Goal: Task Accomplishment & Management: Manage account settings

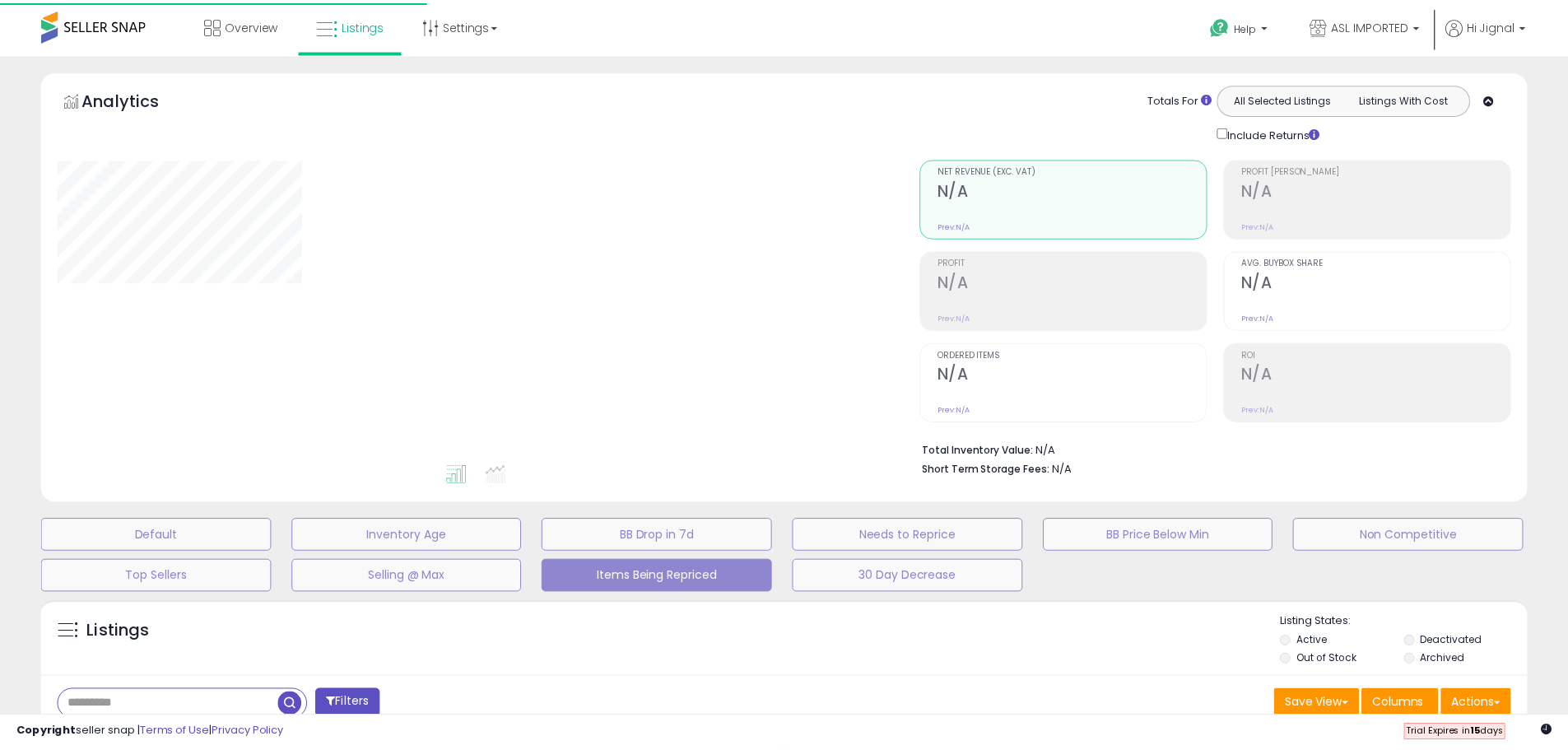
scroll to position [272, 0]
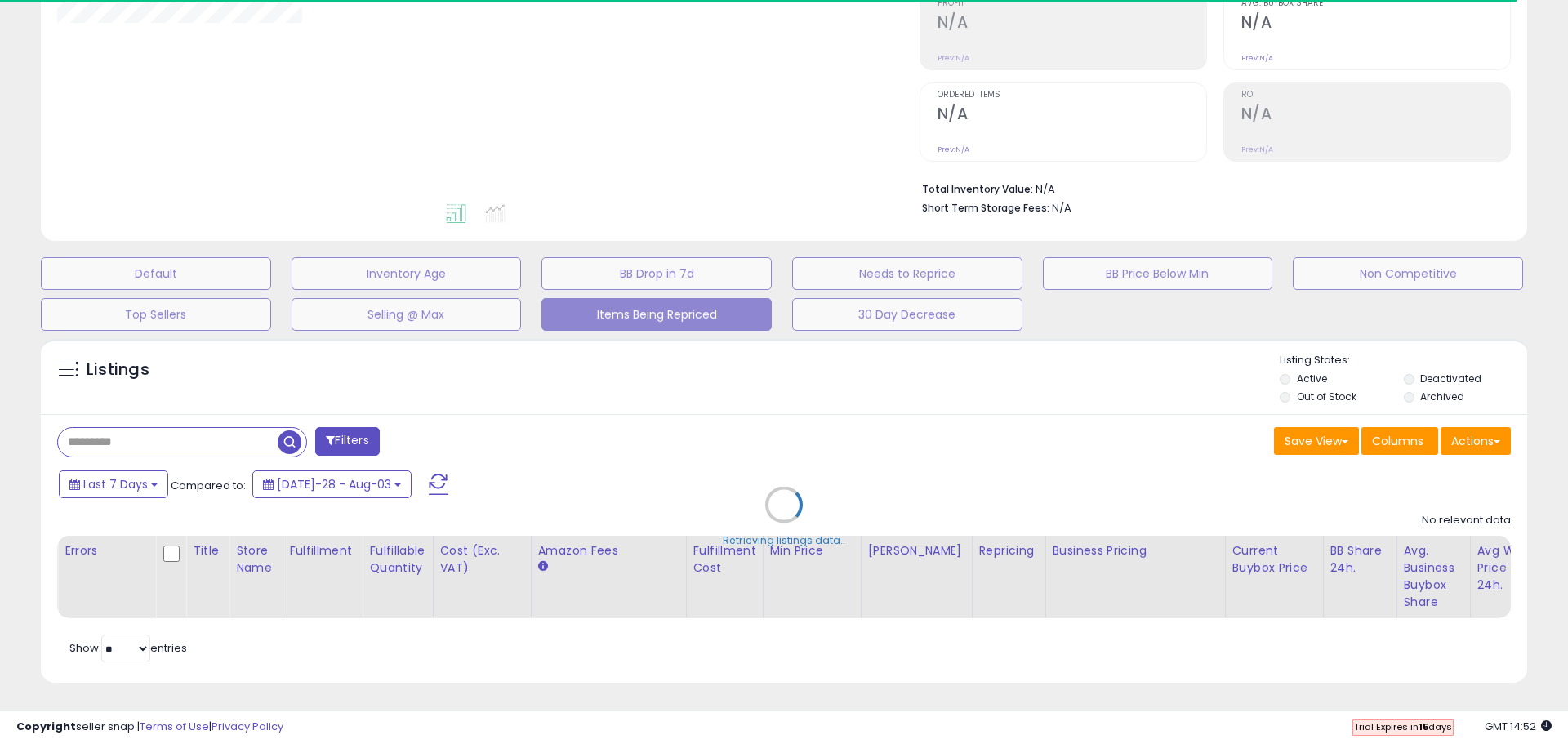
select select "**"
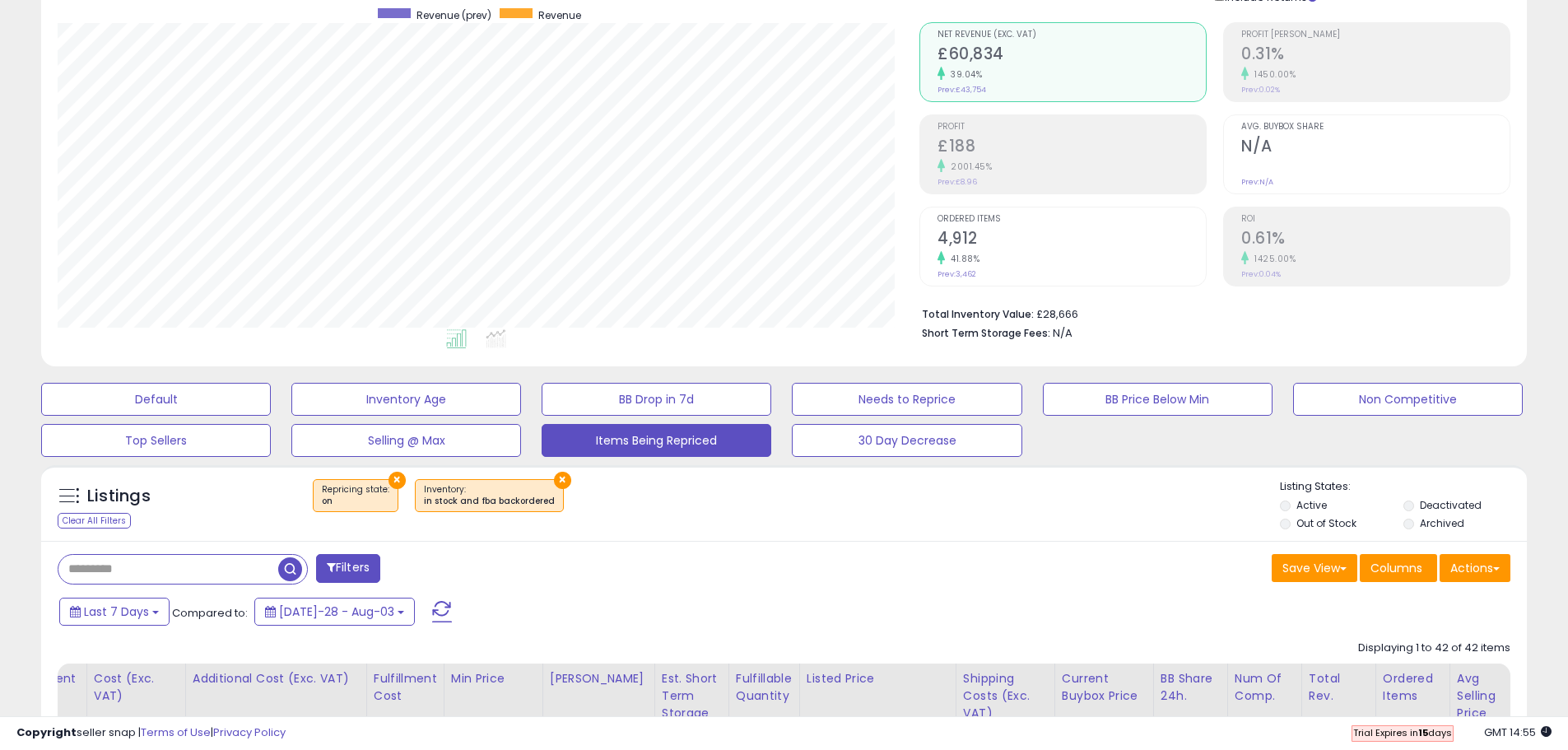
scroll to position [0, 0]
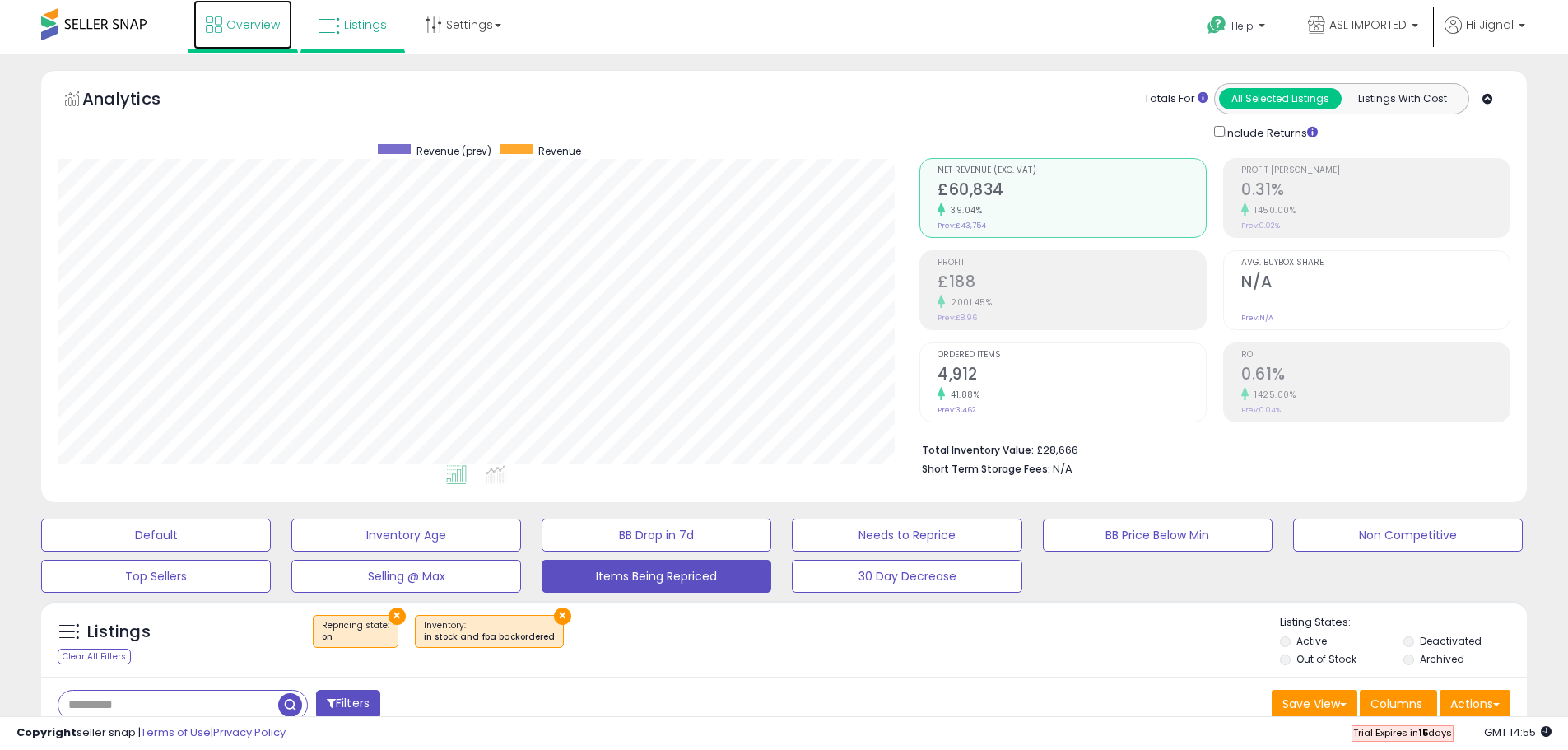
click at [200, 14] on link "Overview" at bounding box center [242, 24] width 98 height 50
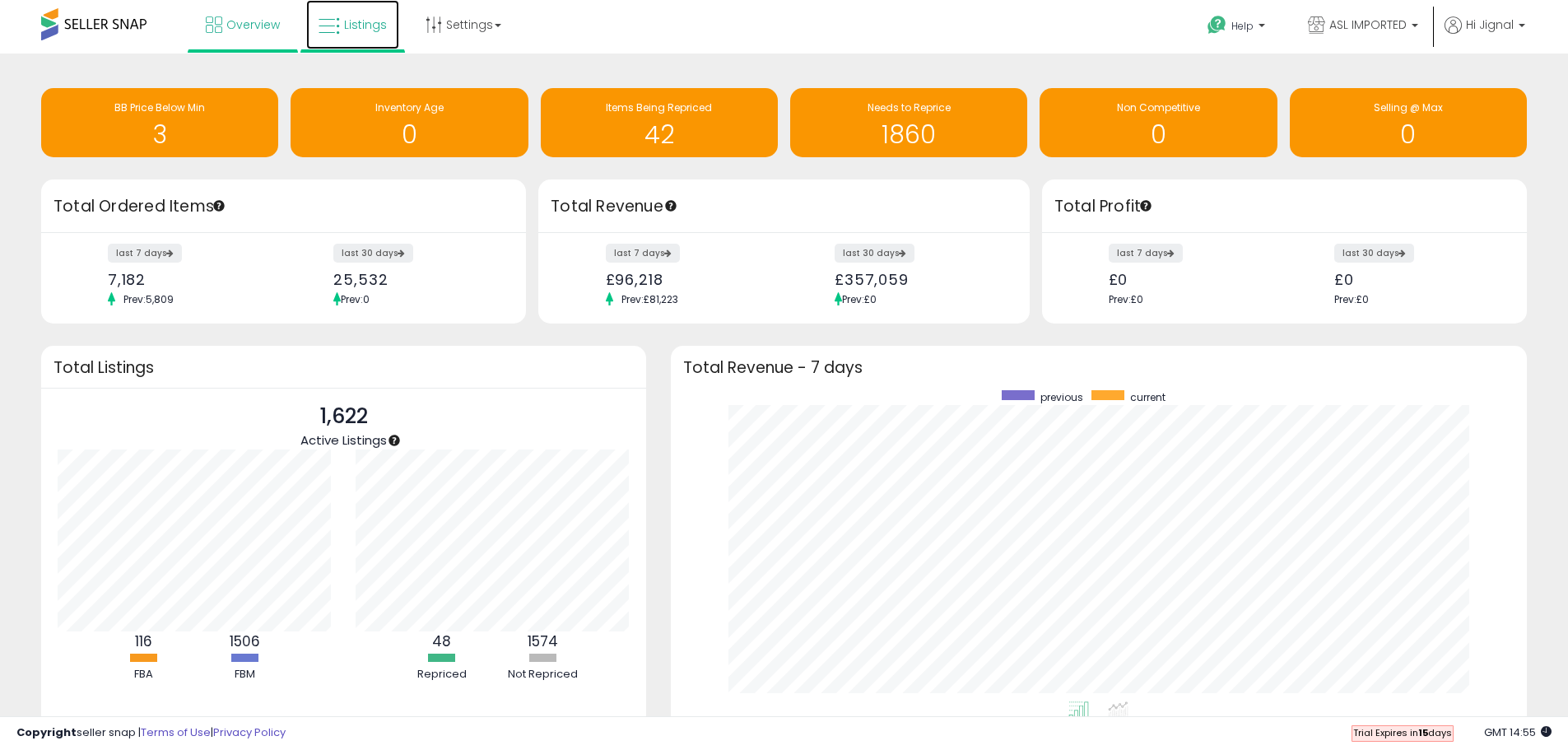
click at [334, 21] on icon at bounding box center [329, 26] width 22 height 22
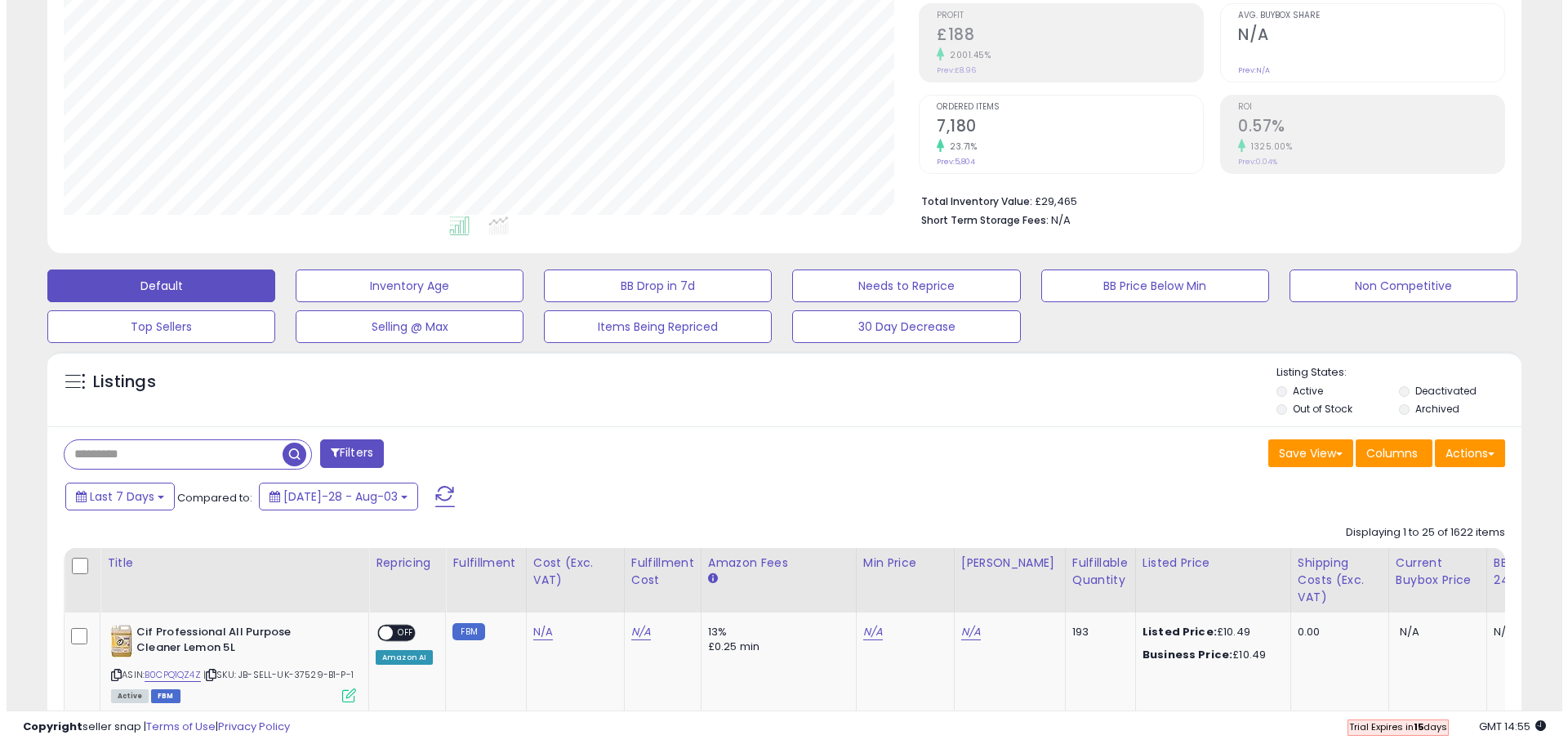
scroll to position [335, 855]
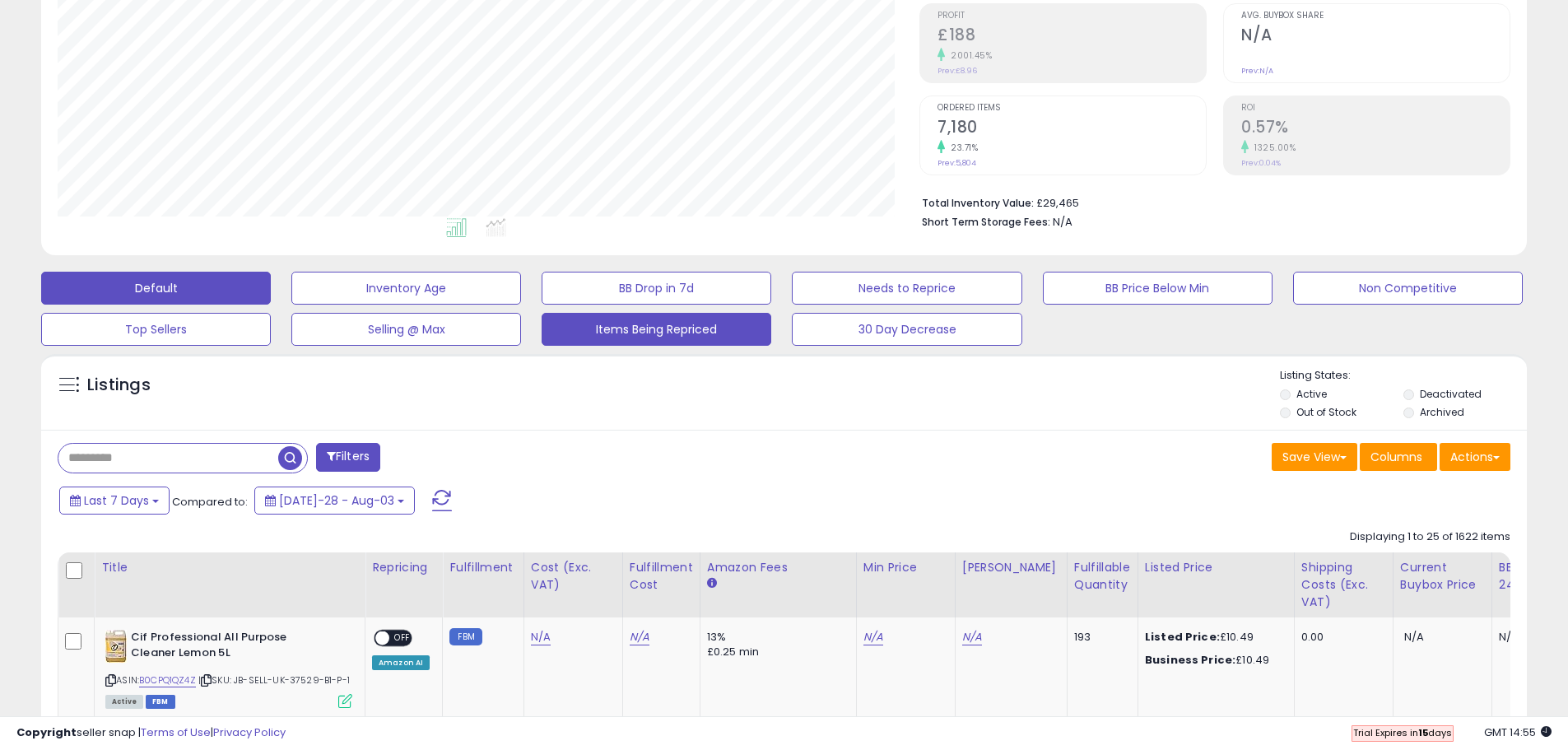
click at [521, 304] on button "Items Being Repriced" at bounding box center [405, 289] width 229 height 33
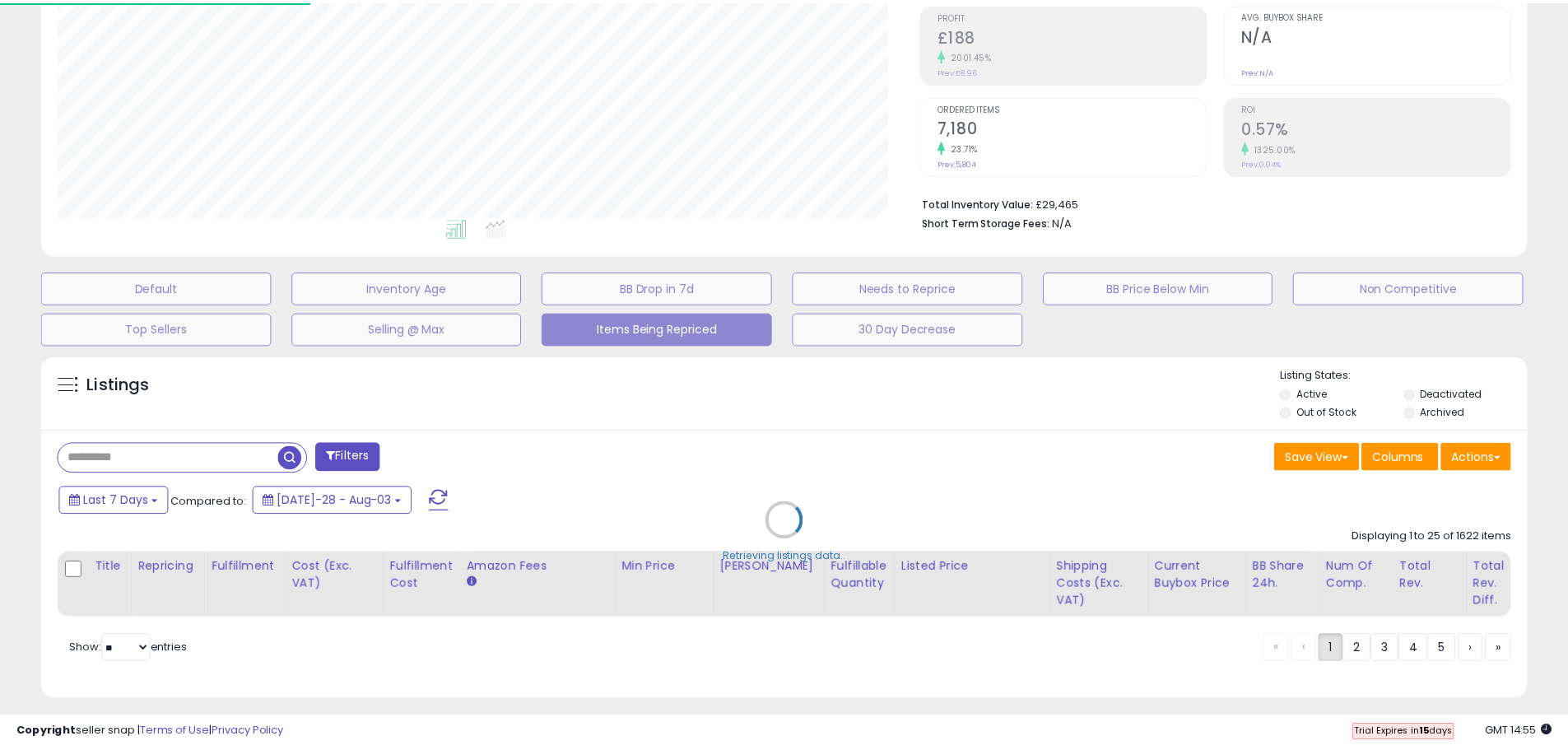
scroll to position [338, 869]
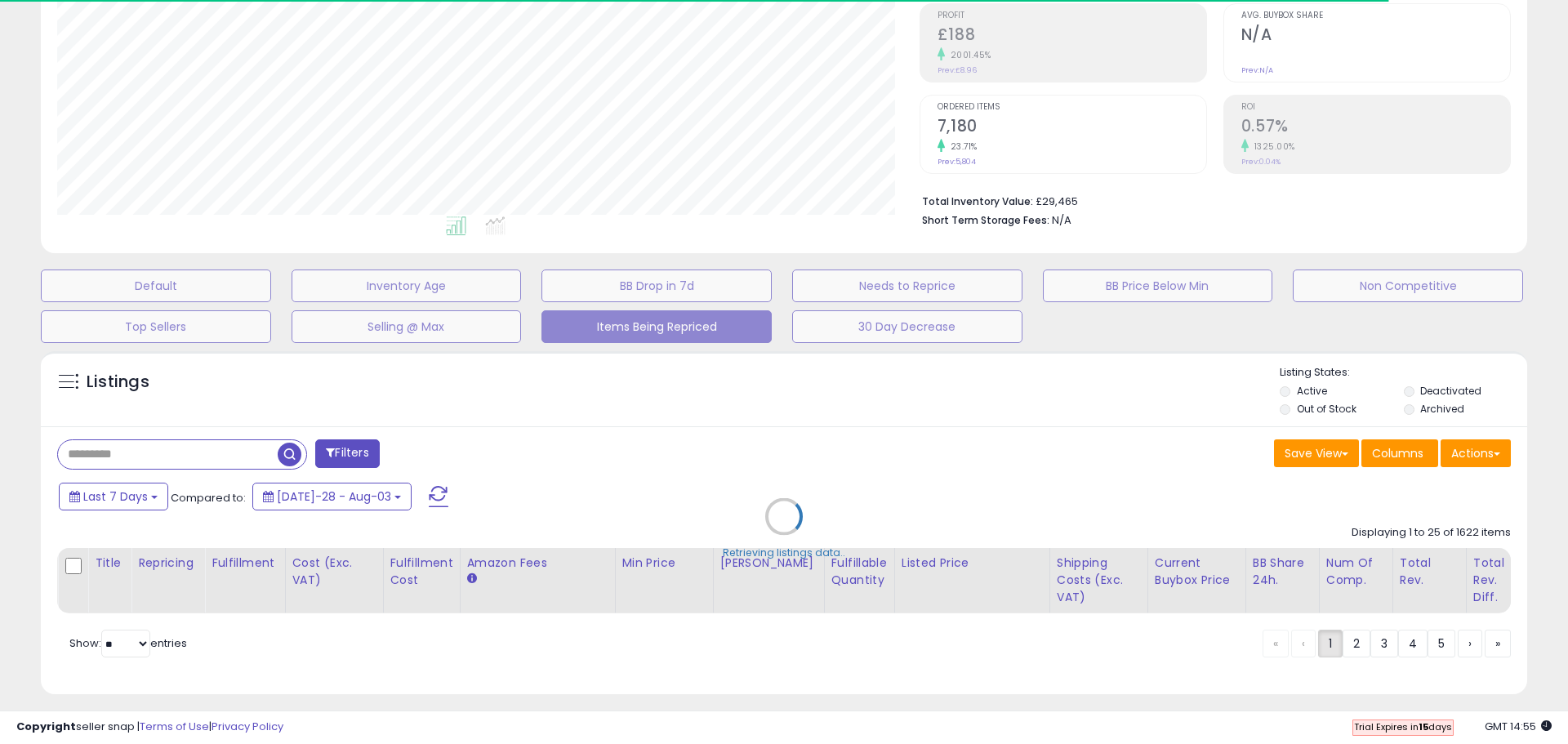
select select "**"
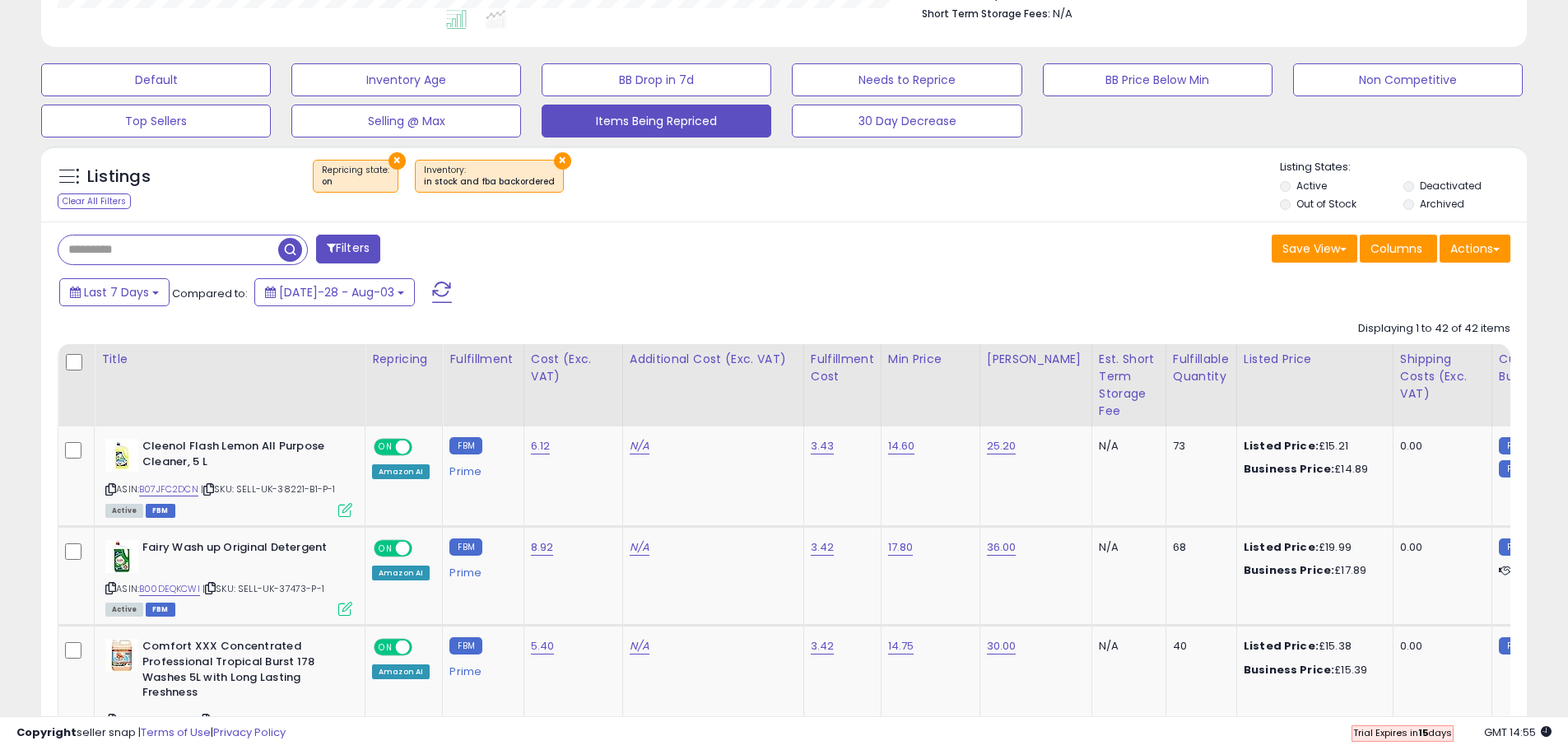
scroll to position [410, 0]
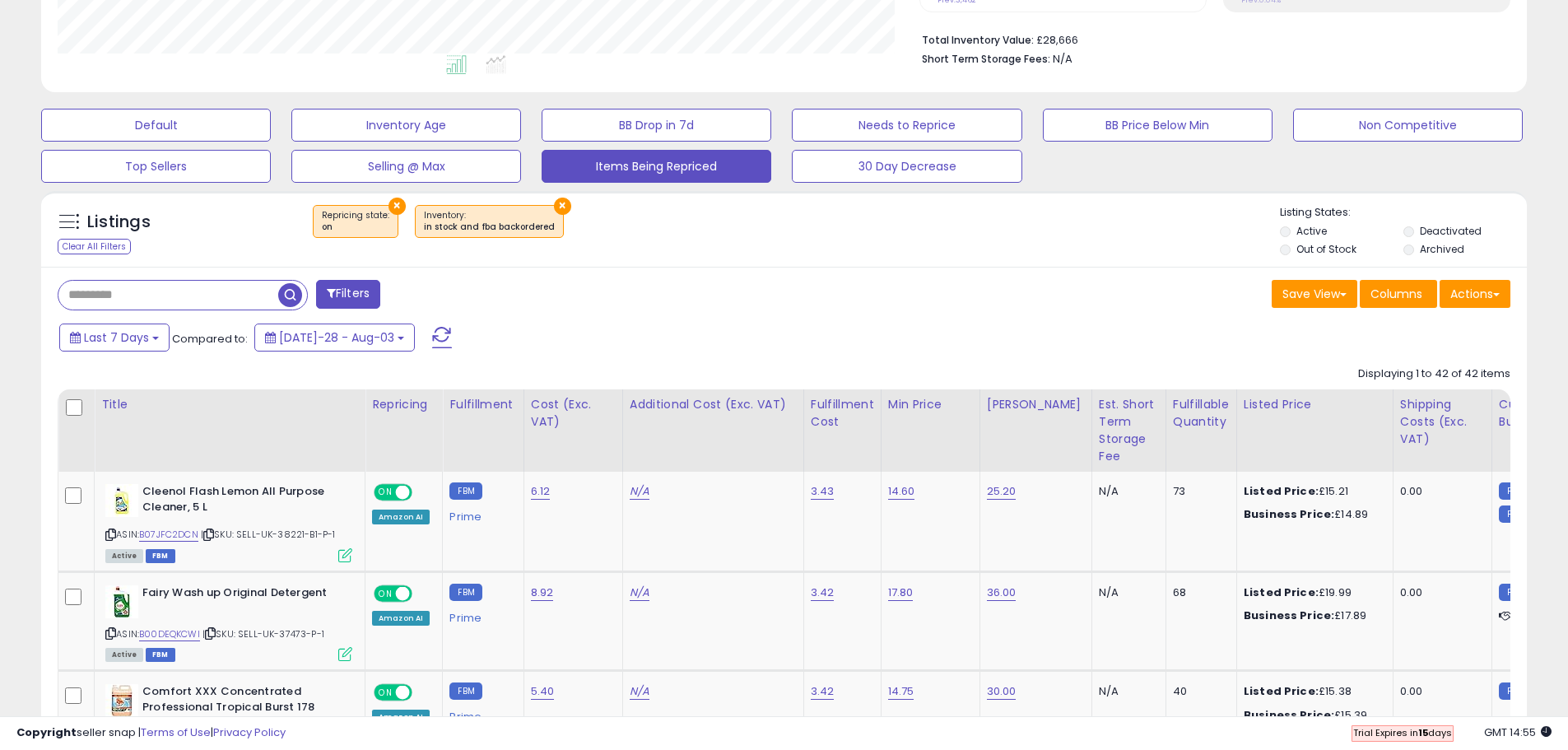
click at [1293, 249] on li "Out of Stock" at bounding box center [1341, 251] width 121 height 18
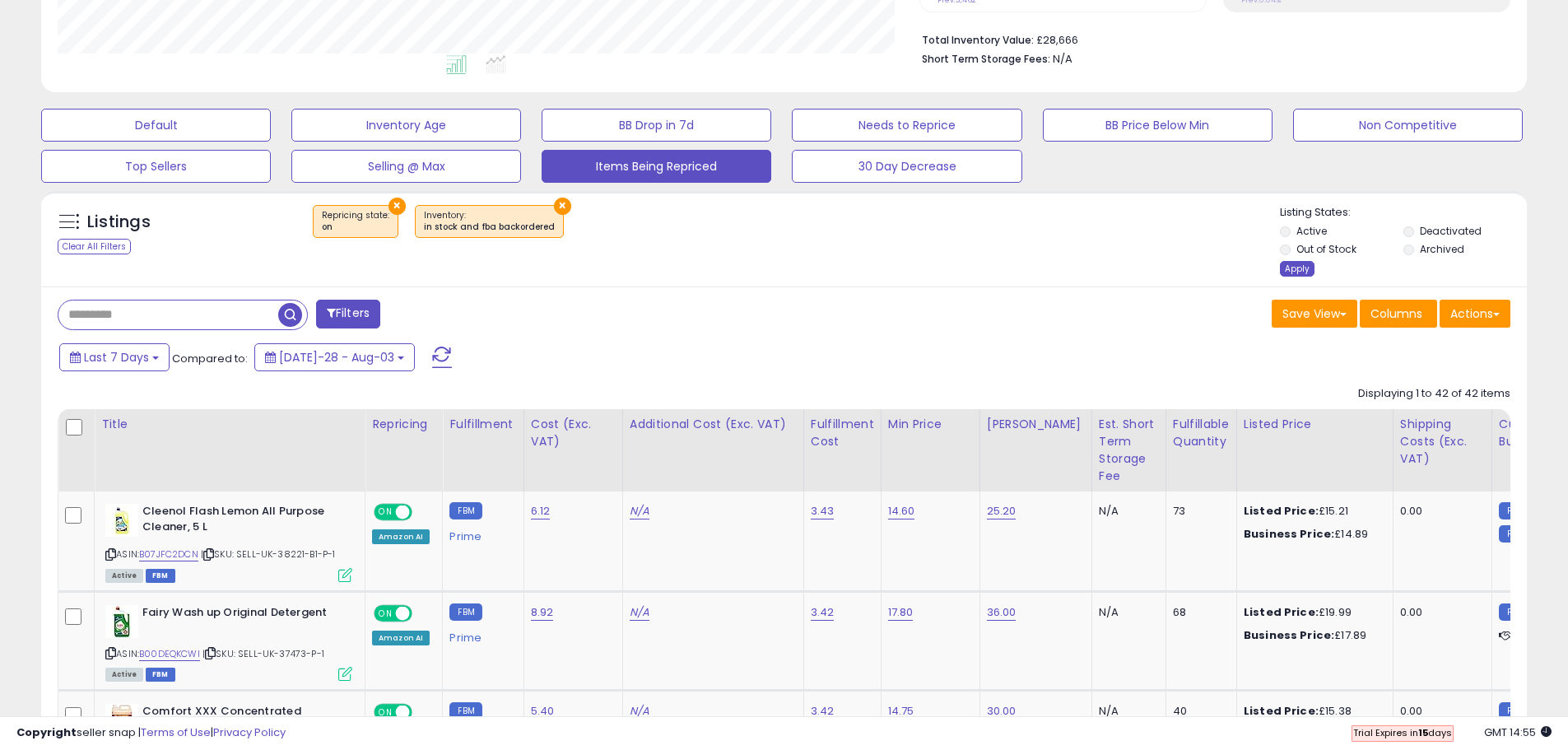
click at [1289, 266] on div "Apply" at bounding box center [1298, 269] width 35 height 16
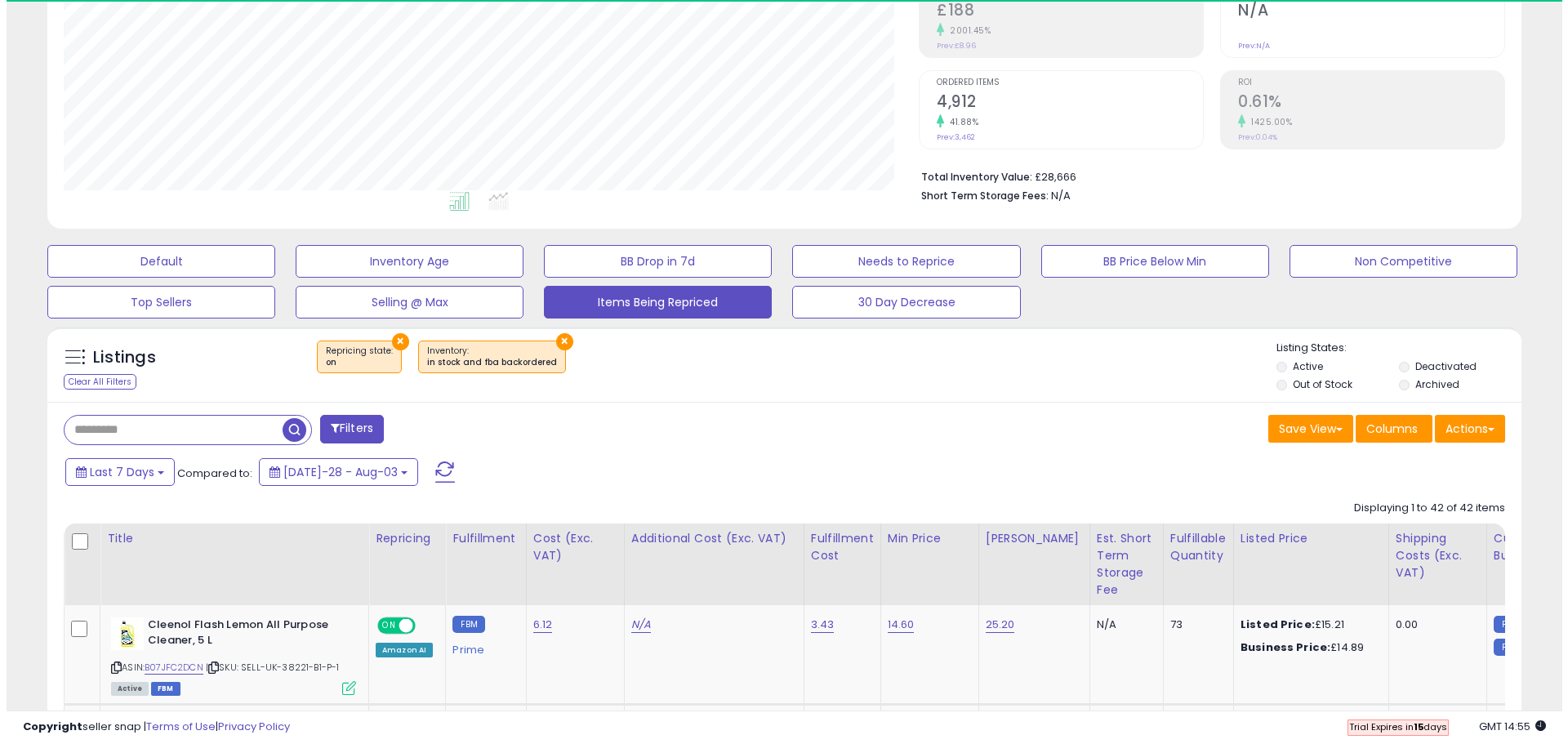
scroll to position [335, 855]
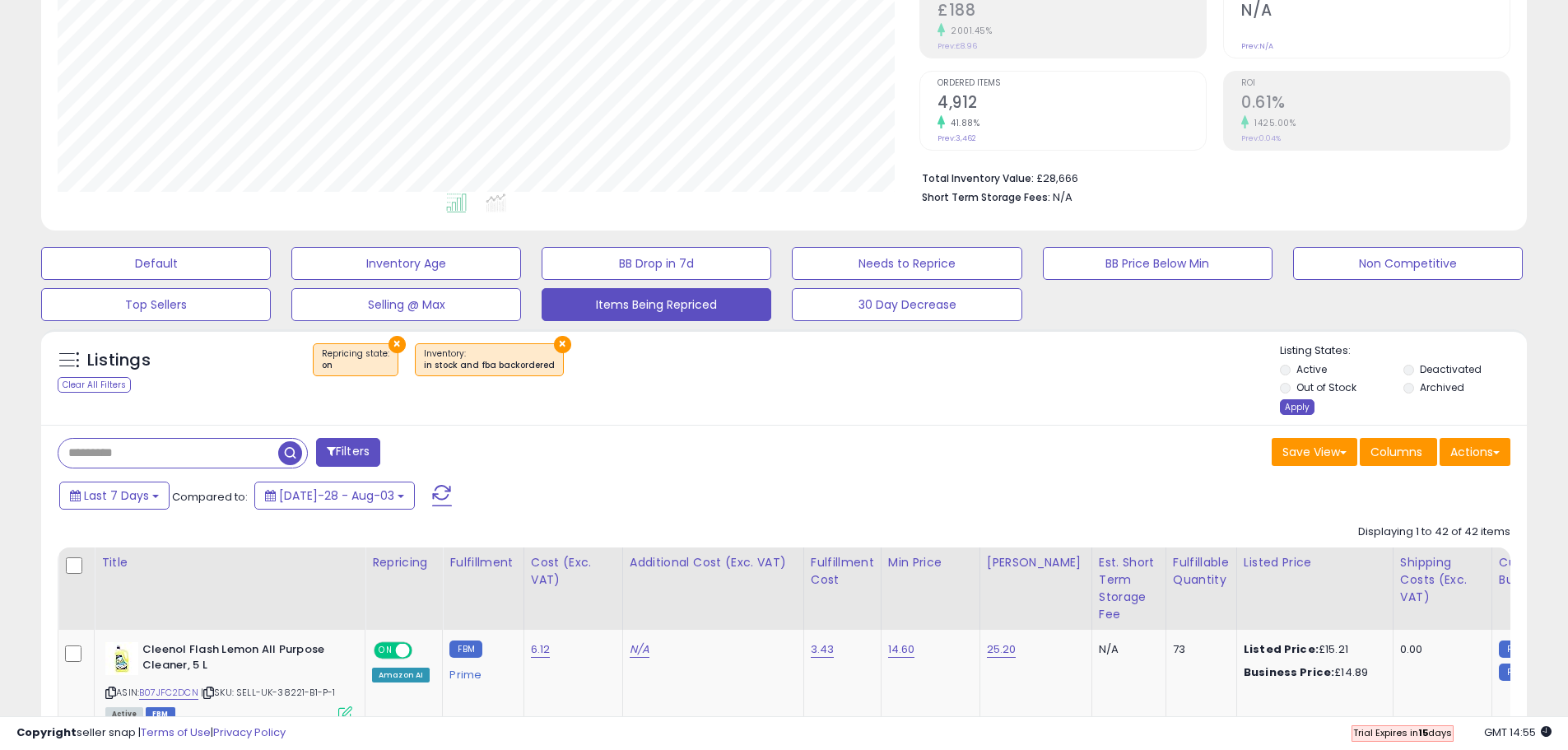
click at [1289, 407] on div "Apply" at bounding box center [1298, 407] width 35 height 16
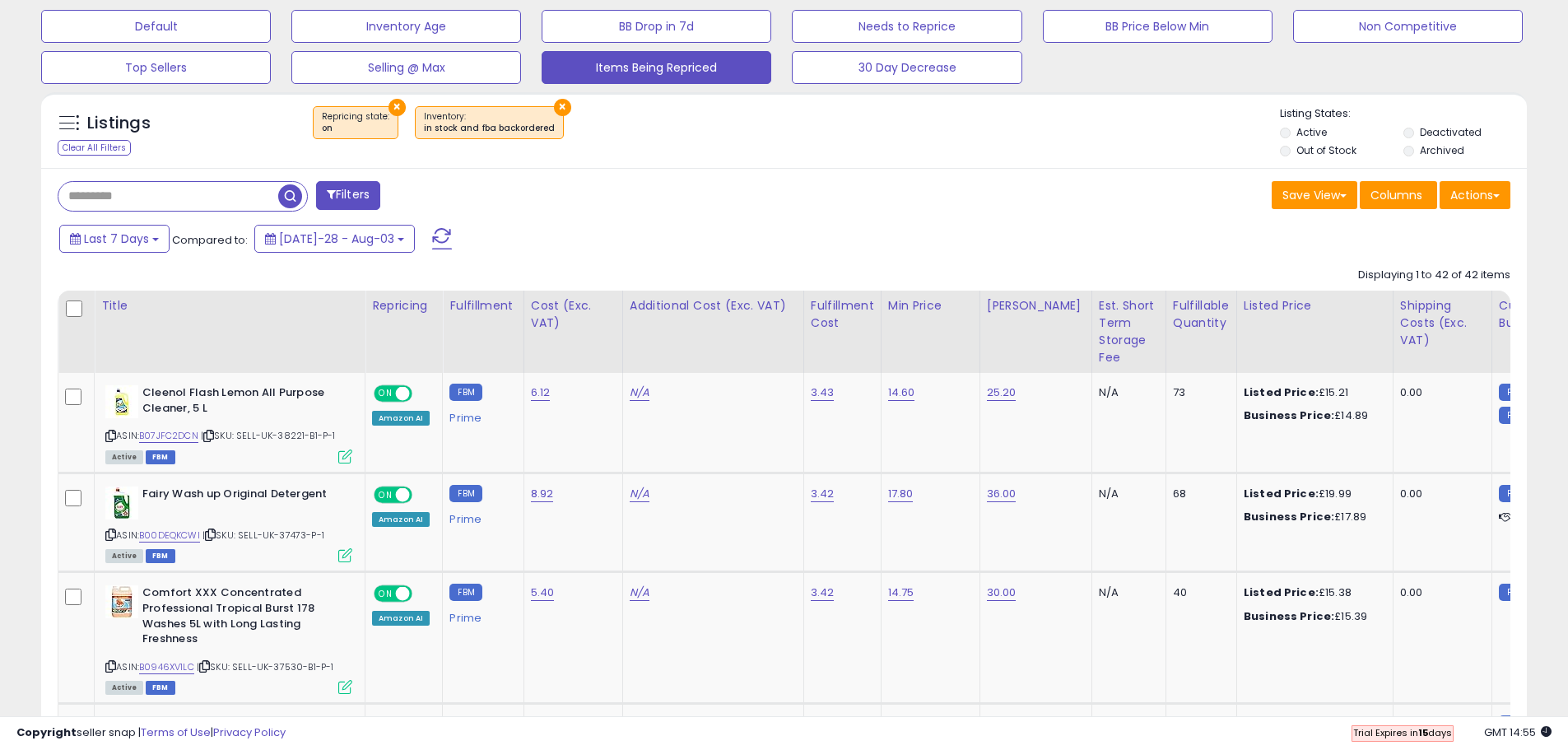
scroll to position [519, 0]
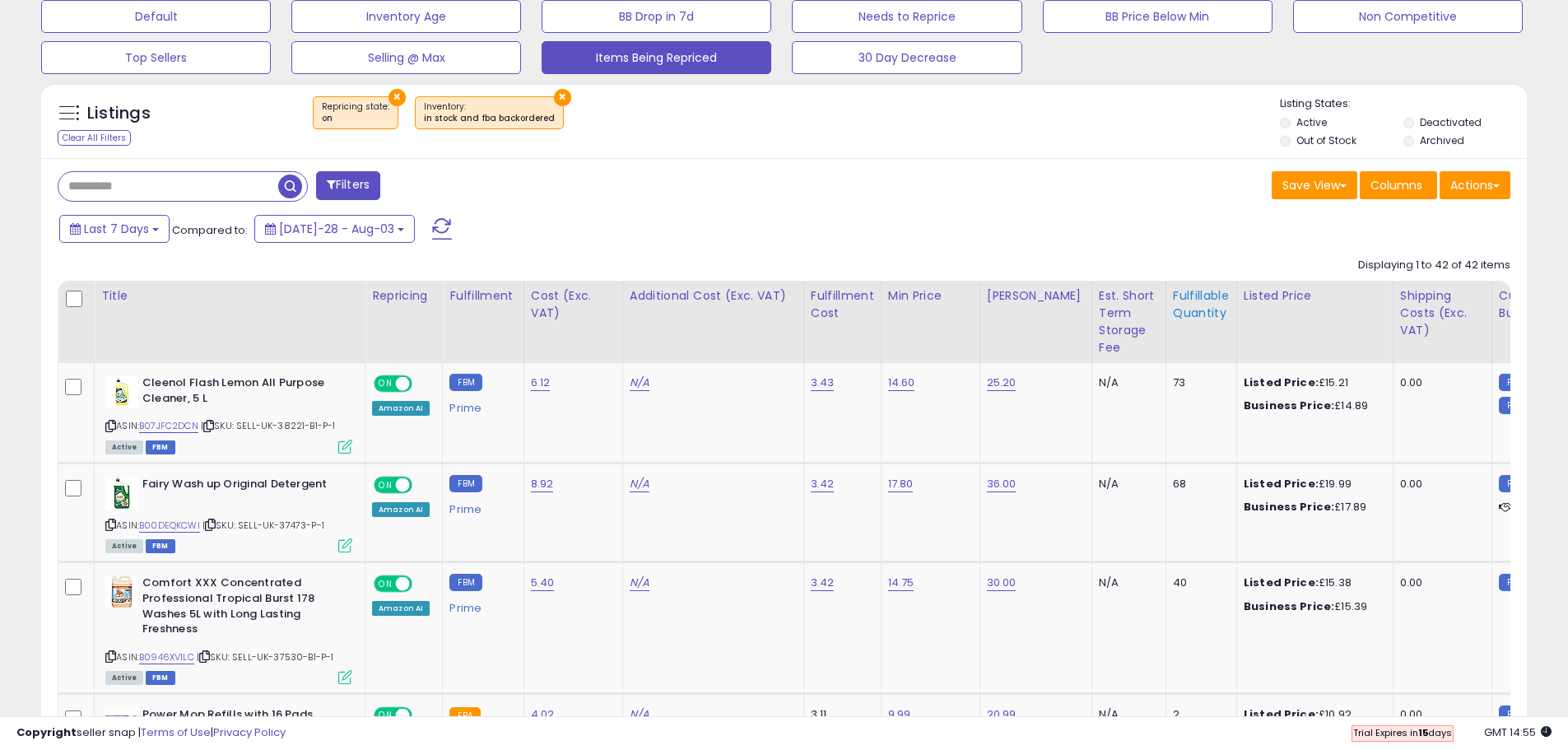
click at [1173, 313] on div "Fulfillable Quantity" at bounding box center [1201, 305] width 57 height 35
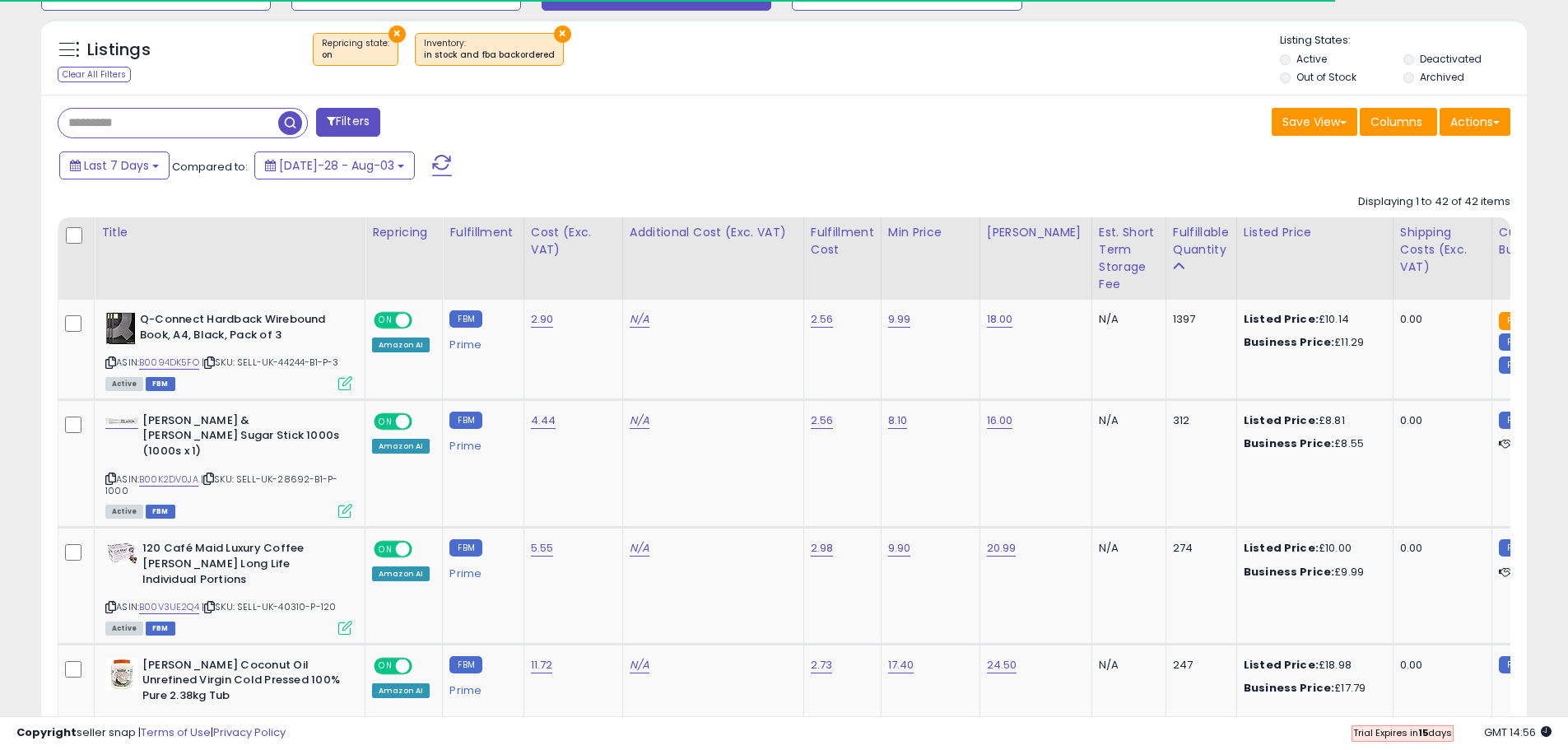
scroll to position [601, 0]
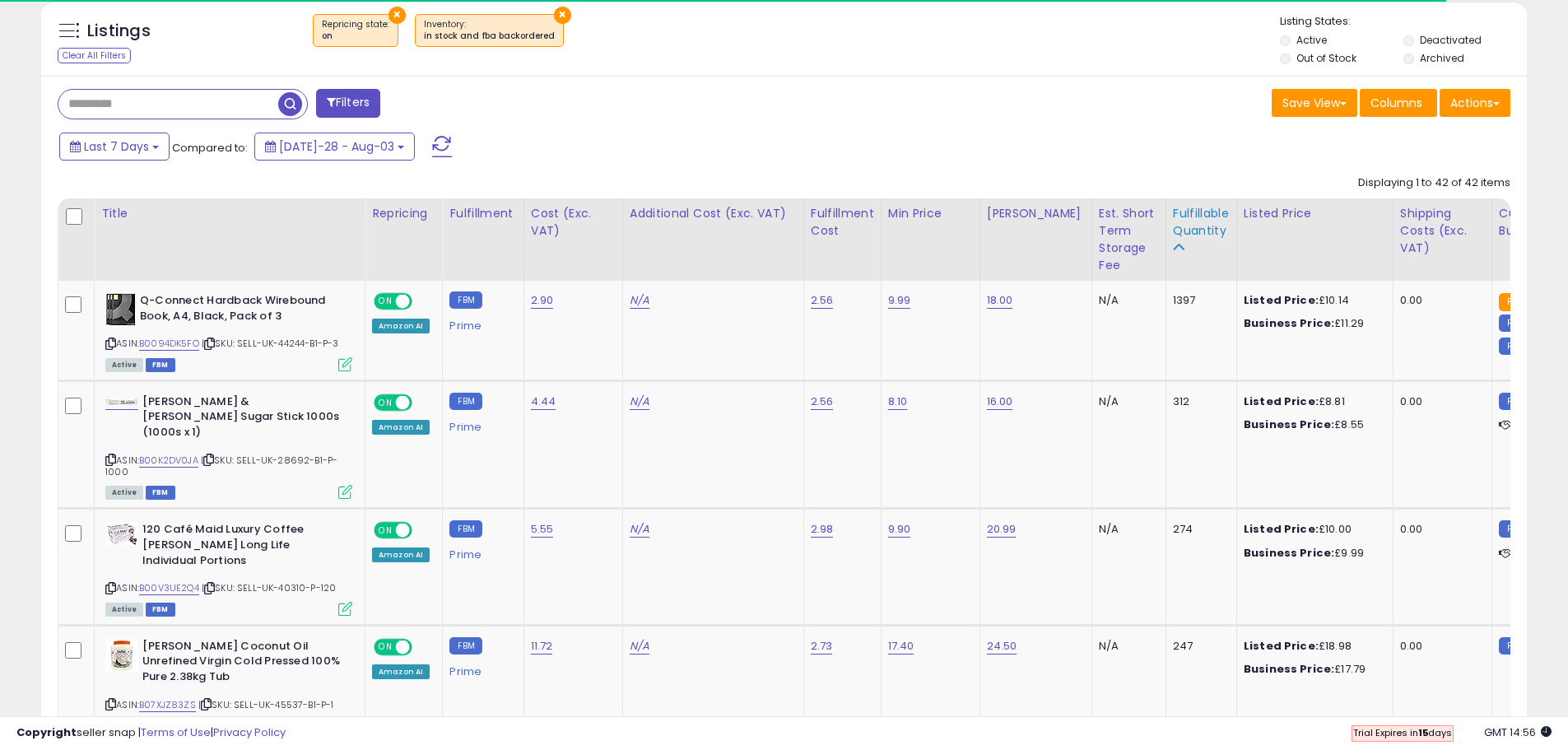
click at [1173, 236] on div "Fulfillable Quantity" at bounding box center [1201, 222] width 57 height 35
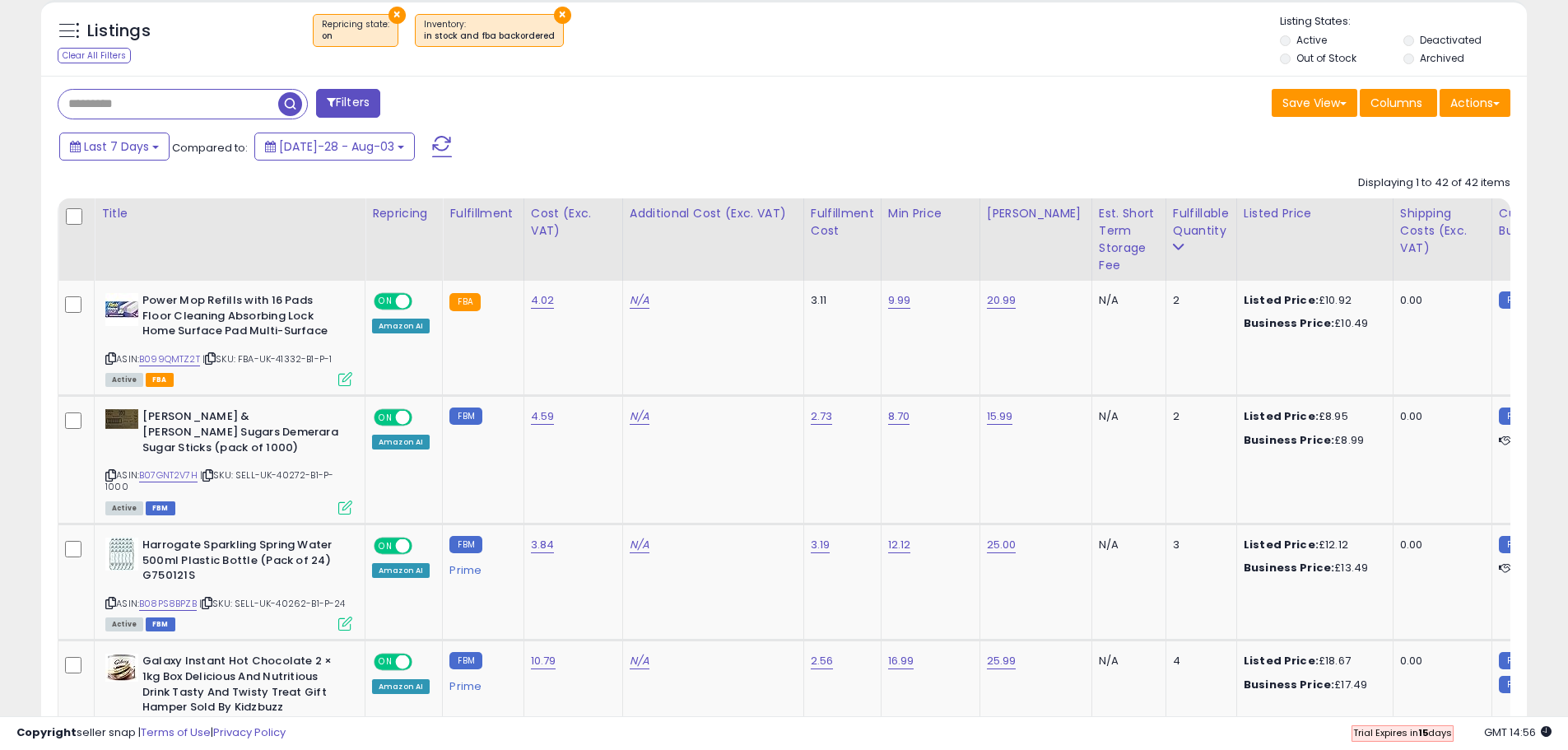
scroll to position [684, 0]
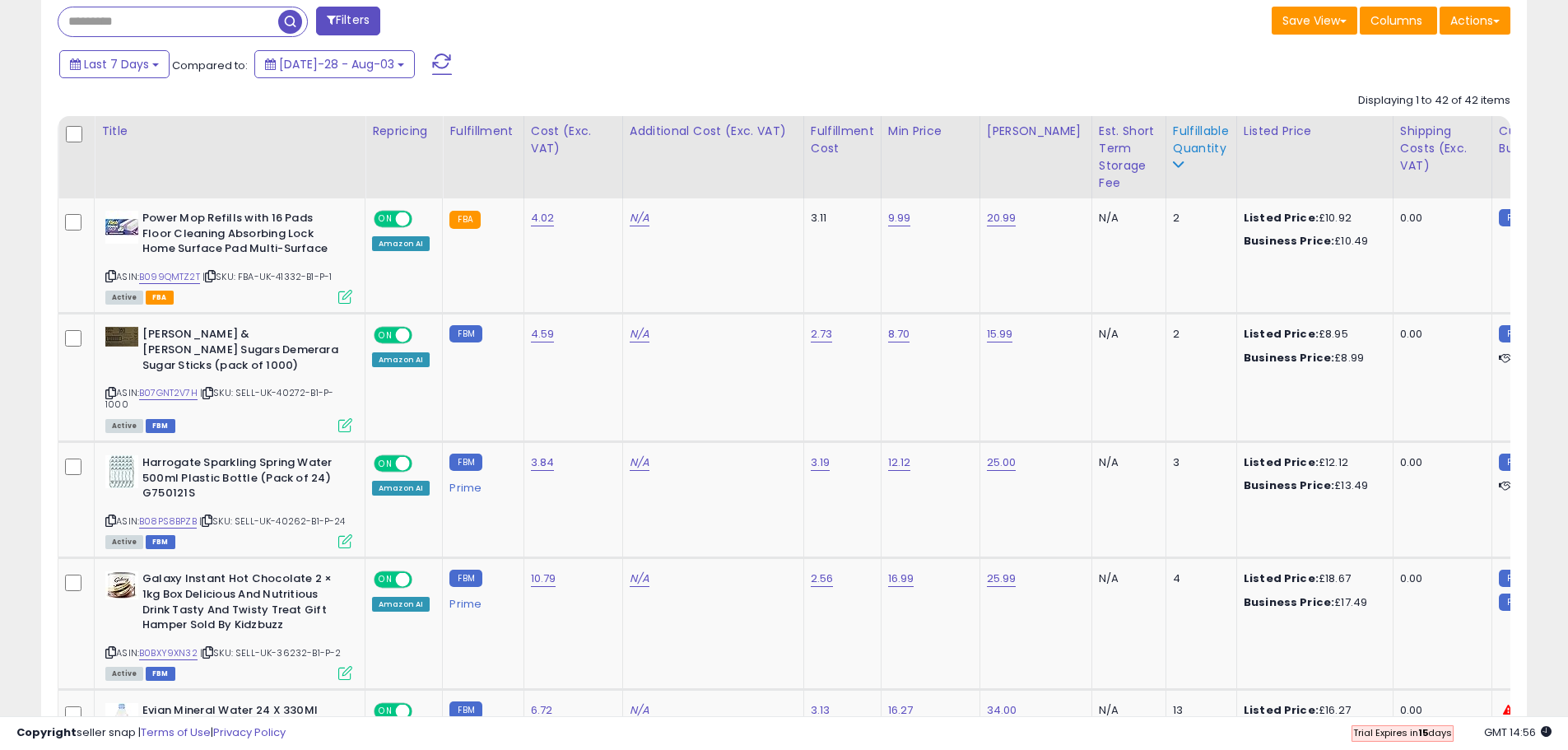
click at [1173, 152] on div "Fulfillable Quantity" at bounding box center [1201, 140] width 57 height 35
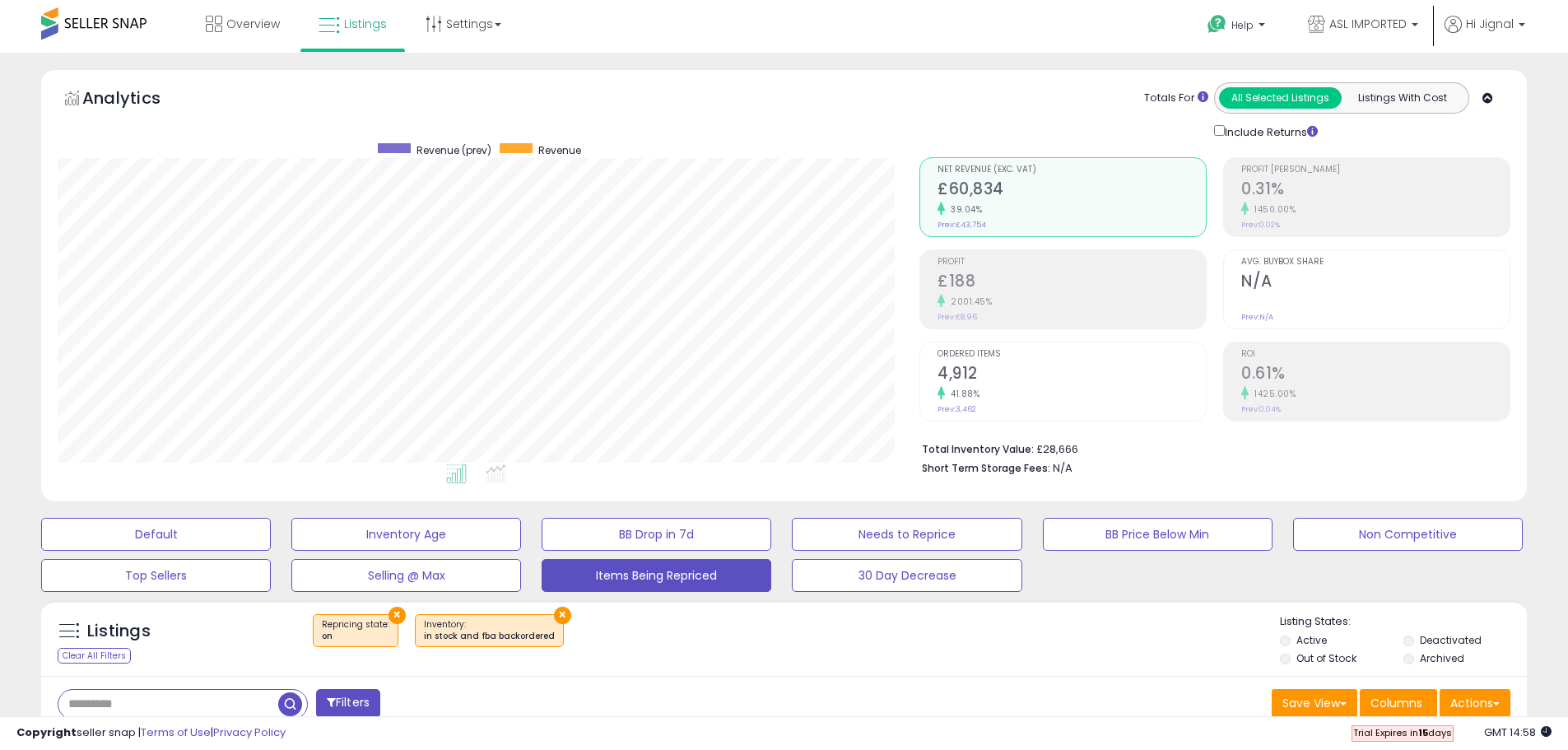
scroll to position [0, 0]
click at [252, 10] on link "Overview" at bounding box center [242, 24] width 98 height 50
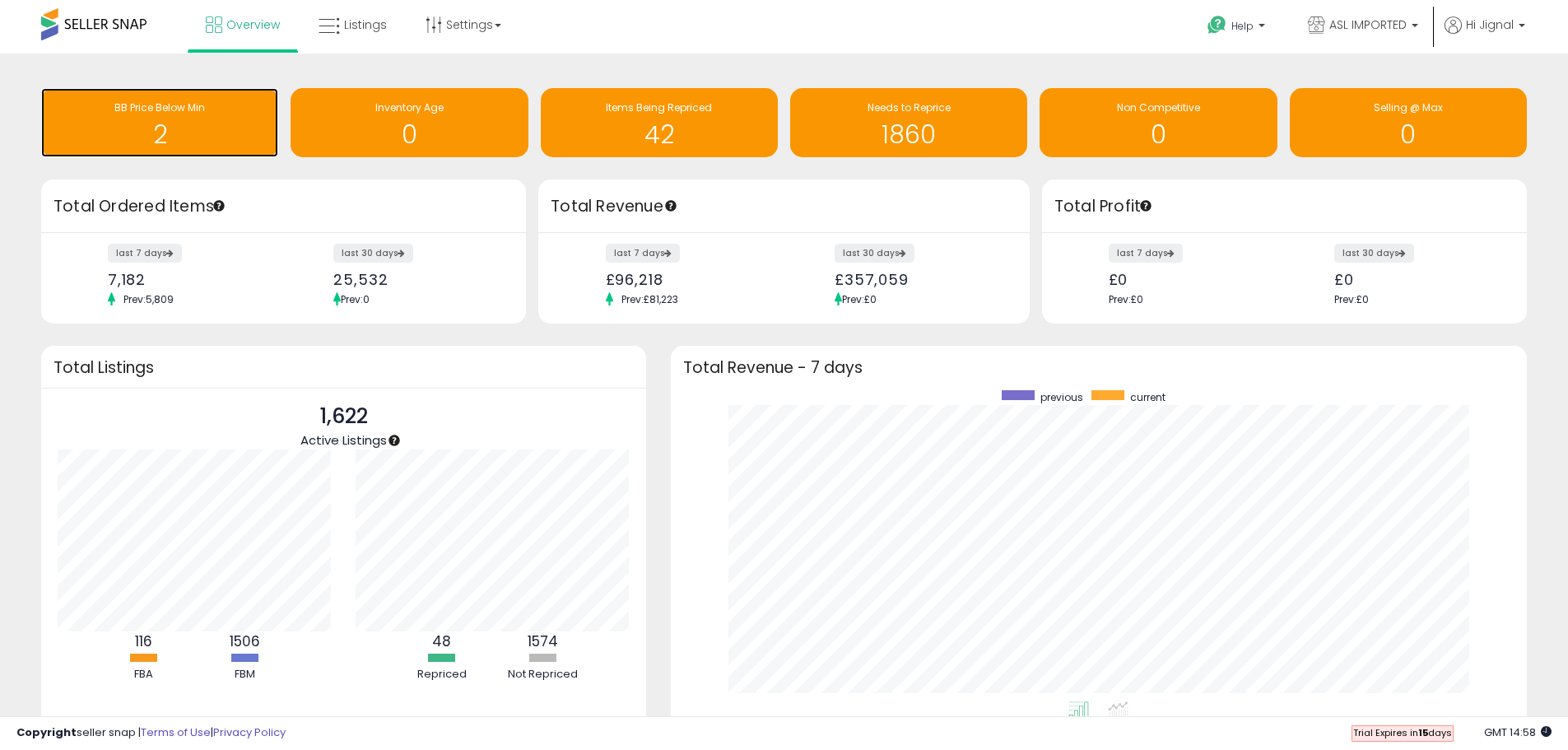
click at [158, 109] on span "BB Price Below Min" at bounding box center [160, 107] width 91 height 14
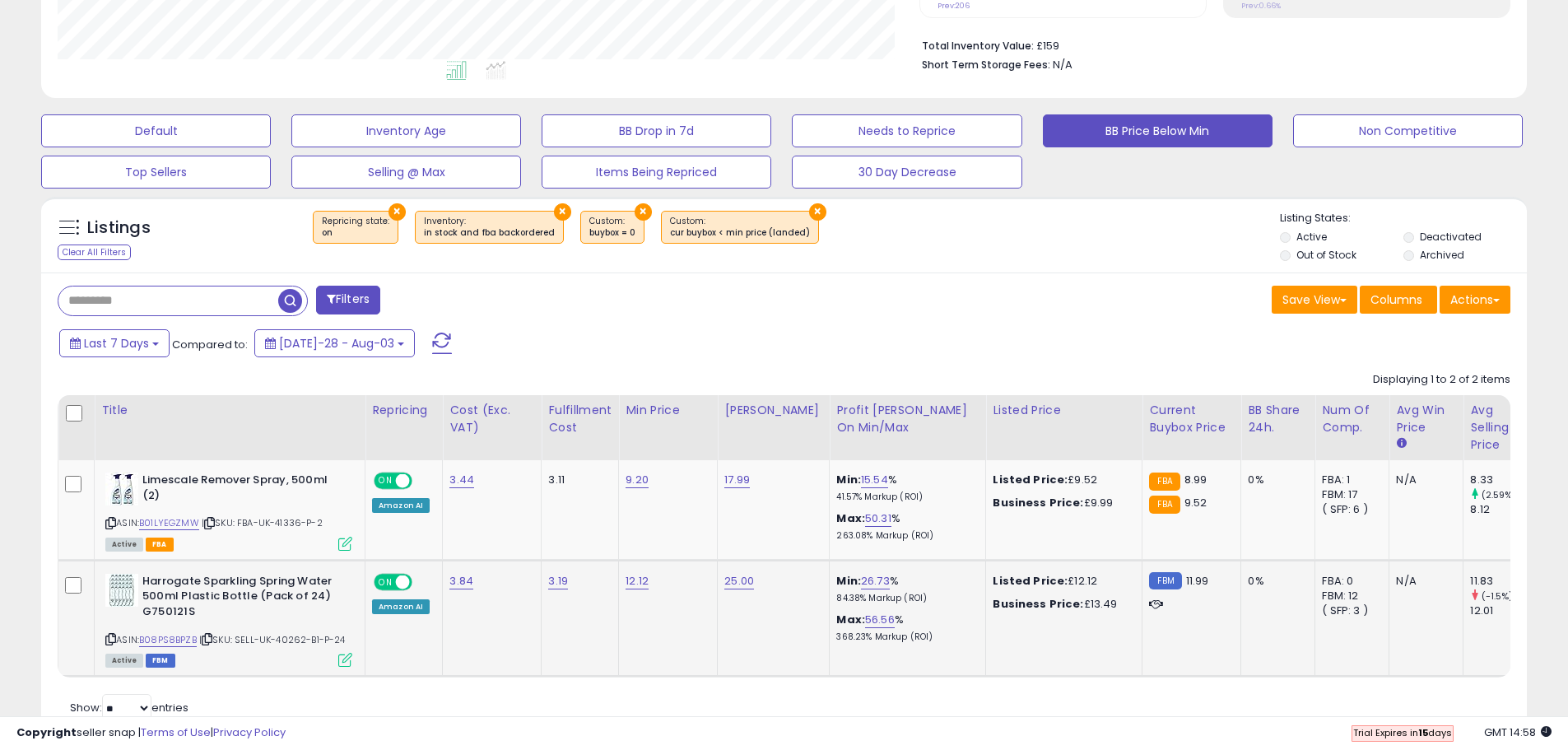
scroll to position [471, 0]
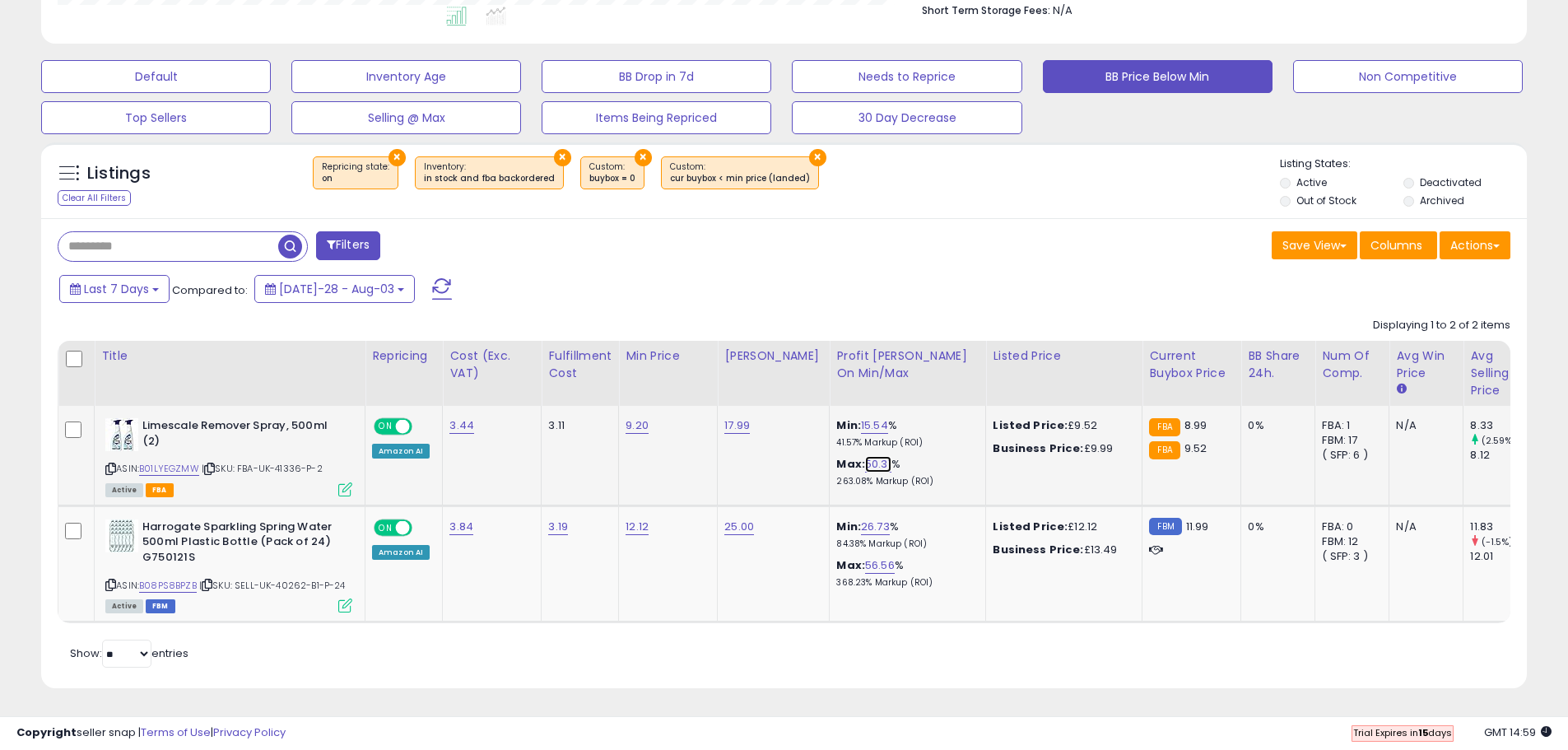
click at [865, 456] on link "50.31" at bounding box center [879, 464] width 26 height 17
click at [927, 457] on div "Max: 50.31 ***** % 263.08% Markup (ROI)" at bounding box center [905, 472] width 137 height 31
click at [947, 417] on icon "button" at bounding box center [942, 421] width 10 height 10
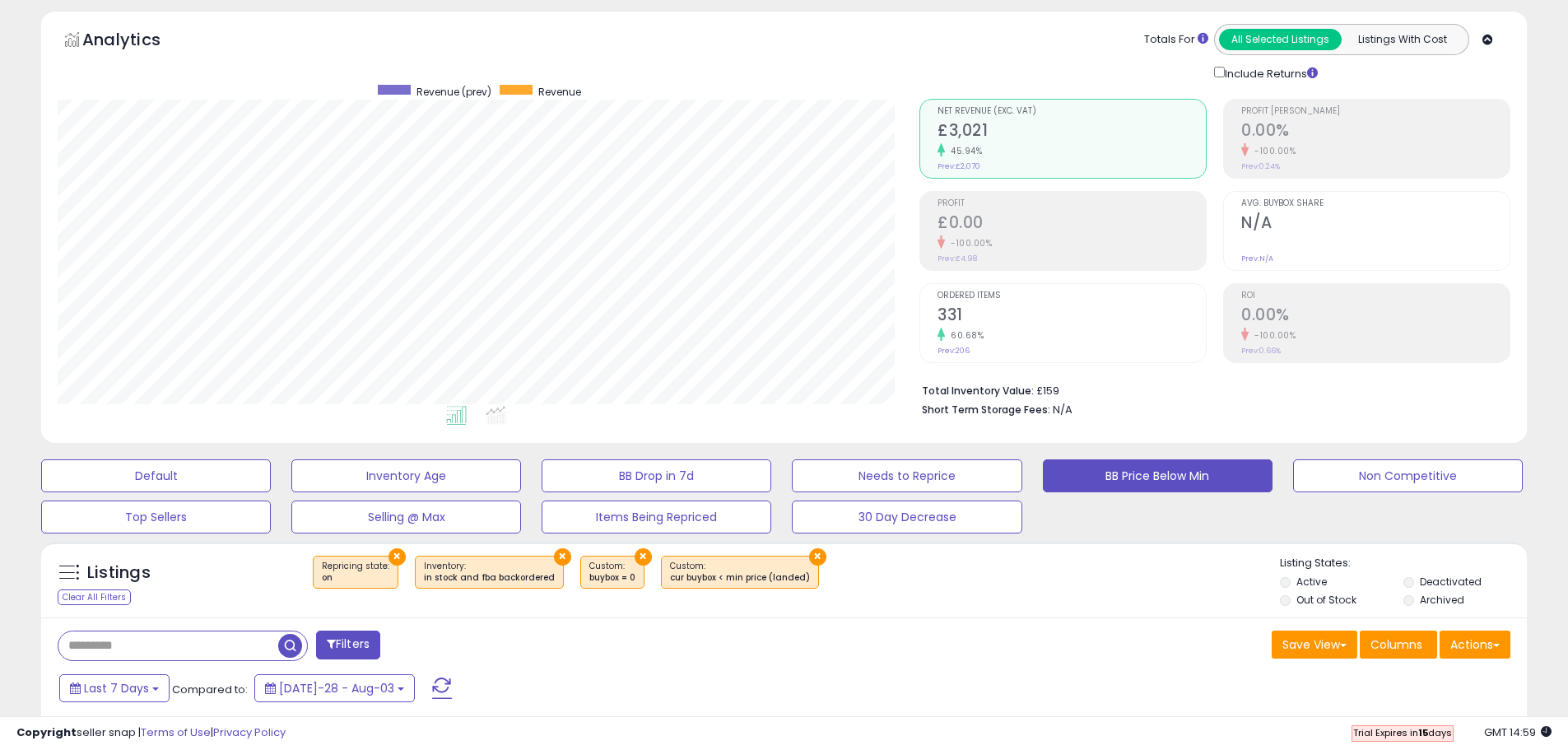
scroll to position [0, 0]
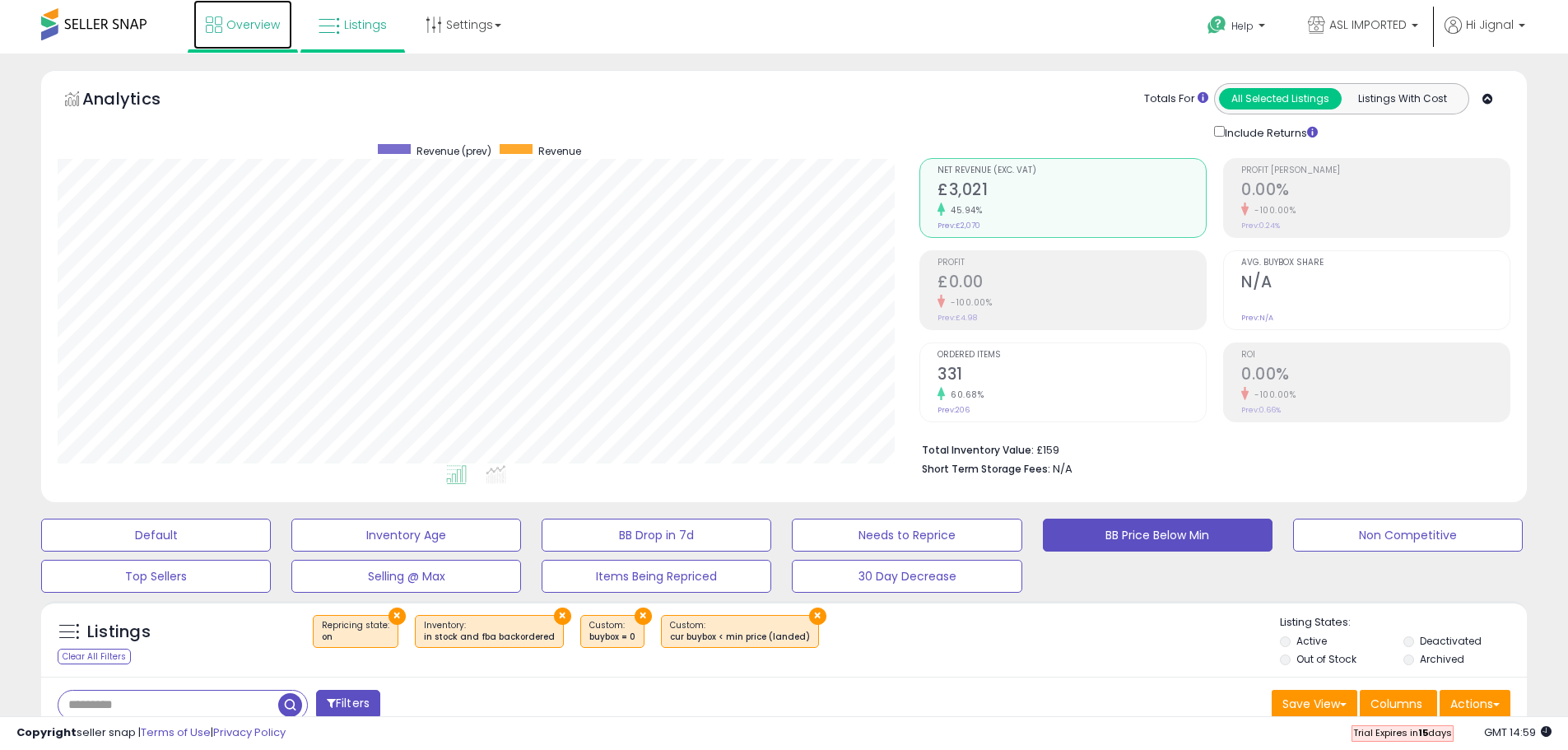
click at [233, 22] on span "Overview" at bounding box center [253, 24] width 53 height 17
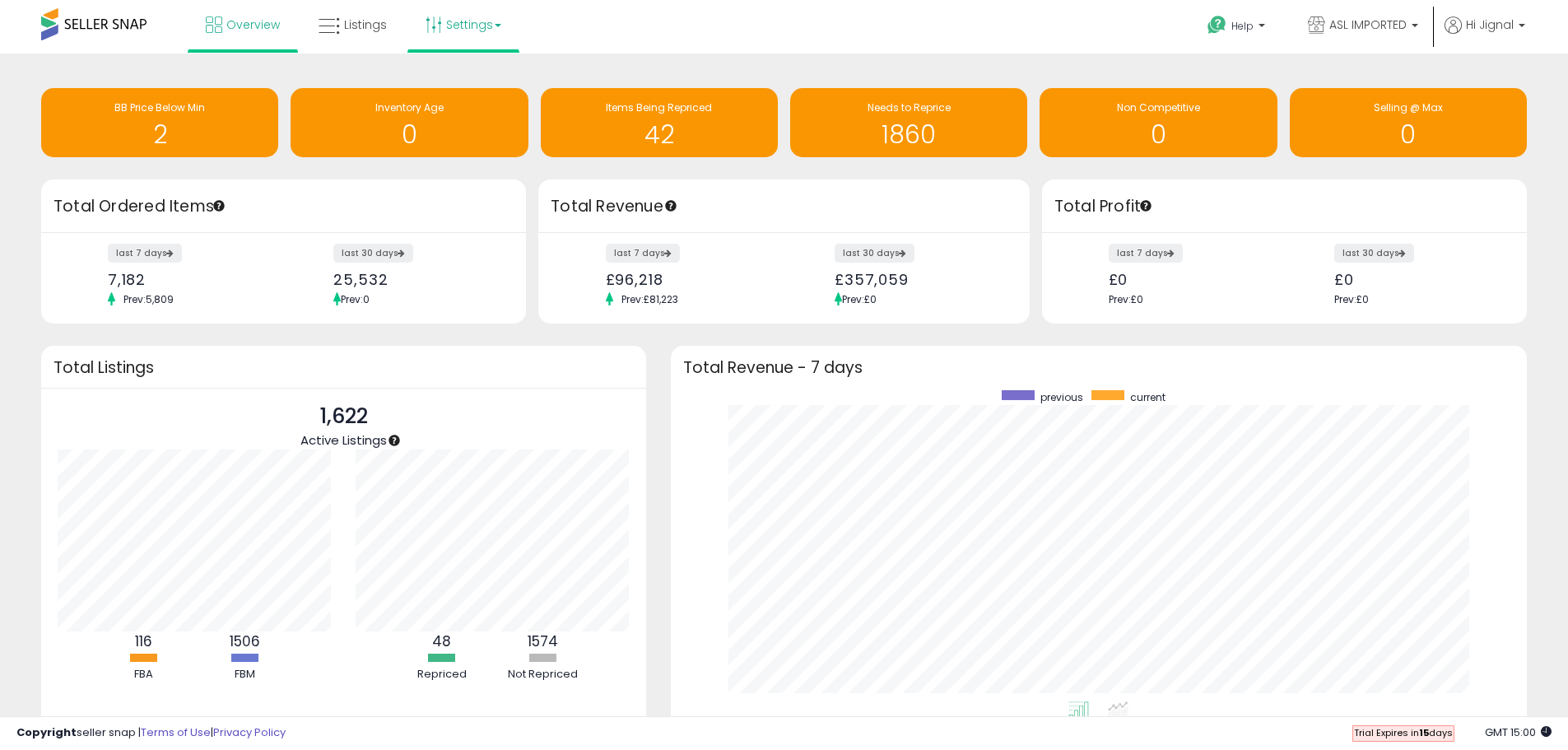
click at [448, 17] on link "Settings" at bounding box center [463, 24] width 100 height 50
click at [464, 126] on link "User settings" at bounding box center [464, 127] width 70 height 16
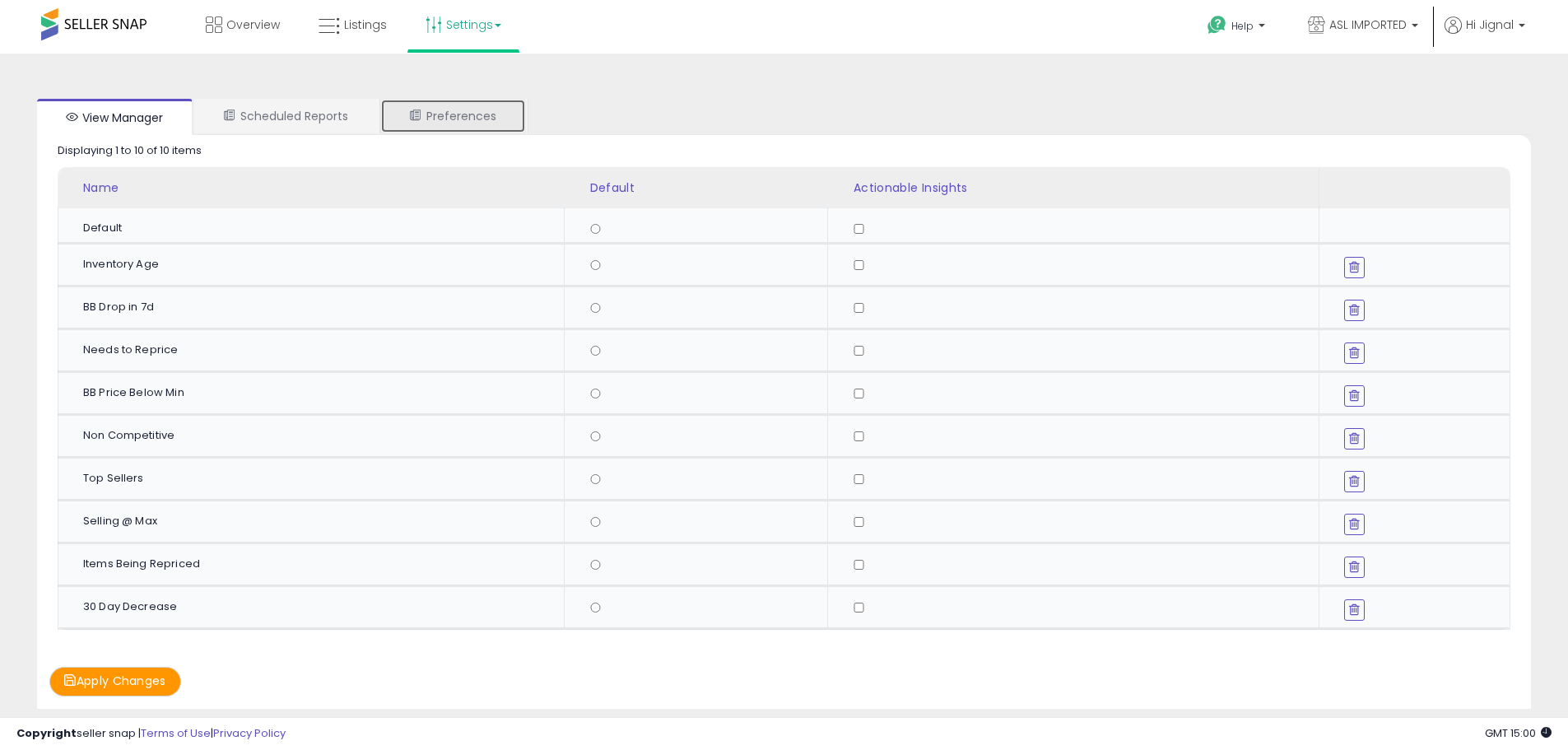
click at [464, 126] on link "Preferences" at bounding box center [452, 116] width 146 height 35
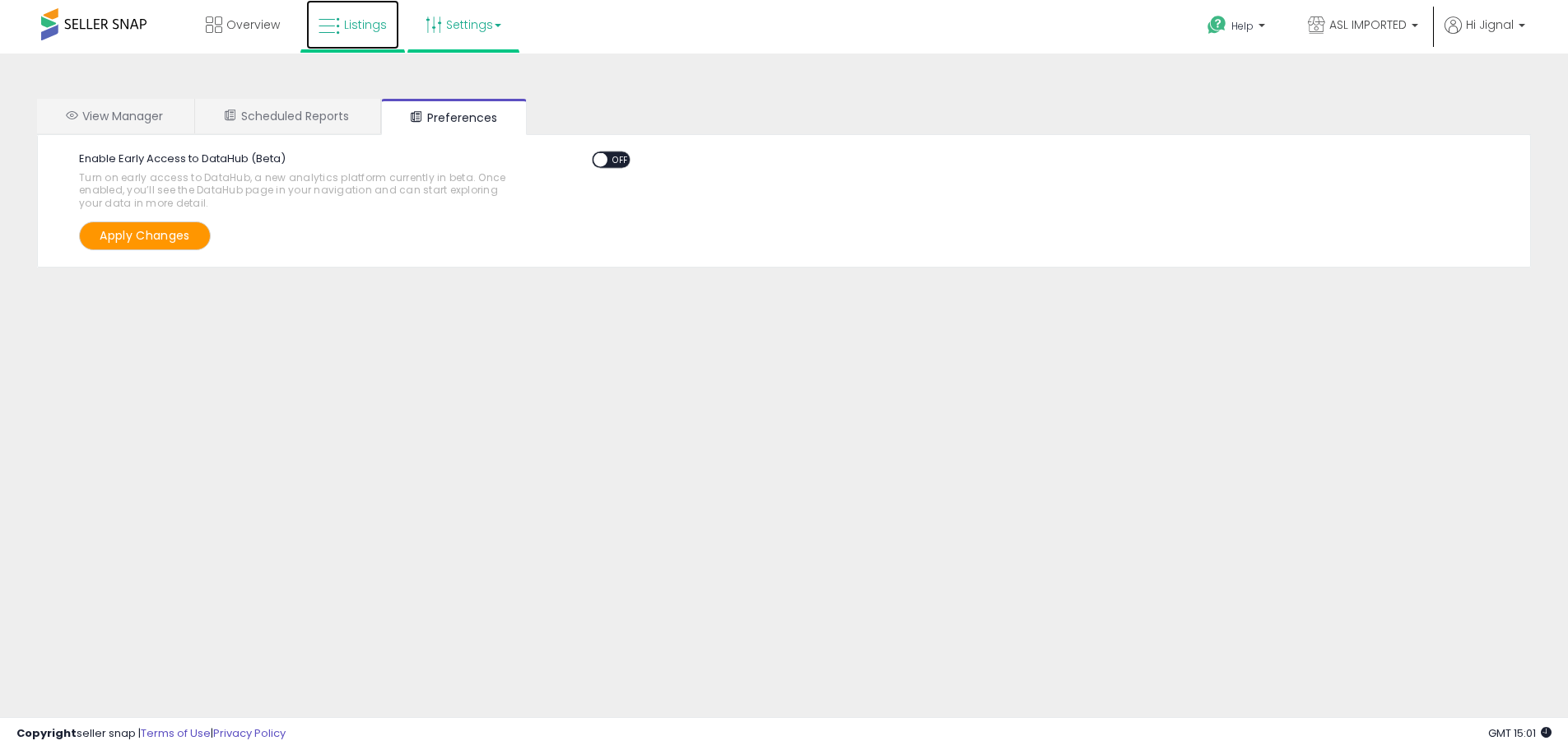
click at [338, 37] on icon at bounding box center [329, 26] width 22 height 22
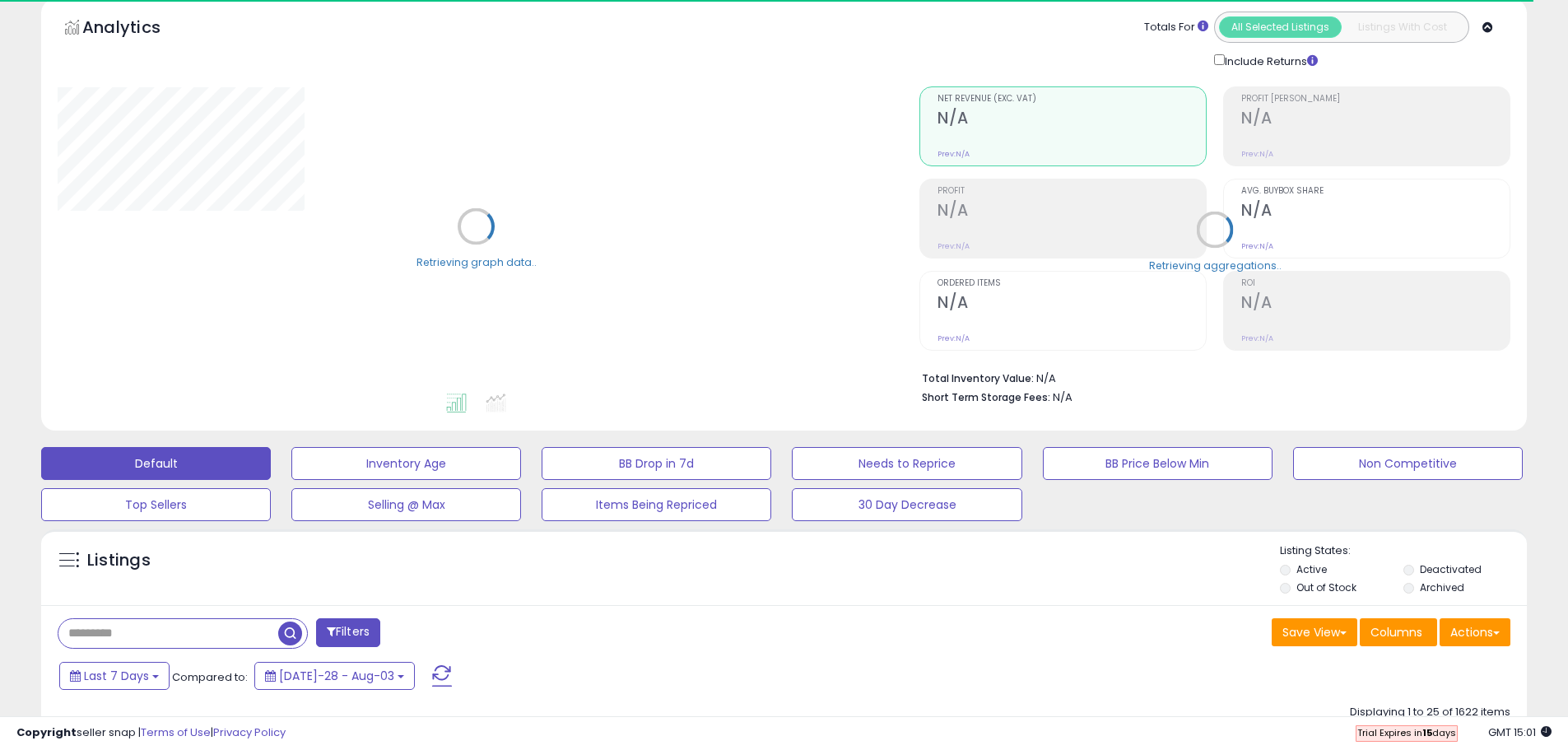
scroll to position [82, 0]
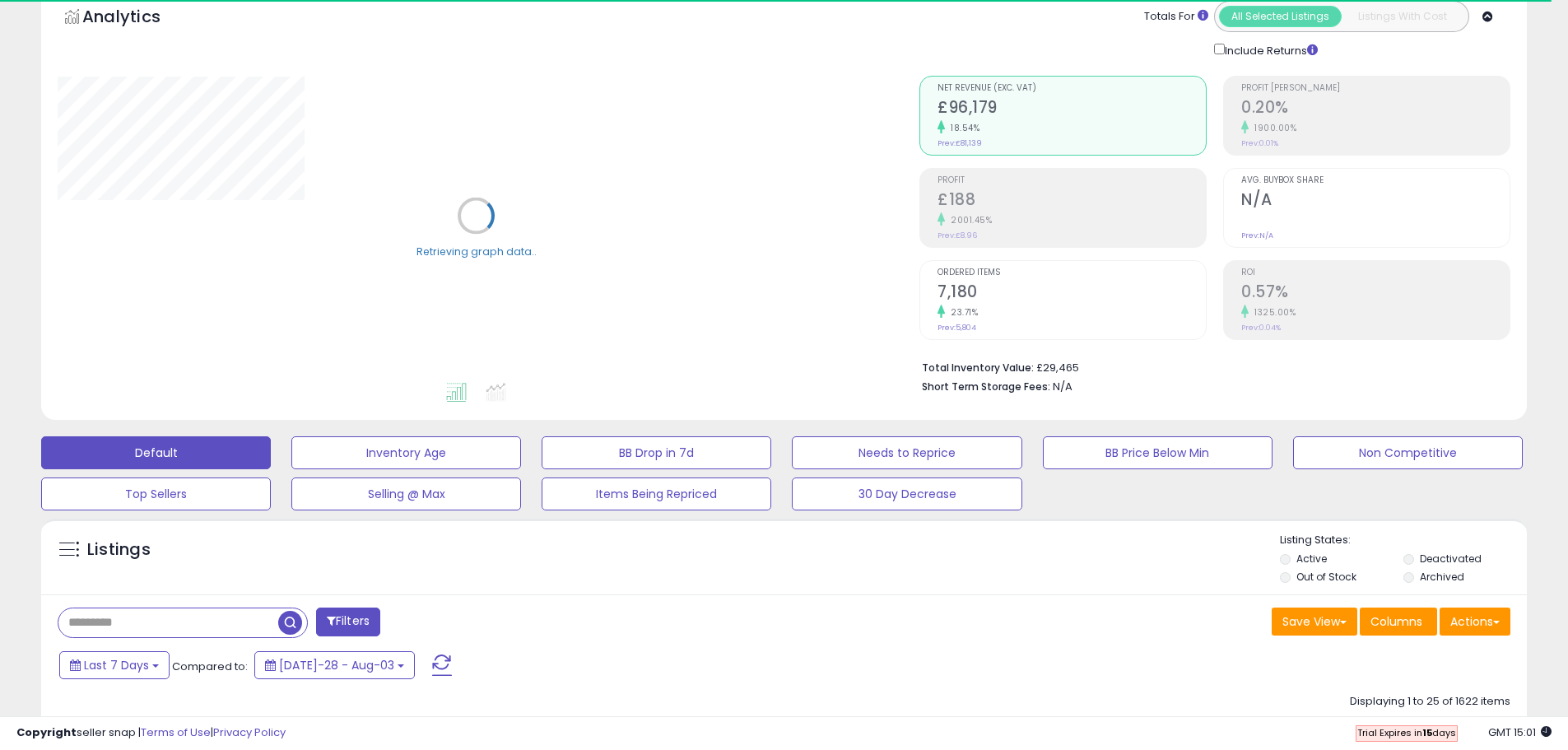
click at [217, 631] on input "text" at bounding box center [168, 623] width 220 height 29
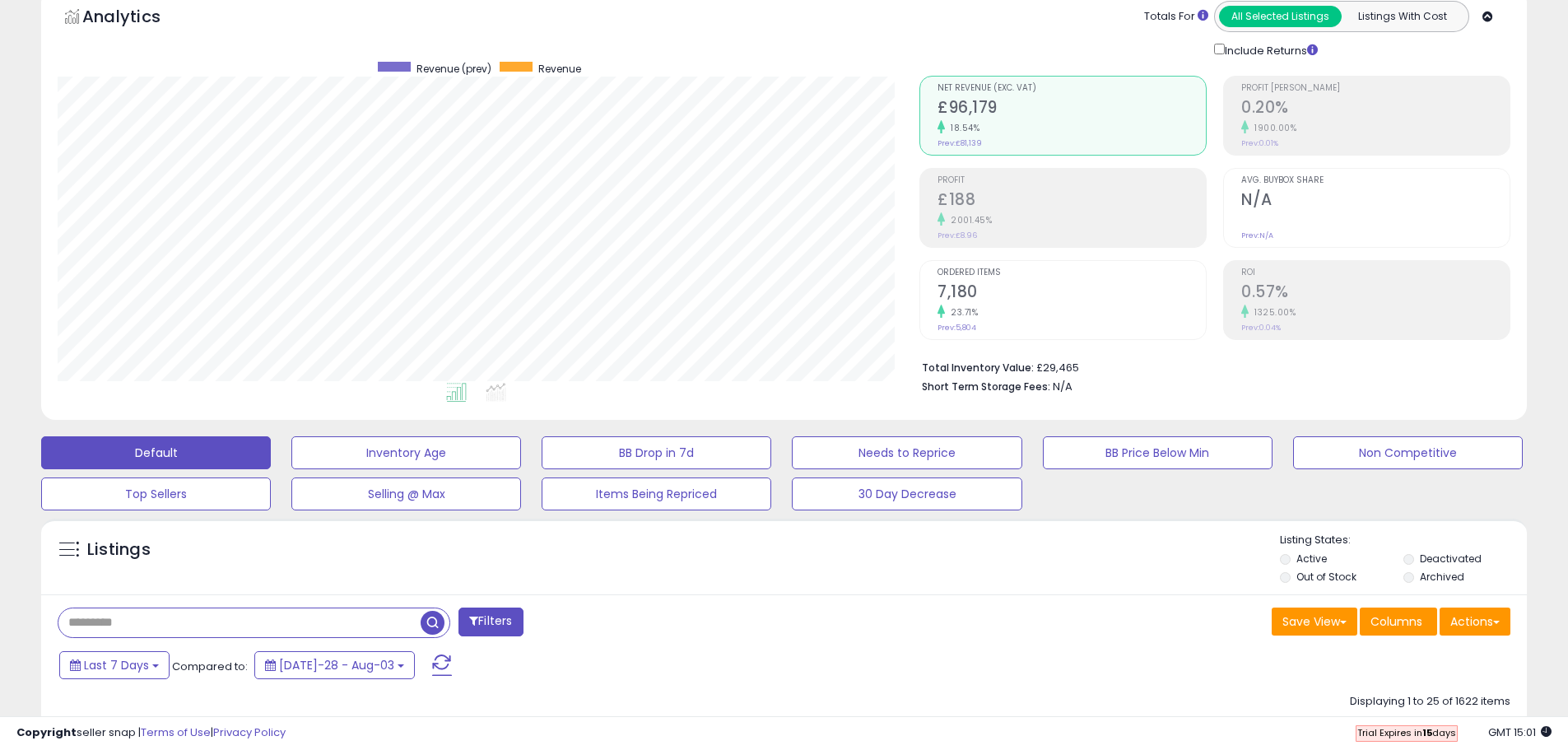
paste input "**********"
type input "**********"
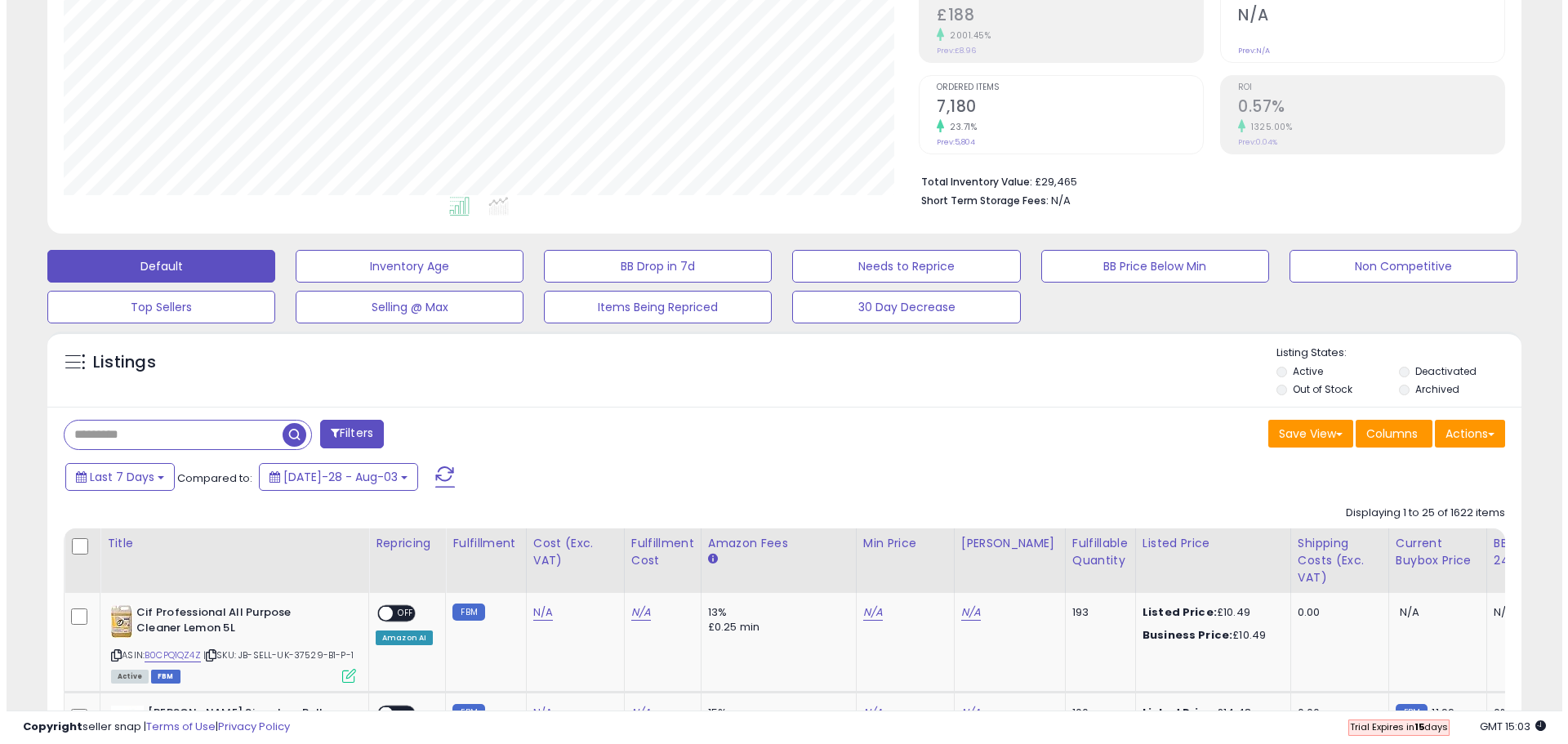
scroll to position [253, 0]
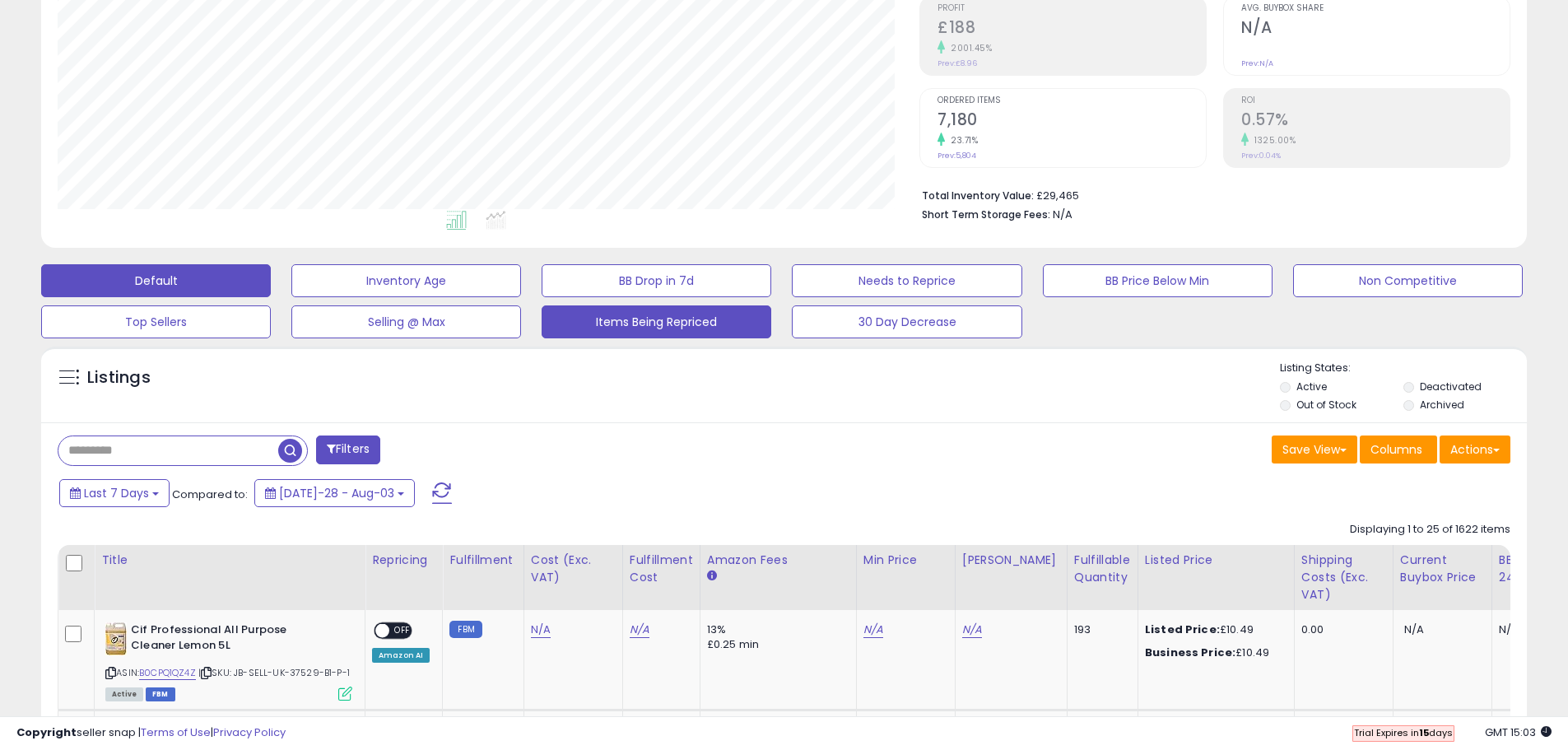
click at [521, 297] on button "Items Being Repriced" at bounding box center [405, 281] width 229 height 33
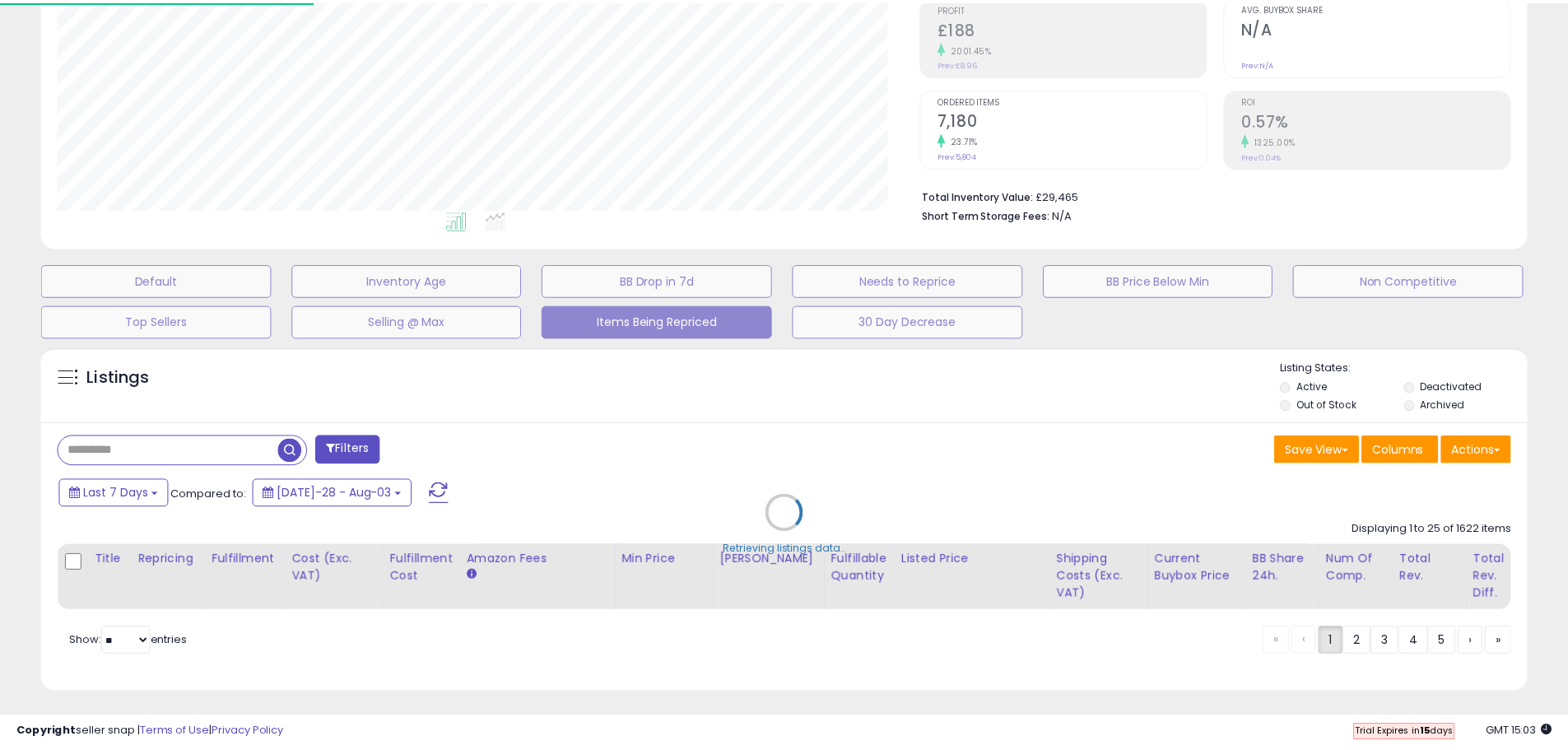
scroll to position [338, 869]
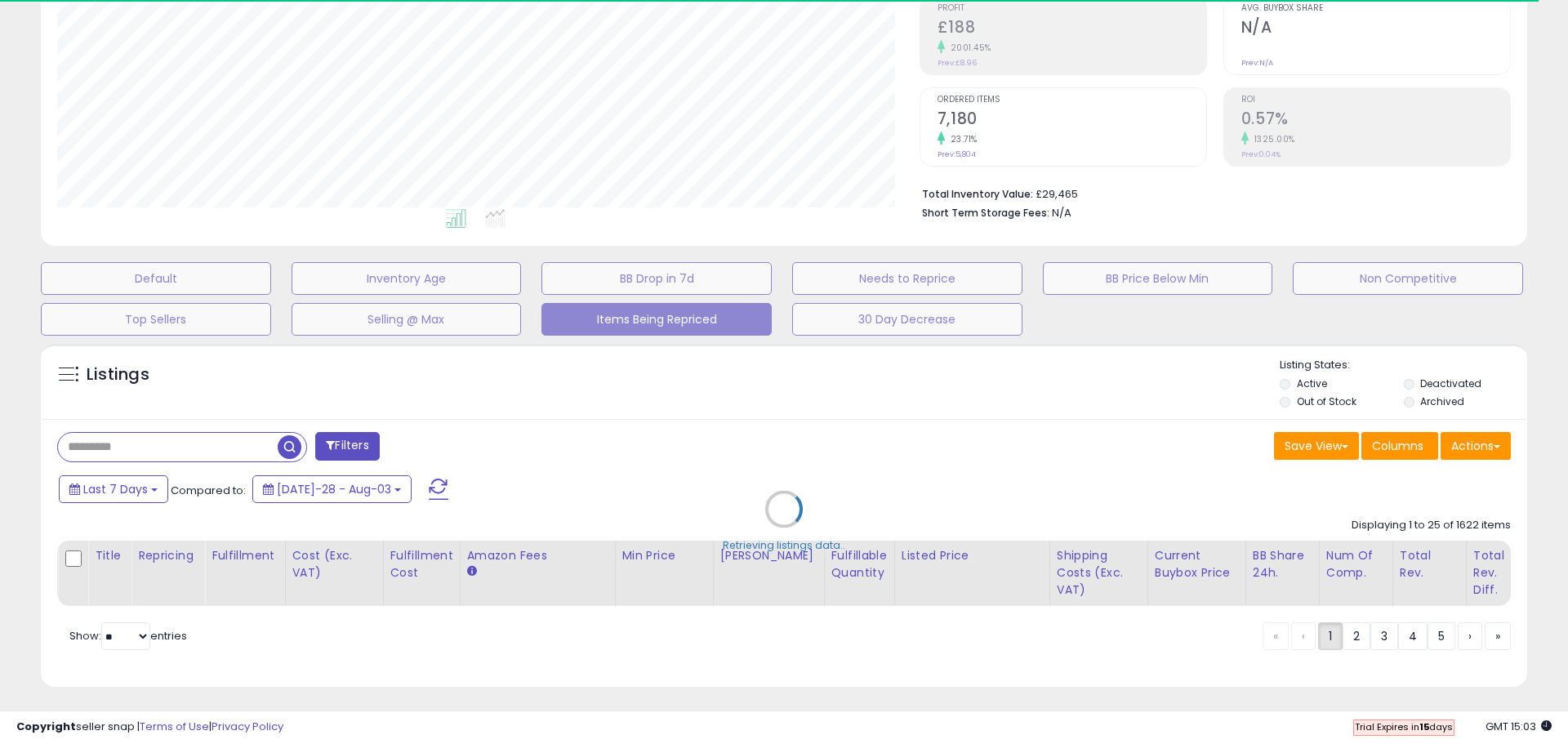
select select "**"
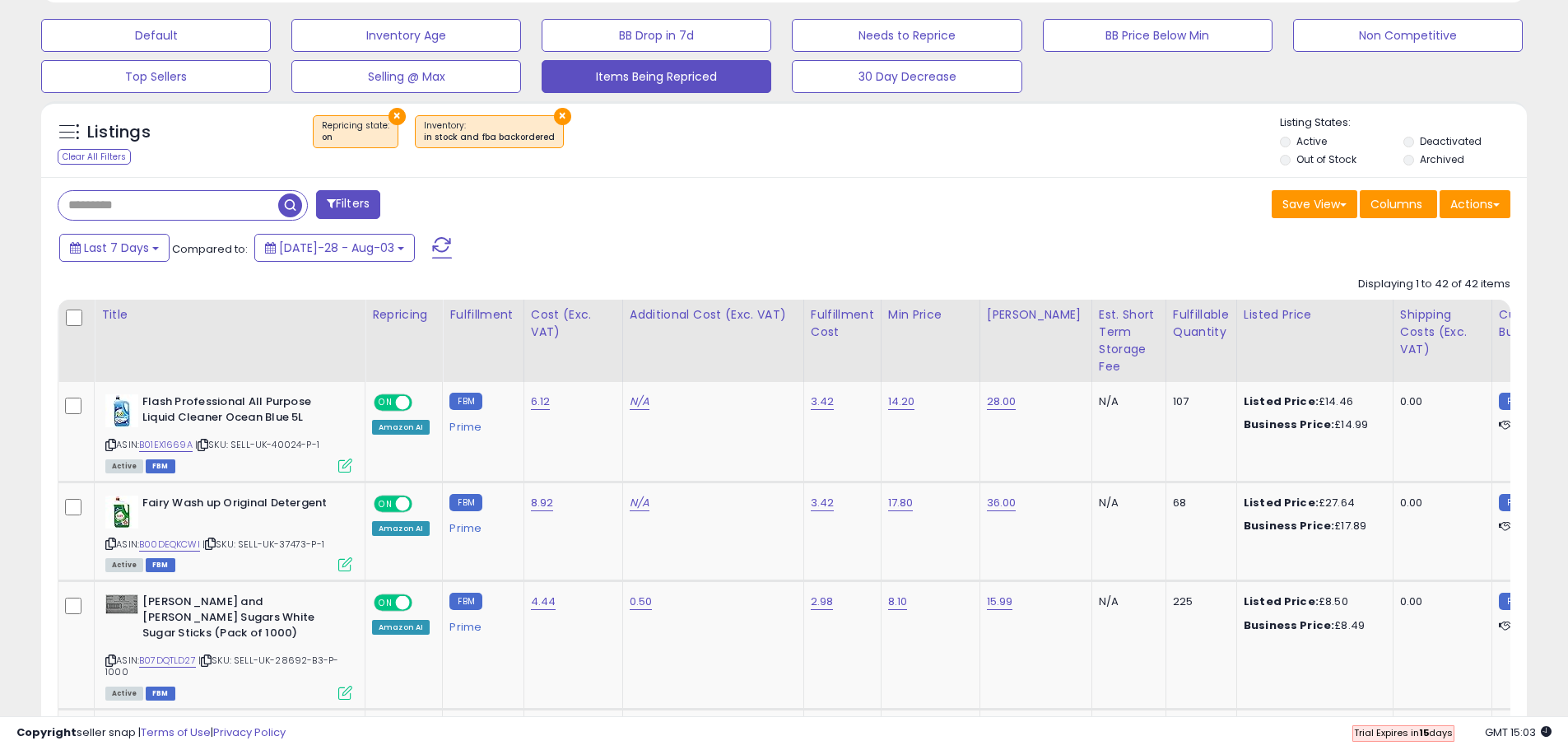
scroll to position [501, 0]
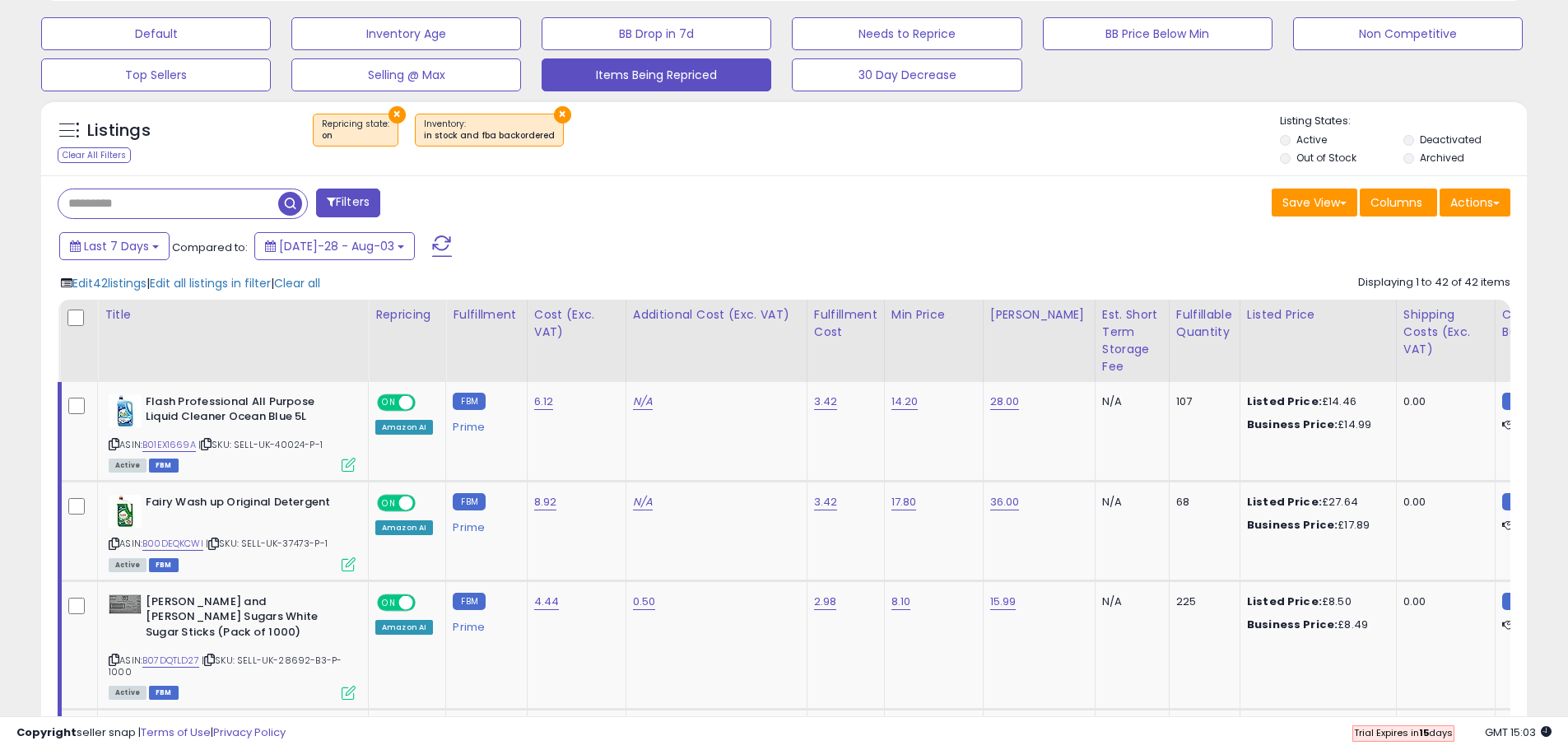
click at [109, 131] on h5 "Listings" at bounding box center [119, 131] width 64 height 23
click at [71, 133] on span at bounding box center [69, 131] width 21 height 21
click at [67, 131] on span at bounding box center [69, 131] width 21 height 21
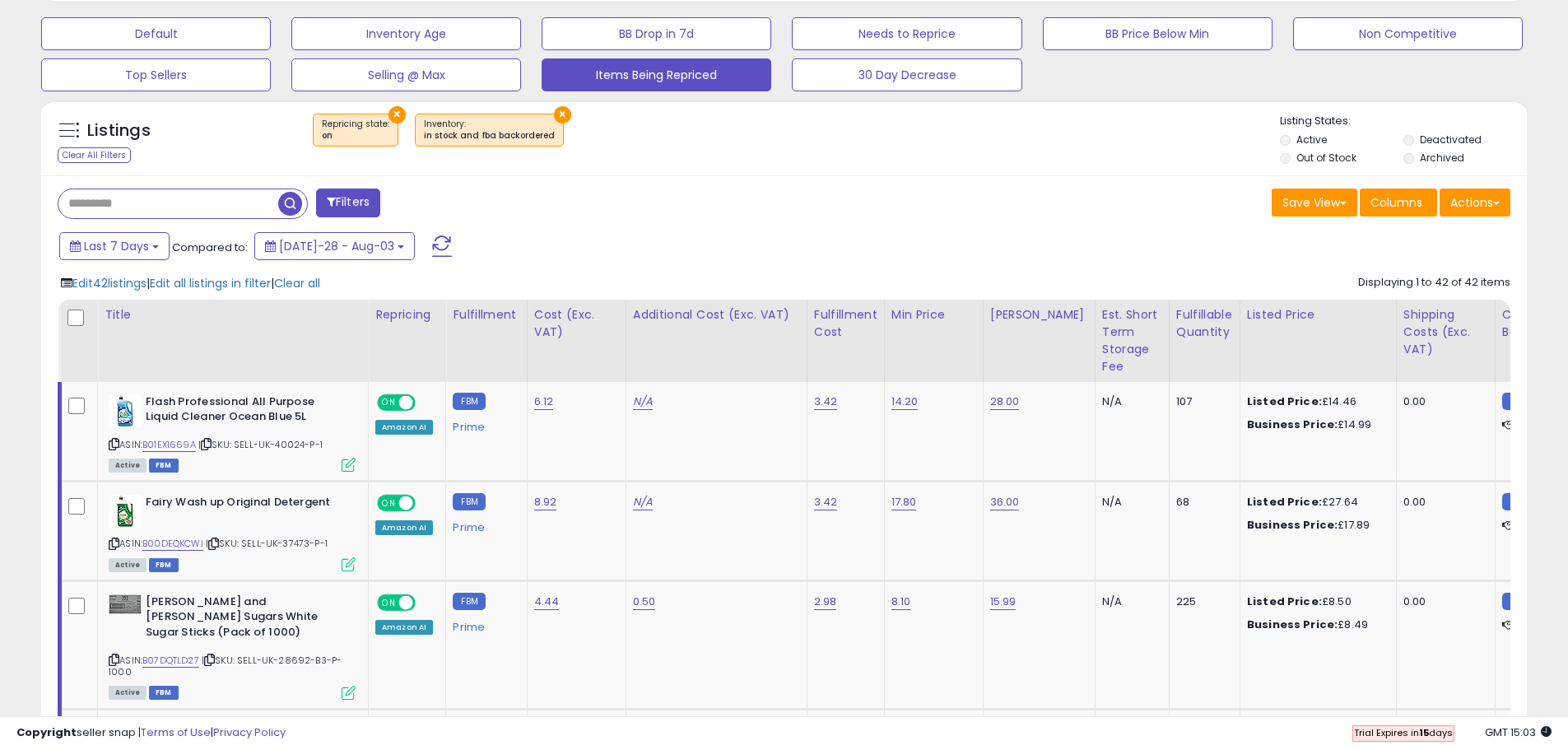
click at [70, 131] on span at bounding box center [69, 131] width 21 height 21
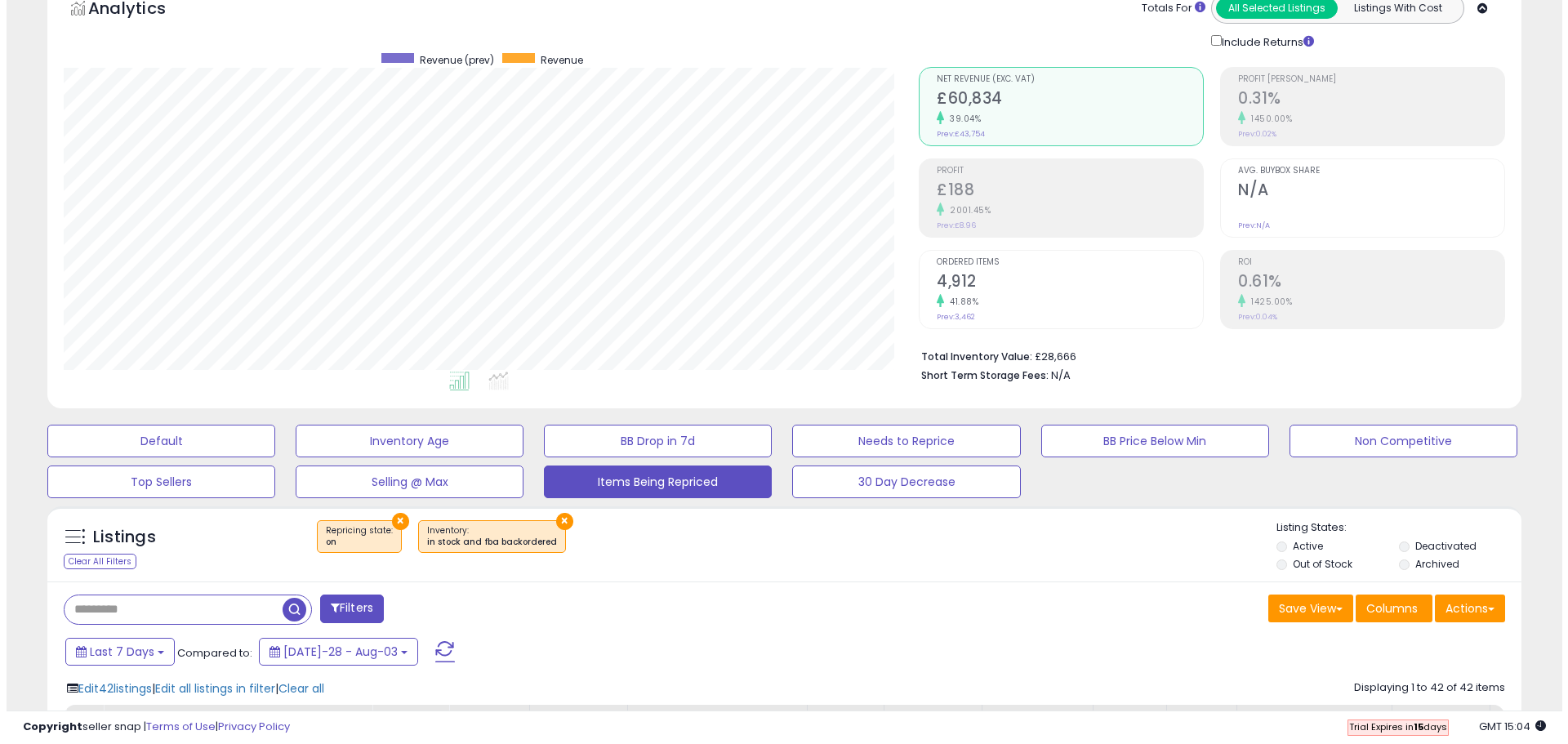
scroll to position [89, 0]
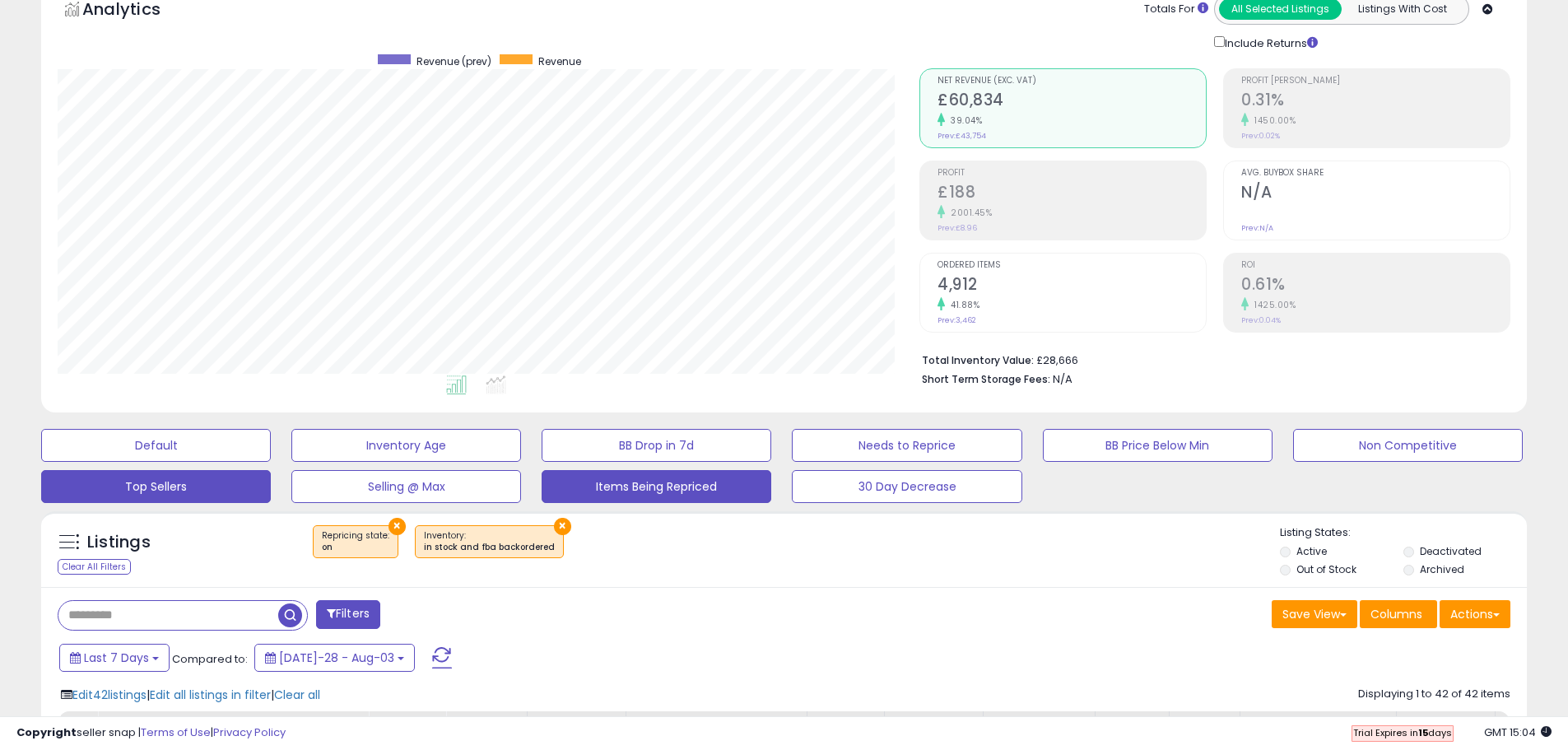
click at [190, 462] on button "Top Sellers" at bounding box center [155, 446] width 229 height 33
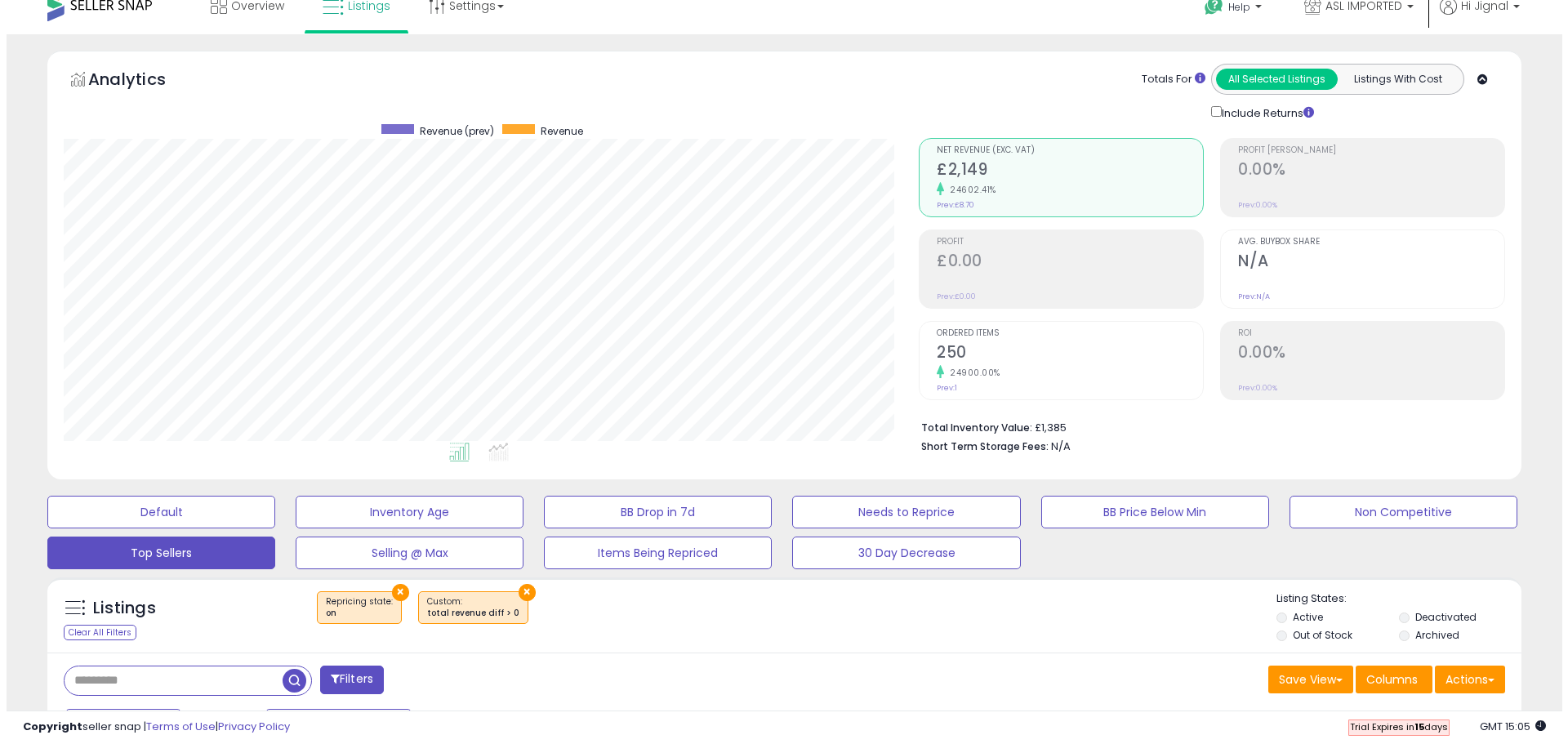
scroll to position [0, 0]
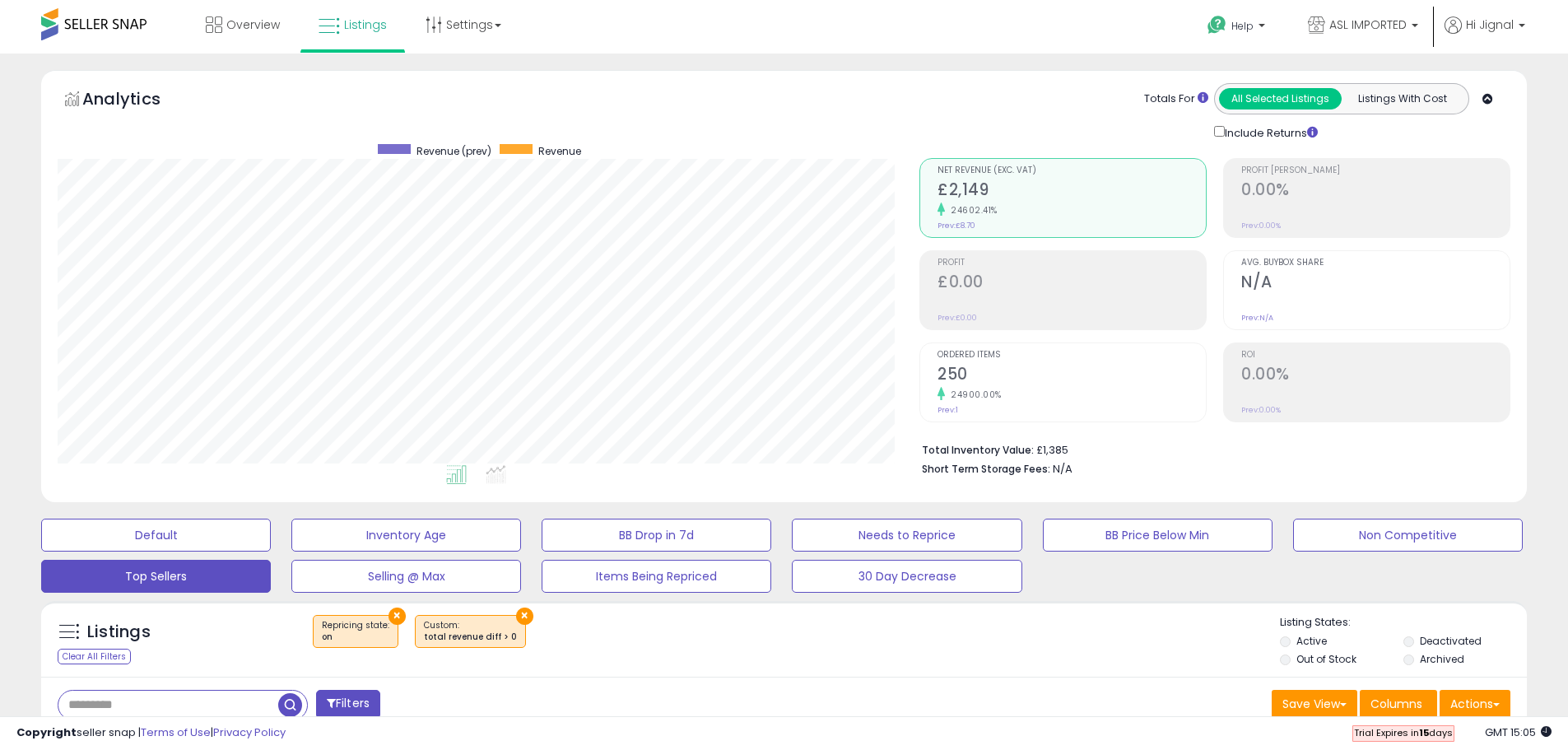
drag, startPoint x: 1416, startPoint y: 102, endPoint x: 1517, endPoint y: 187, distance: 132.0
click at [1429, 111] on div "All Selected Listings Listings With Cost" at bounding box center [1341, 99] width 255 height 31
click at [1415, 99] on button "Listings With Cost" at bounding box center [1402, 99] width 123 height 22
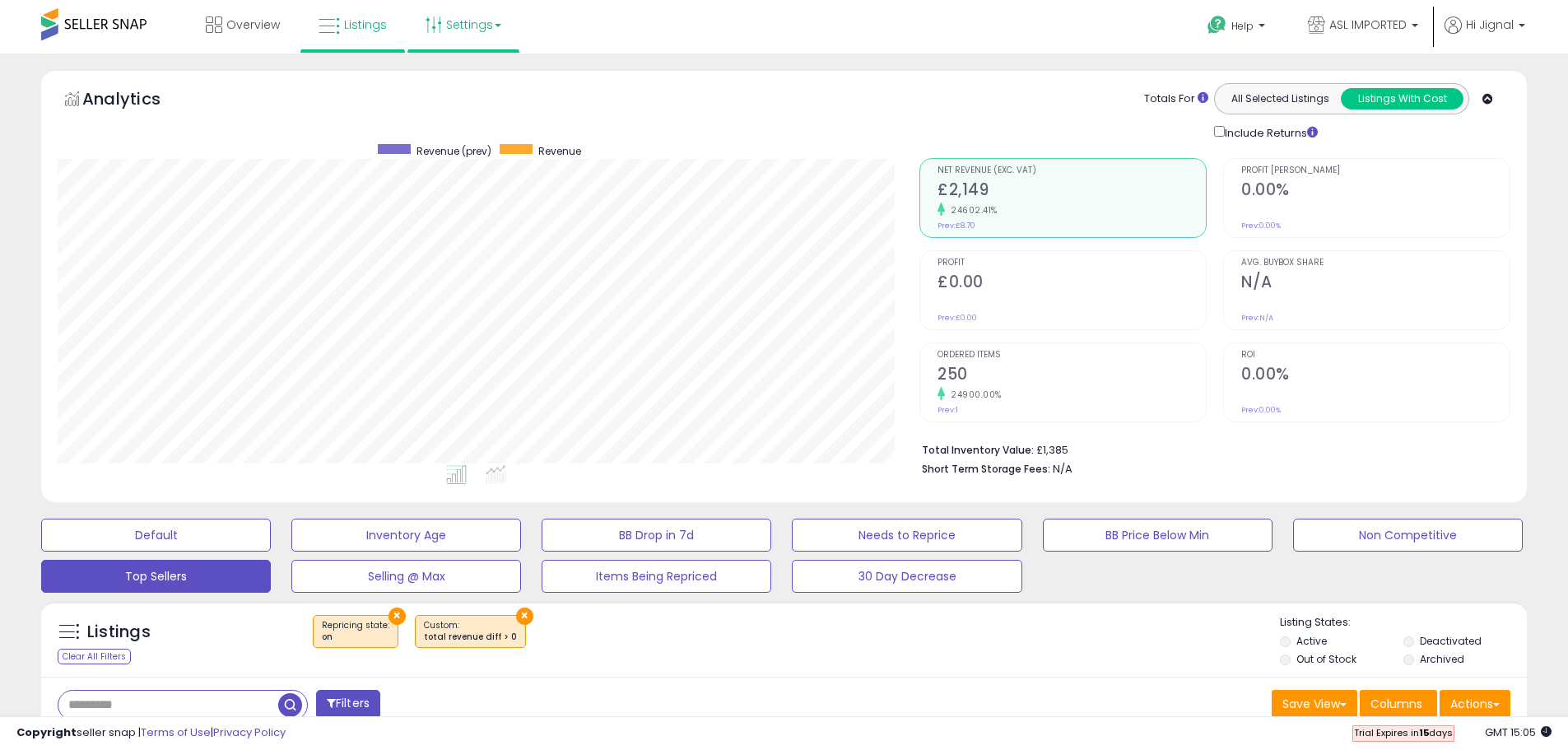
click at [484, 40] on link "Settings" at bounding box center [463, 24] width 100 height 50
click at [474, 81] on link "Store settings" at bounding box center [465, 84] width 74 height 16
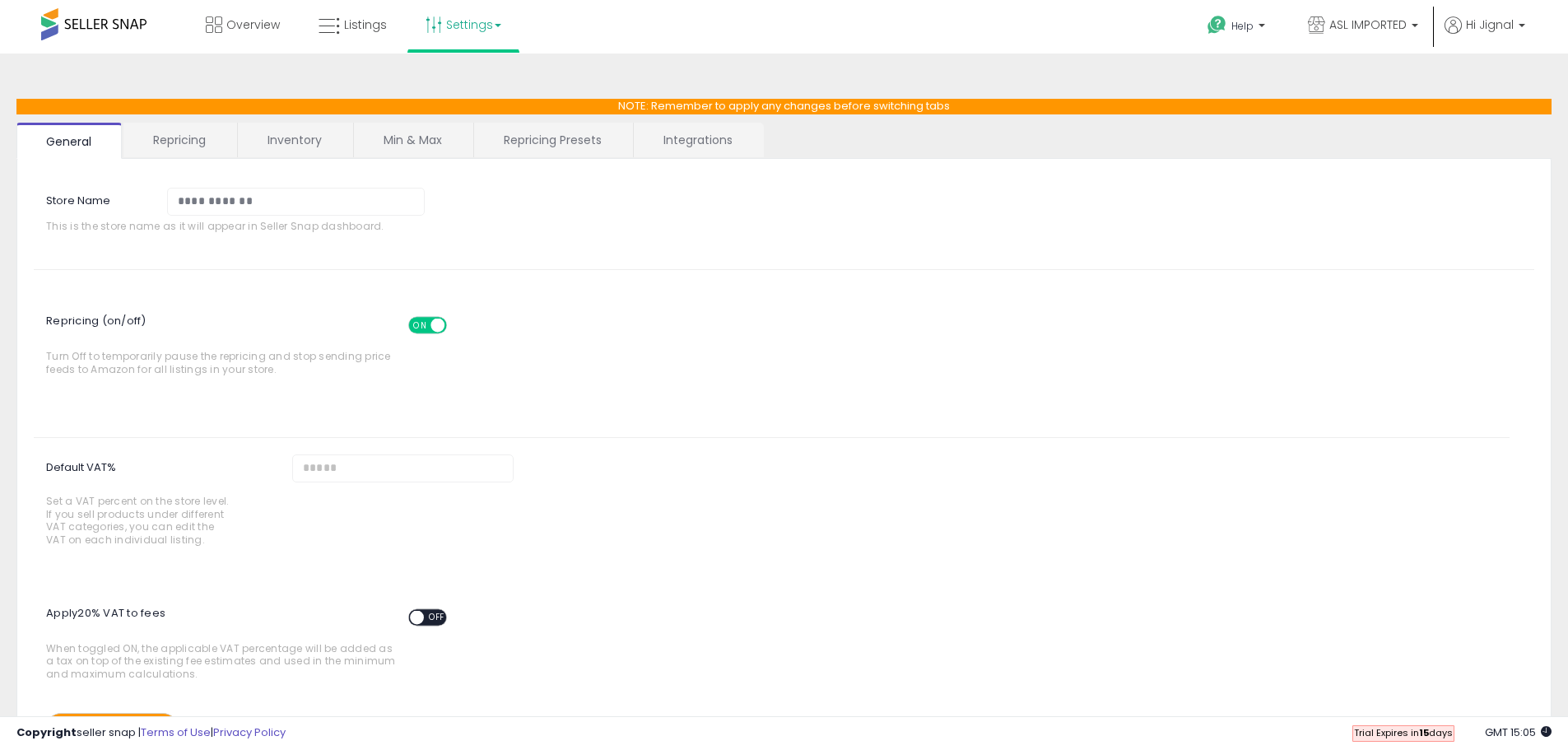
click at [181, 140] on link "Repricing" at bounding box center [180, 140] width 112 height 35
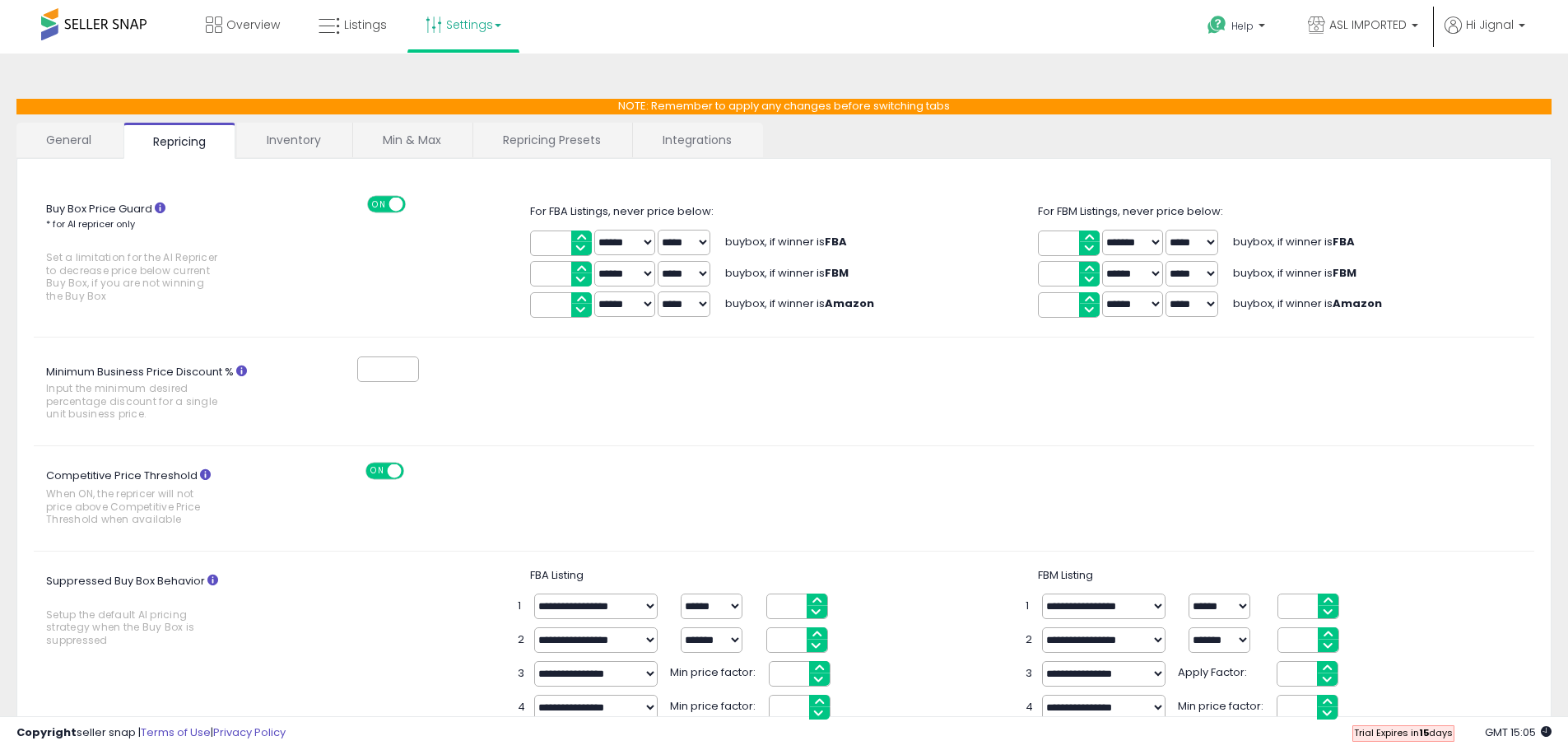
click at [296, 141] on link "Inventory" at bounding box center [294, 140] width 113 height 35
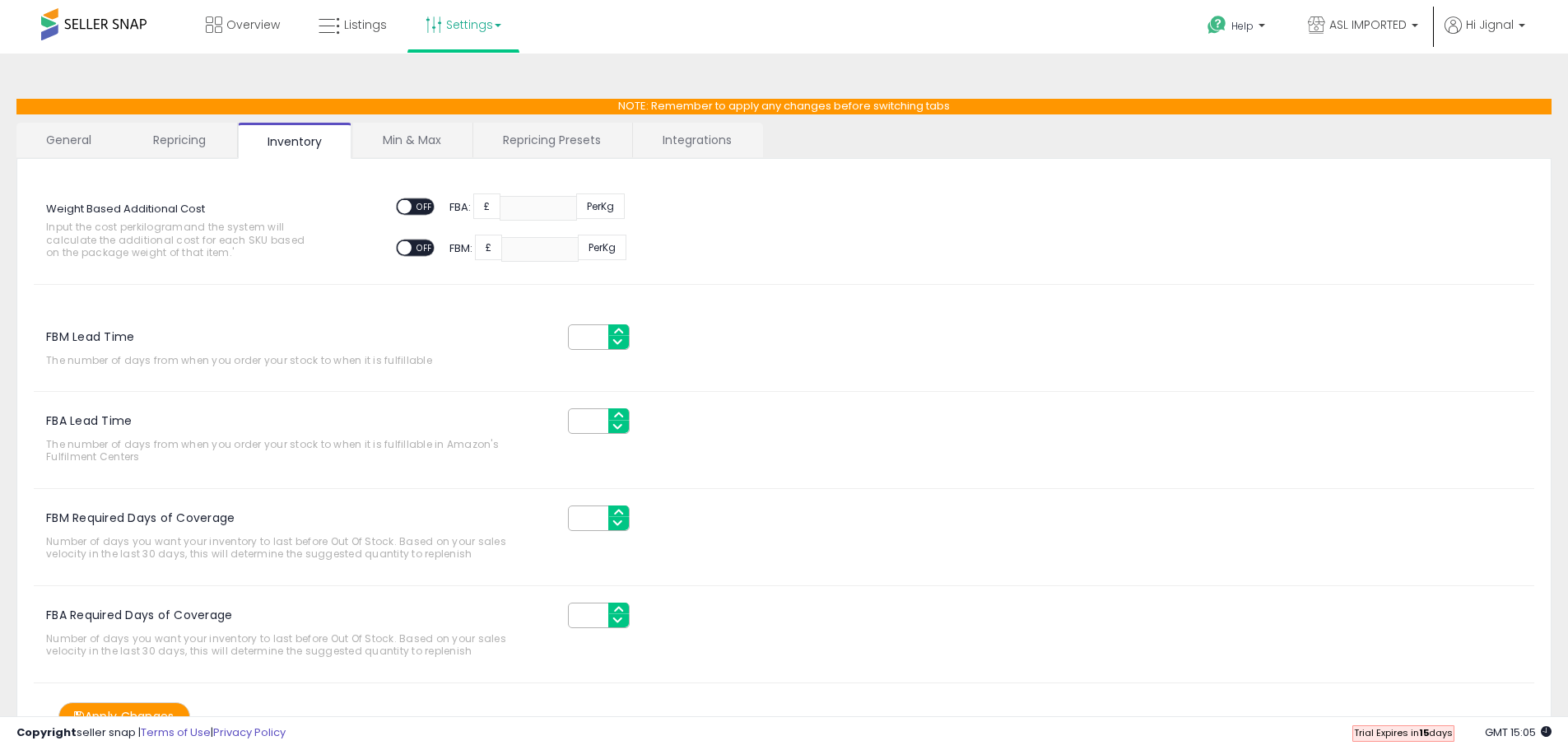
click at [406, 147] on link "Min & Max" at bounding box center [411, 140] width 118 height 35
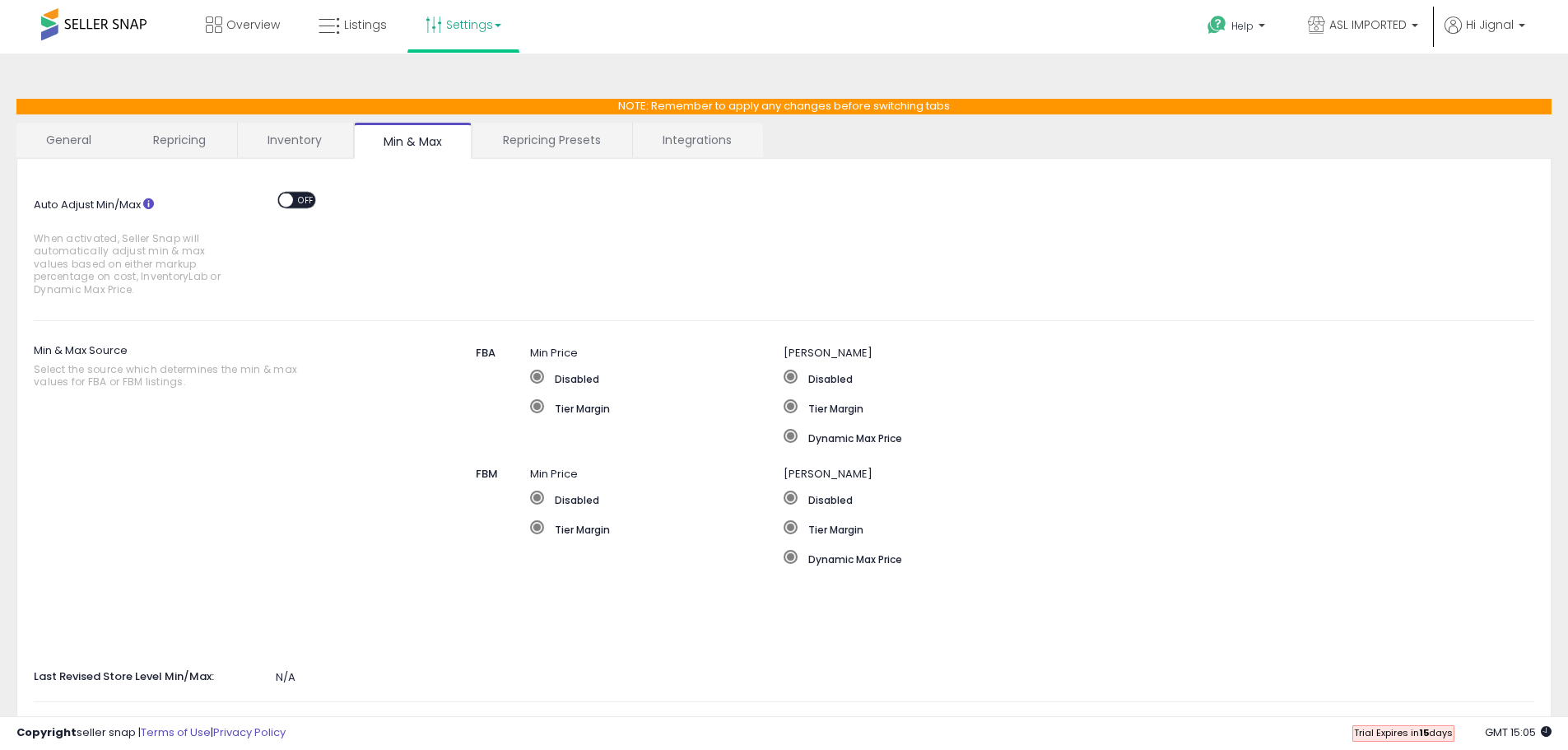
click at [541, 147] on link "Repricing Presets" at bounding box center [552, 140] width 157 height 35
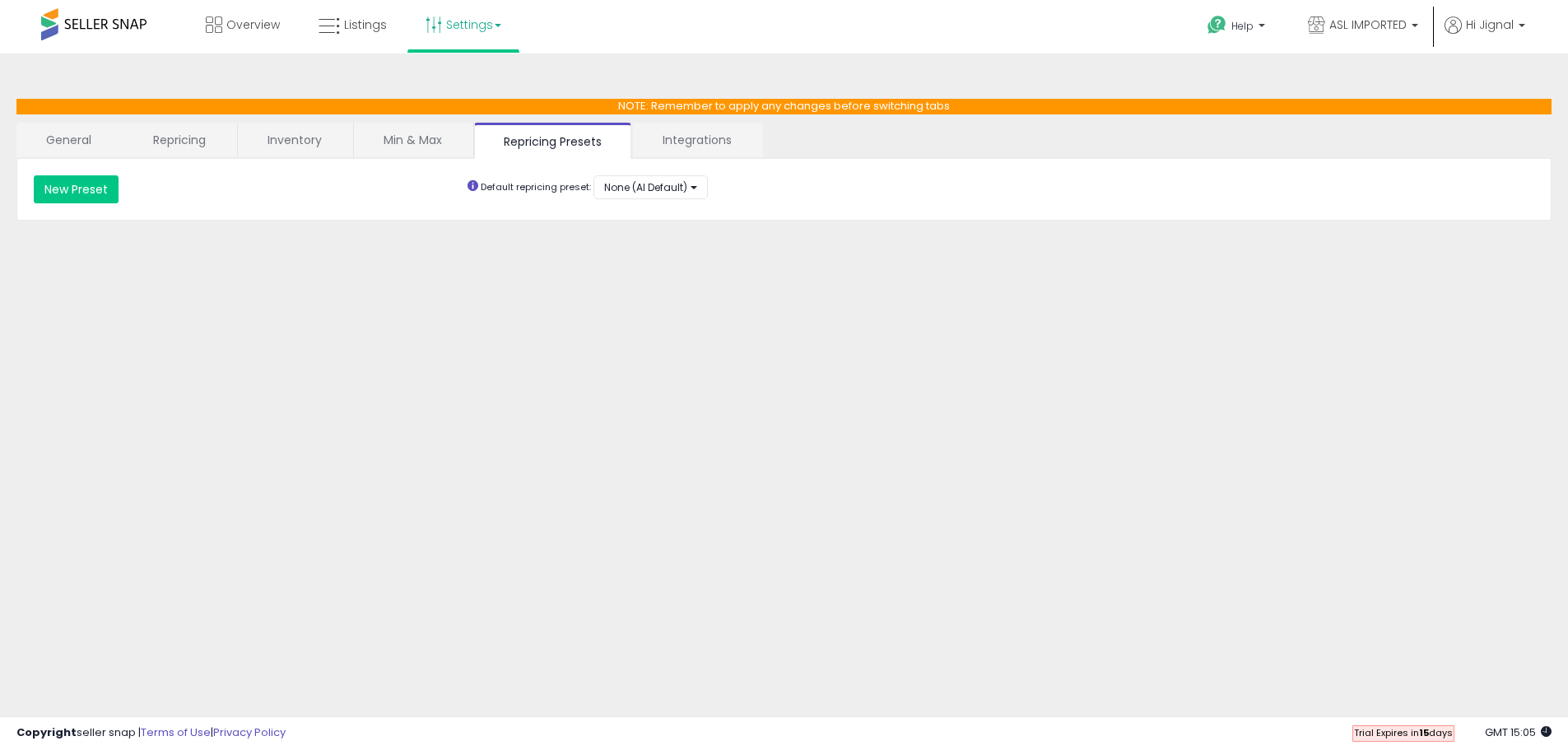
click at [699, 144] on link "Integrations" at bounding box center [696, 140] width 128 height 35
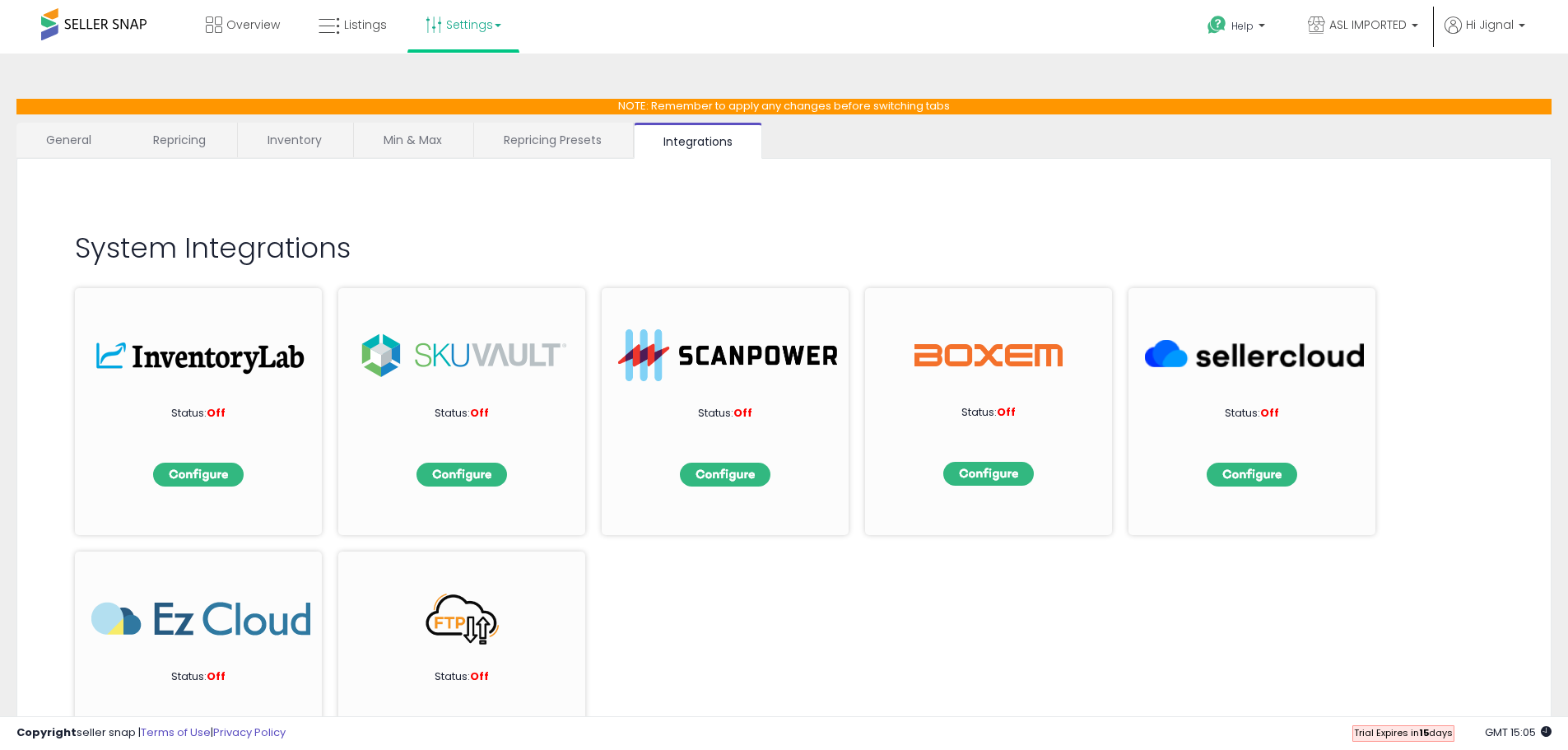
click at [434, 27] on icon at bounding box center [433, 24] width 17 height 17
click at [479, 125] on link "User settings" at bounding box center [464, 127] width 70 height 16
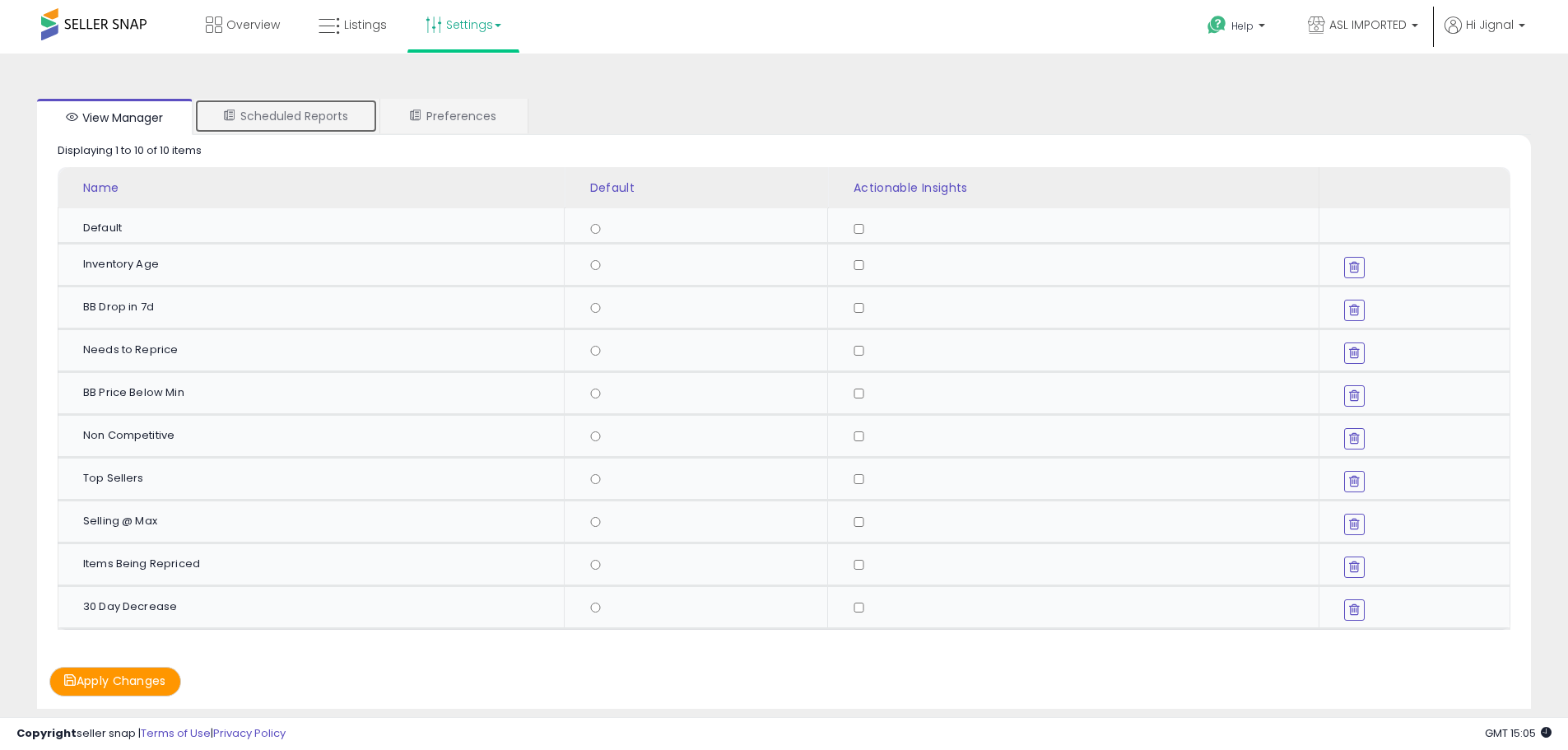
click at [335, 122] on link "Scheduled Reports" at bounding box center [286, 116] width 184 height 35
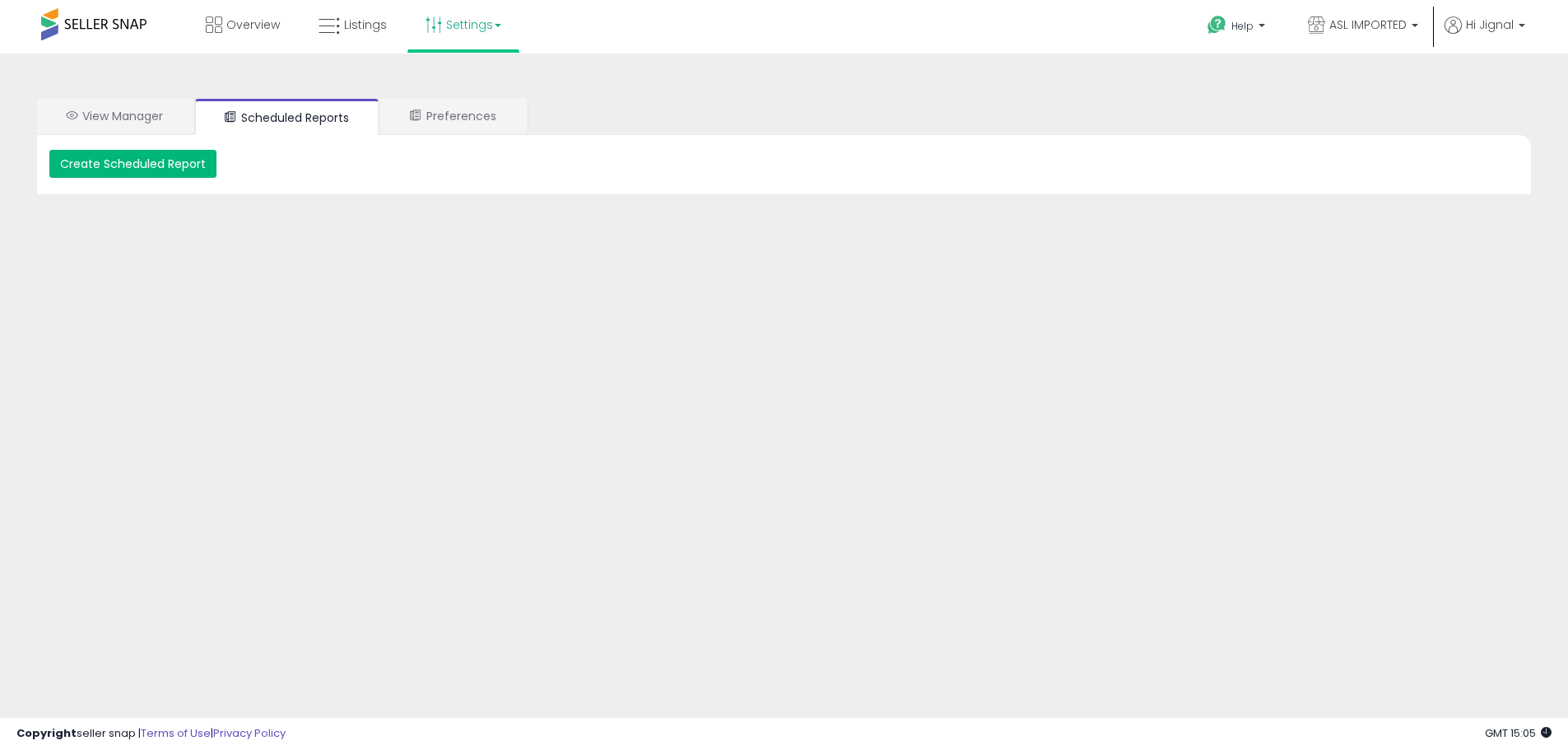
click at [139, 168] on button "Create Scheduled Report" at bounding box center [133, 164] width 167 height 28
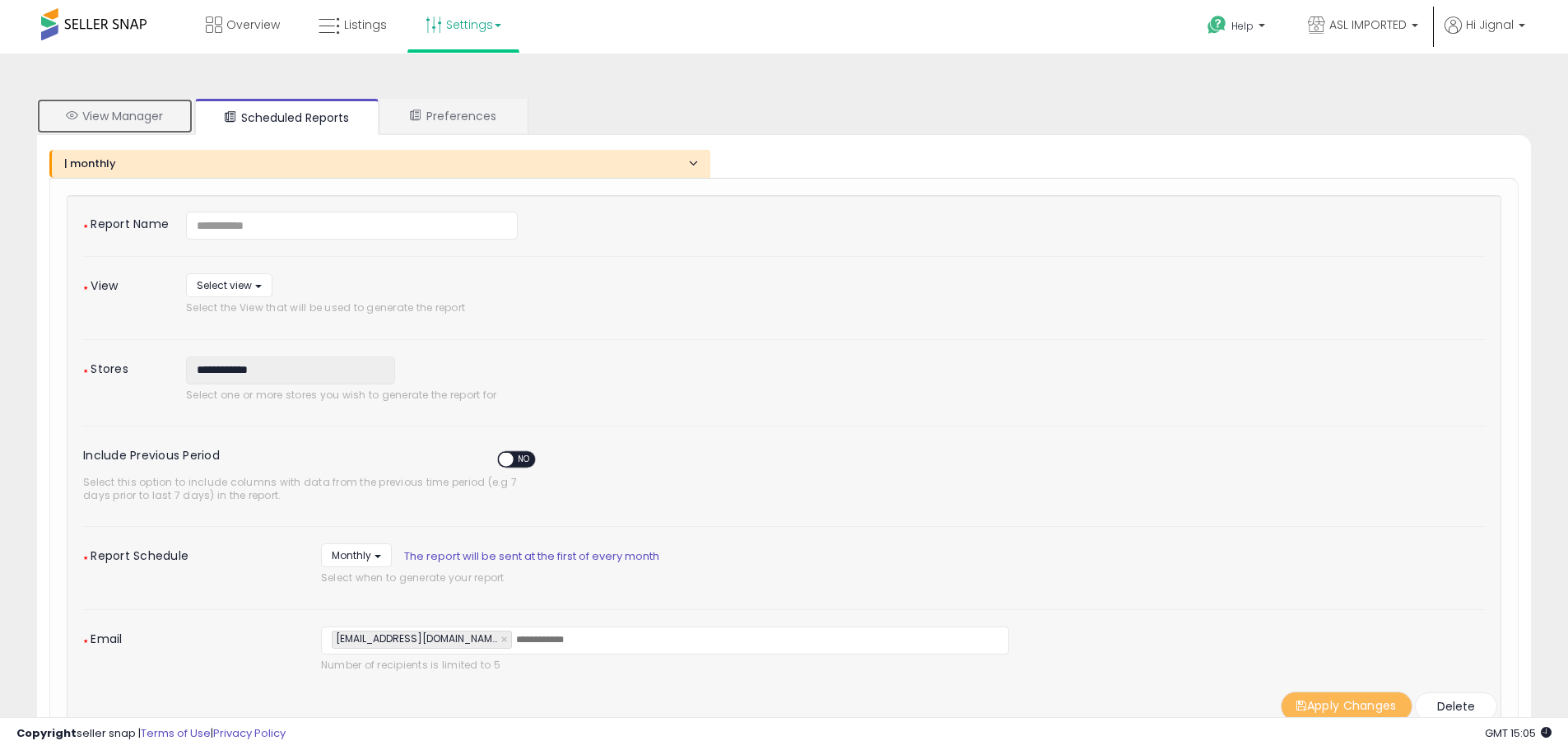
click at [139, 123] on link "View Manager" at bounding box center [114, 116] width 155 height 35
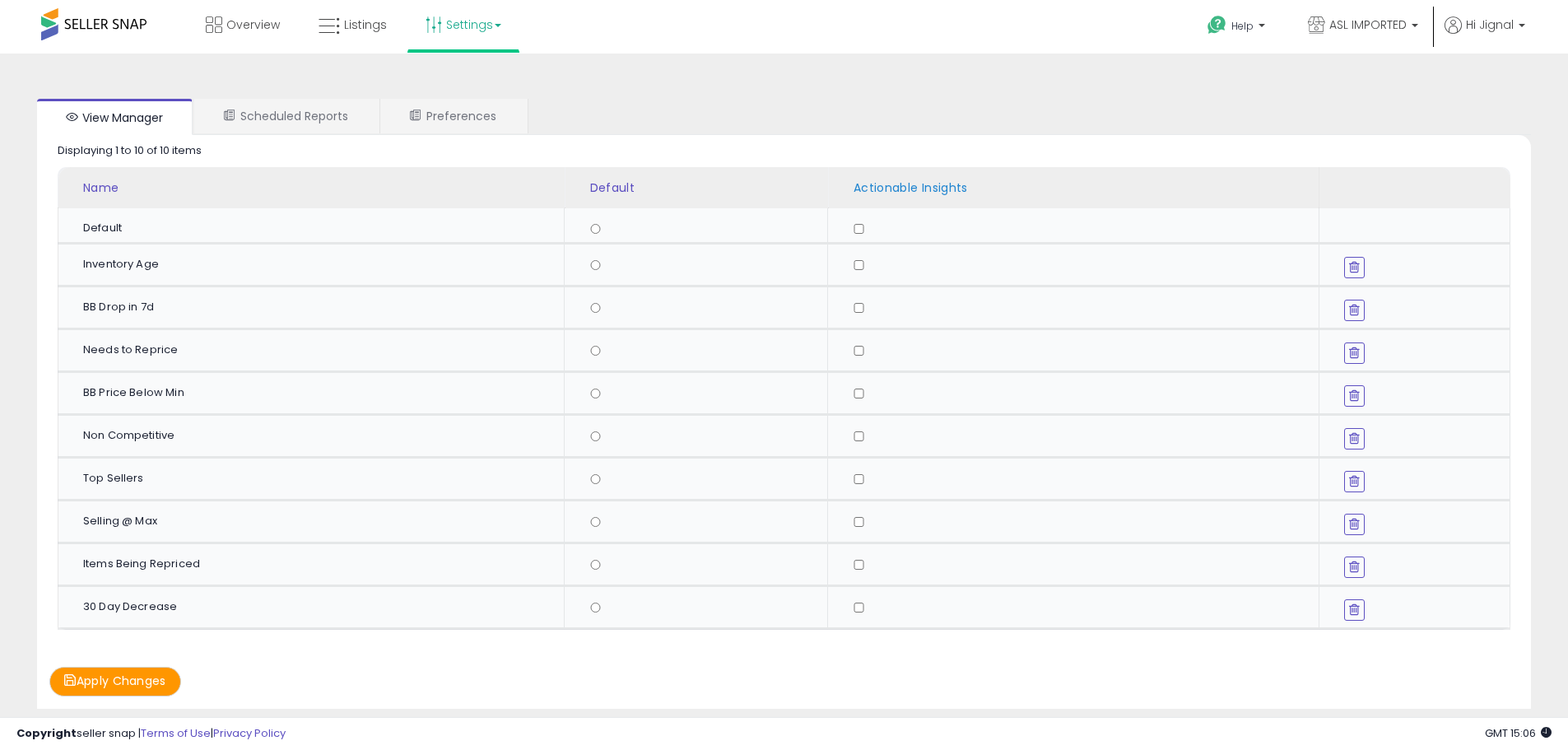
click at [890, 190] on div "Actionable Insights" at bounding box center [1082, 188] width 458 height 17
click at [305, 104] on link "Scheduled Reports" at bounding box center [286, 116] width 184 height 35
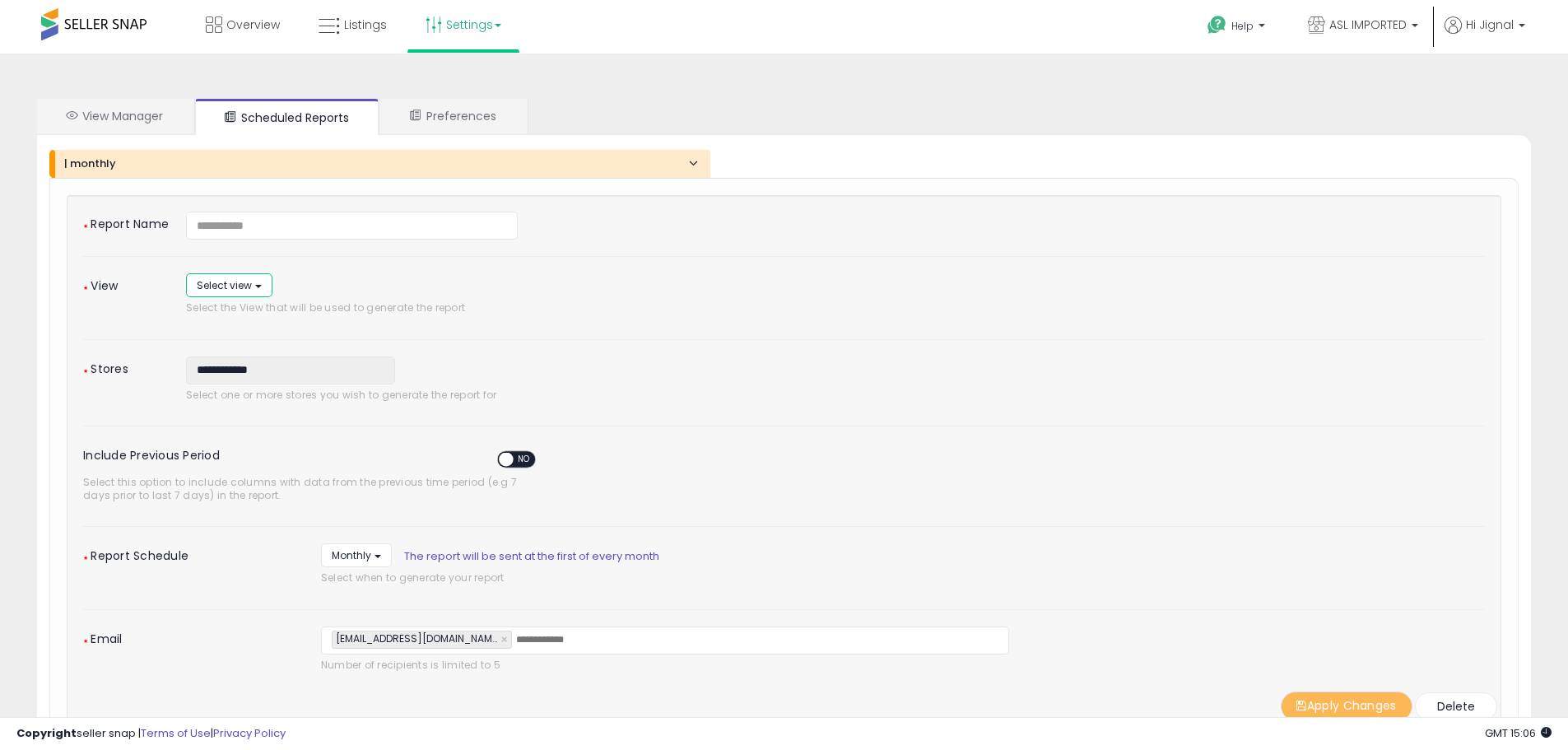
click at [260, 285] on button "Select view" at bounding box center [228, 285] width 86 height 24
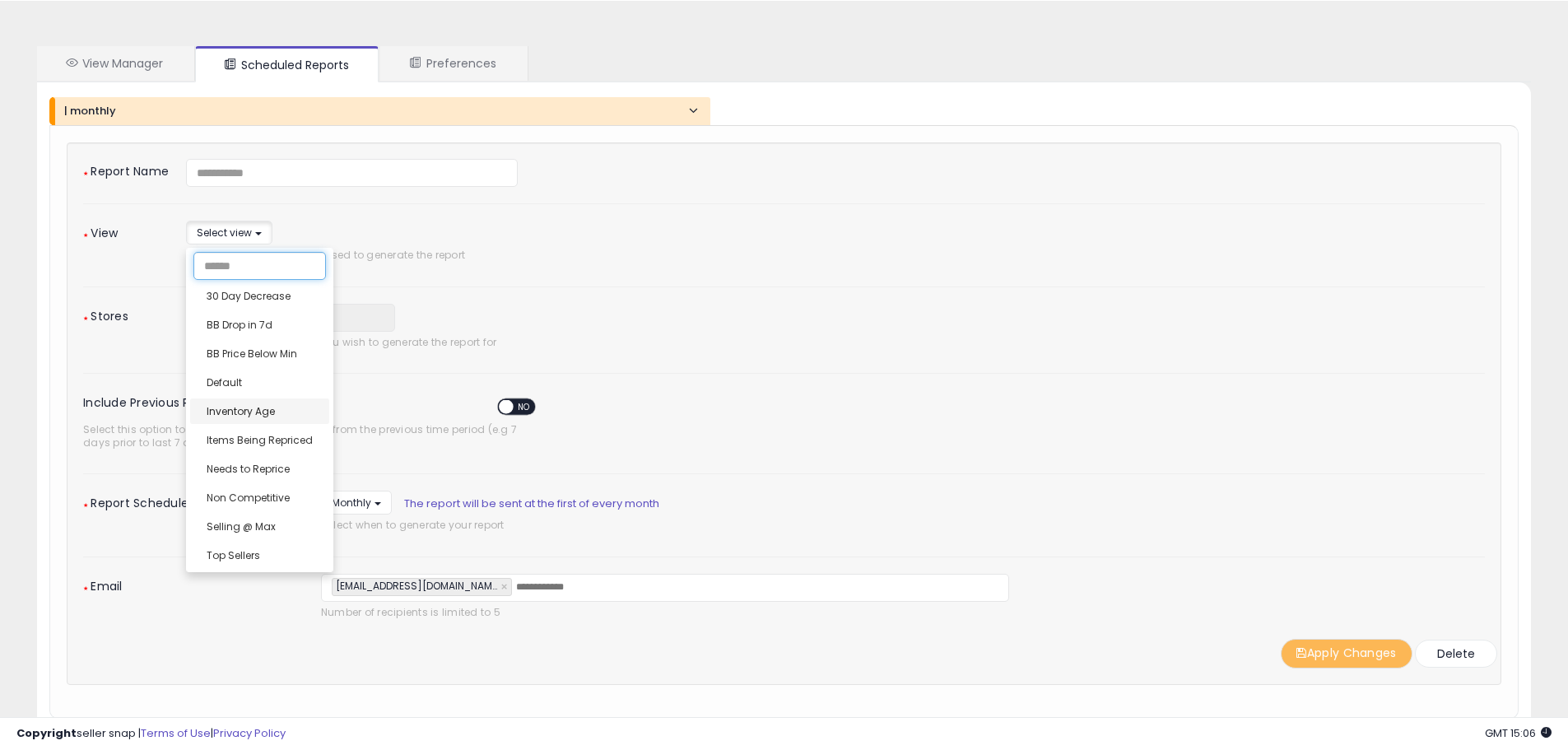
scroll to position [82, 0]
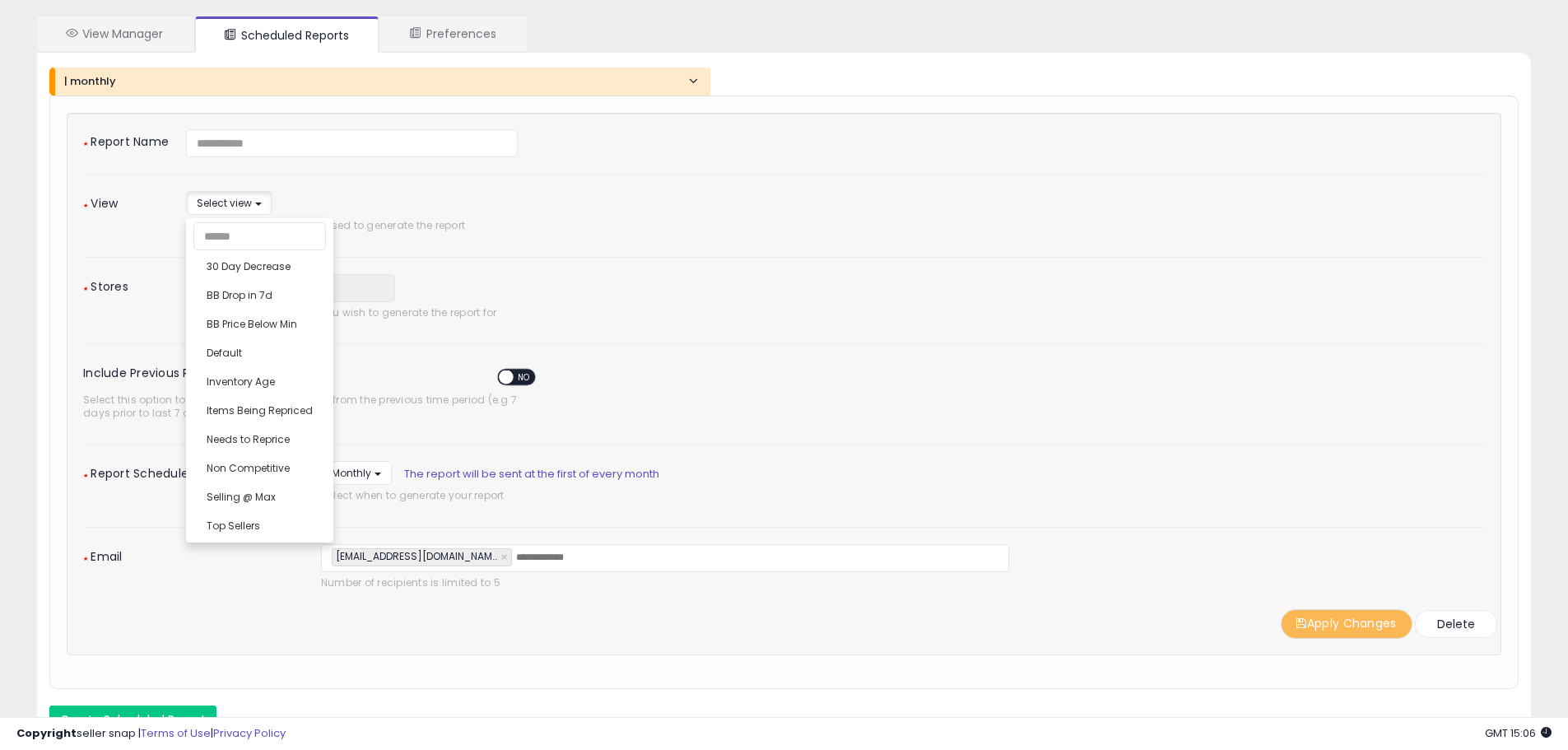
click at [690, 382] on div "Include Previous Period YES NO" at bounding box center [784, 375] width 1427 height 29
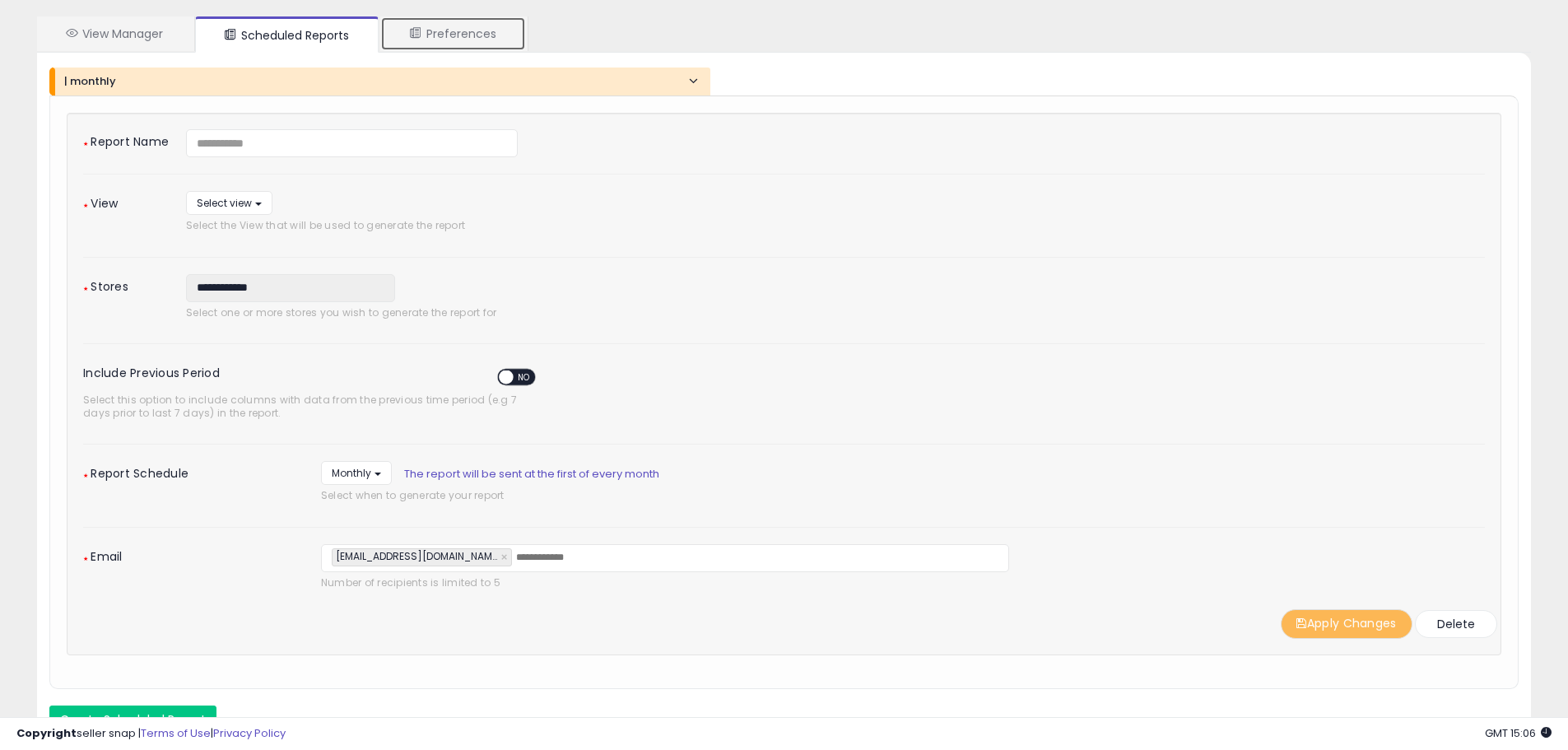
click at [437, 33] on link "Preferences" at bounding box center [452, 34] width 146 height 35
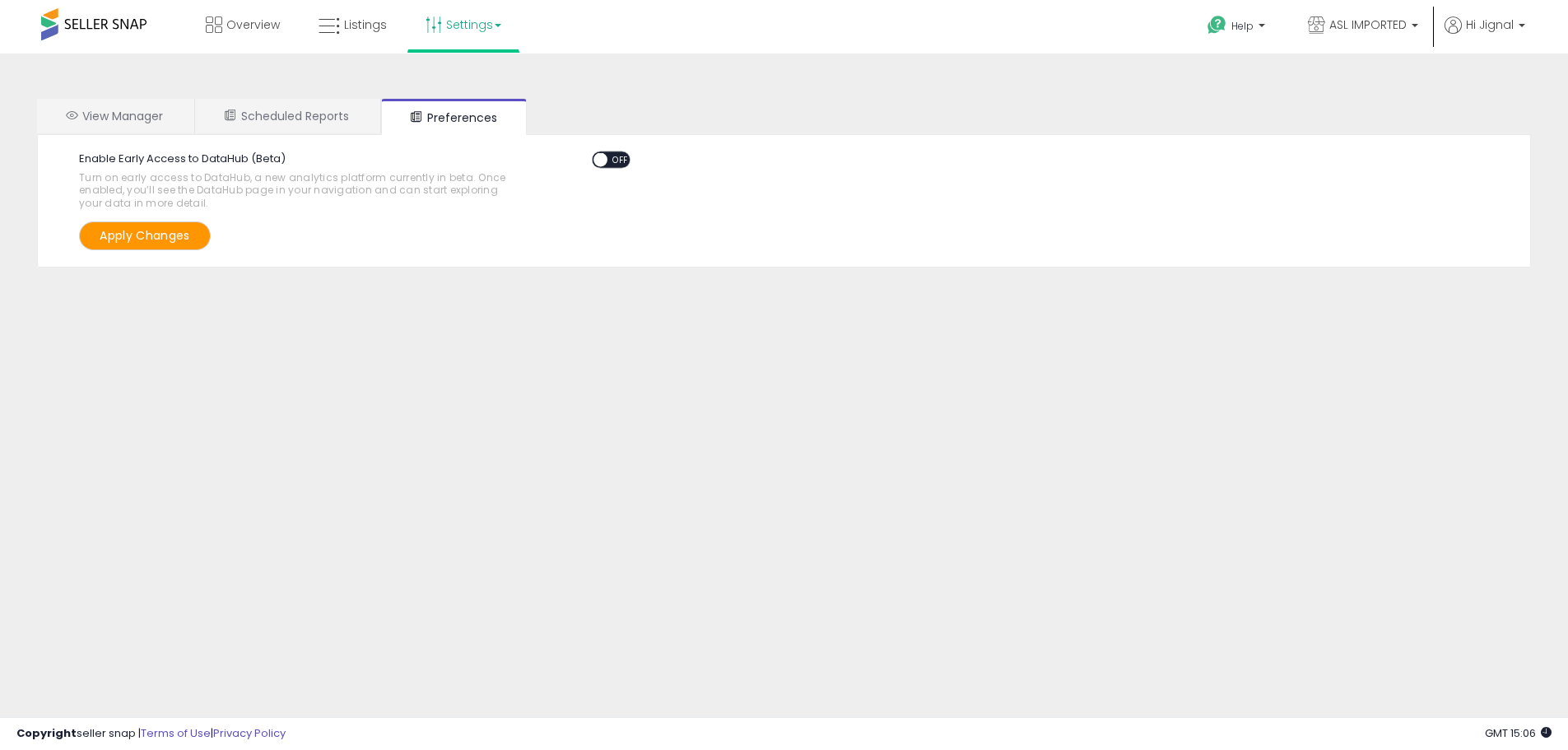
click at [104, 29] on span at bounding box center [93, 24] width 105 height 32
click at [98, 25] on span at bounding box center [93, 24] width 105 height 32
click at [96, 23] on span at bounding box center [93, 24] width 105 height 32
click at [30, 29] on div "Overview Listings Settings" at bounding box center [506, 35] width 1037 height 70
click at [241, 31] on span "Overview" at bounding box center [253, 24] width 53 height 17
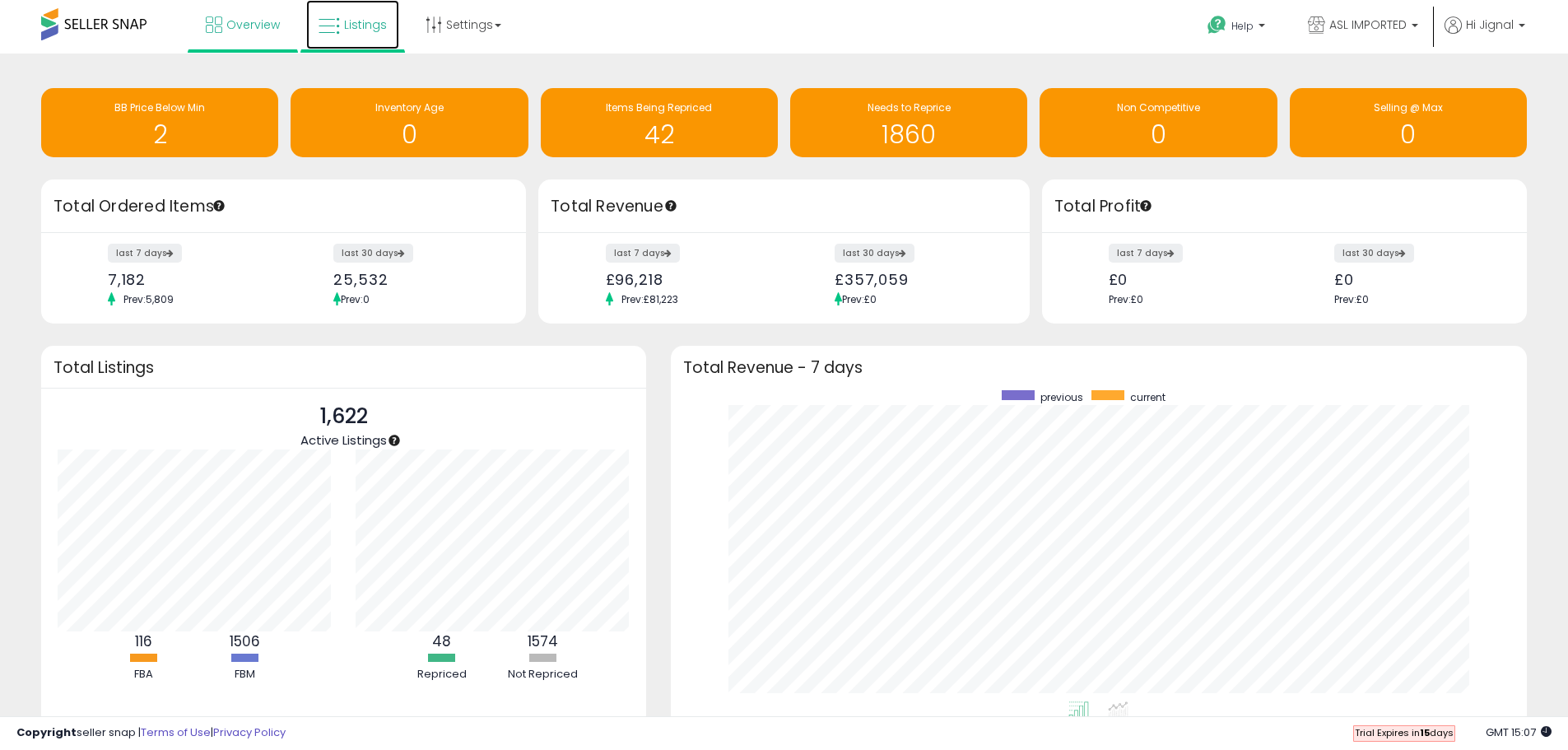
click at [340, 33] on link "Listings" at bounding box center [352, 24] width 93 height 50
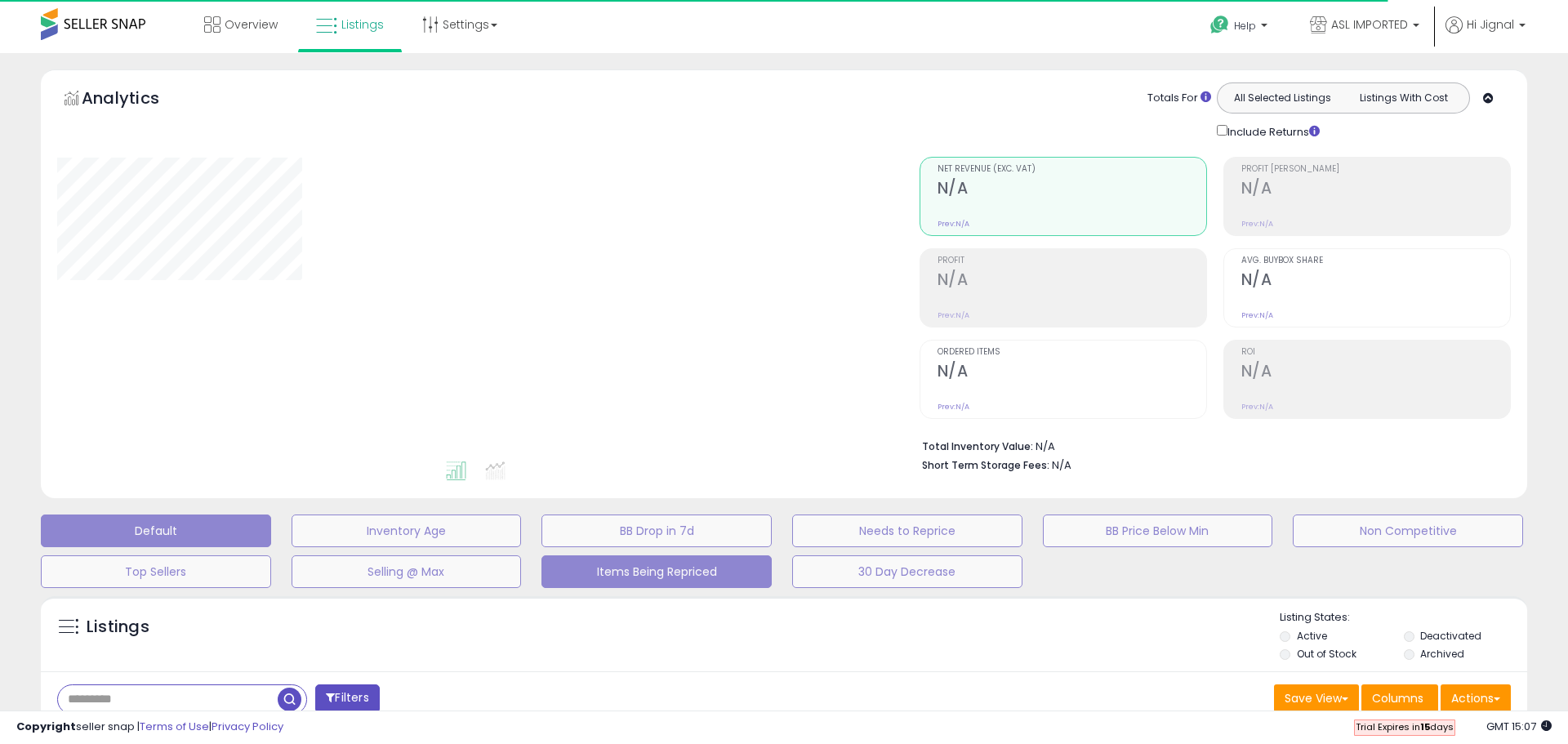
click at [522, 548] on button "Items Being Repriced" at bounding box center [406, 531] width 230 height 33
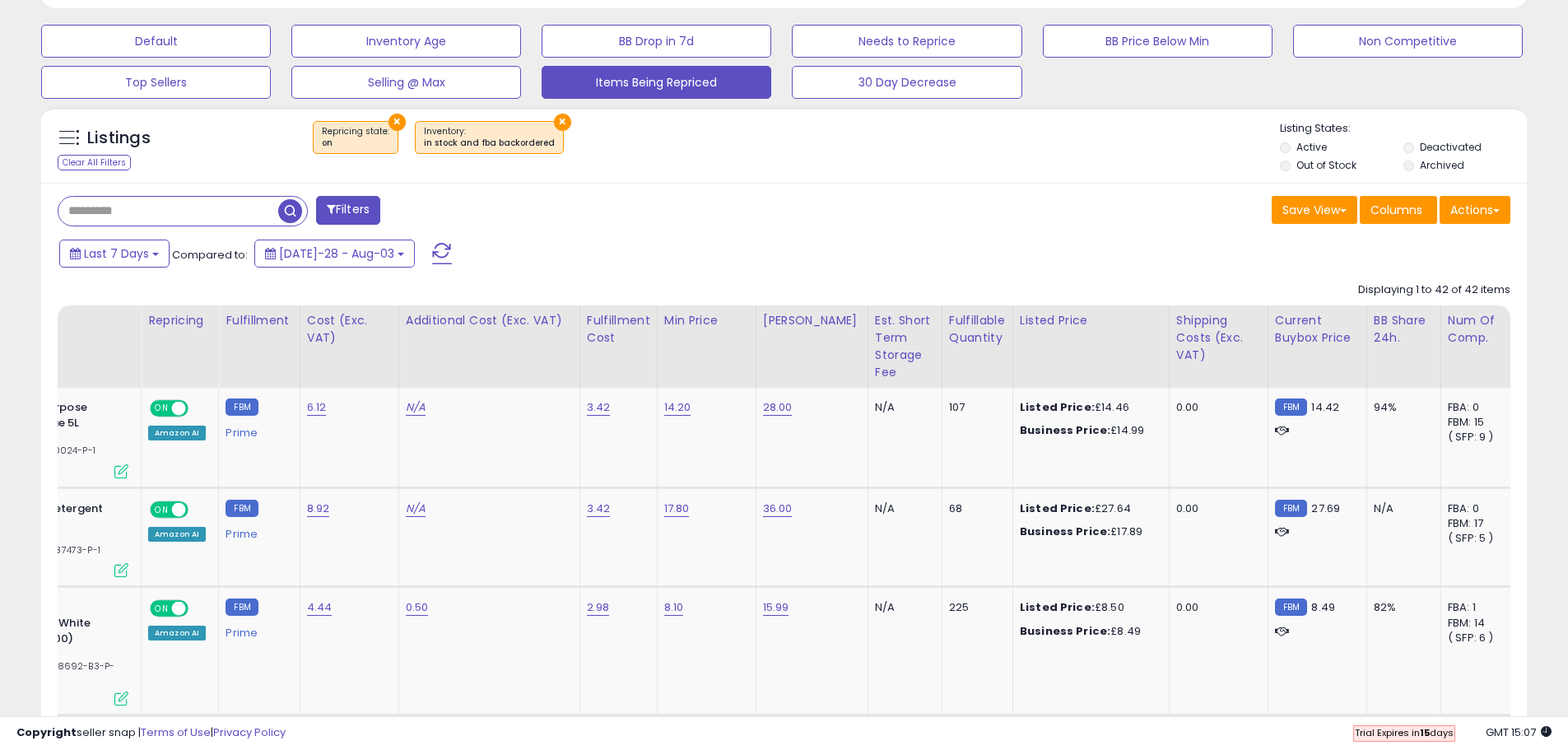
scroll to position [0, 274]
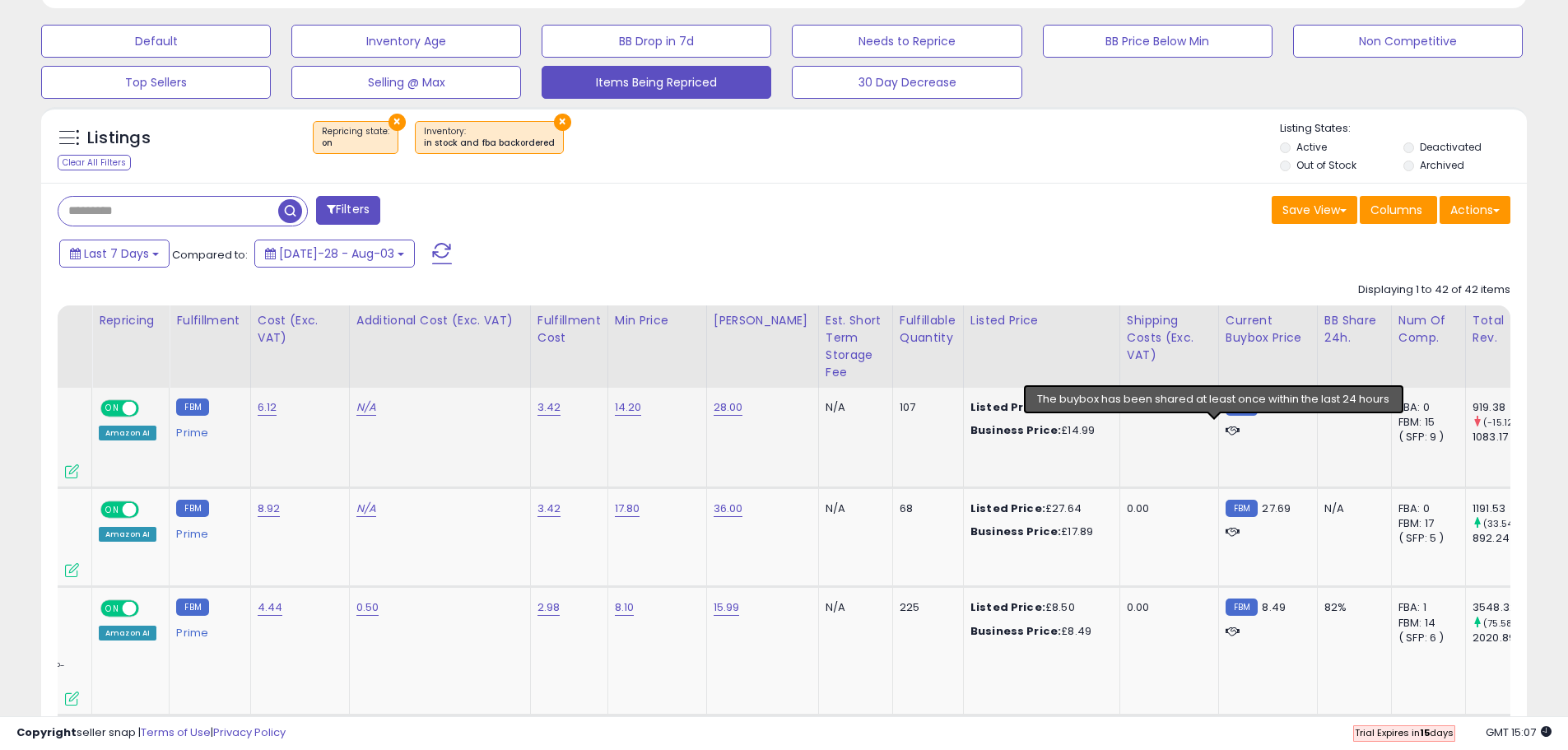
click at [1225, 429] on icon at bounding box center [1232, 430] width 14 height 10
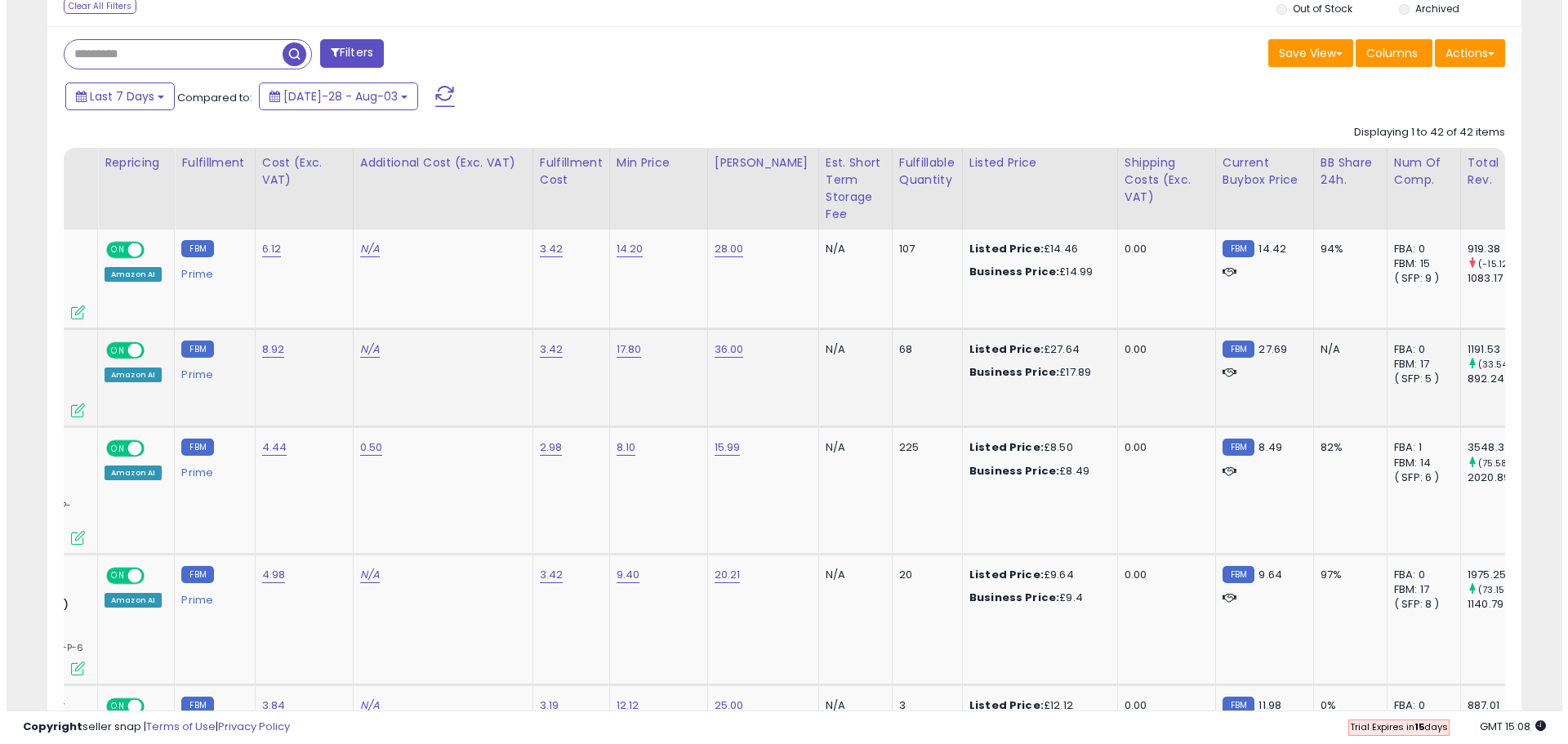
scroll to position [654, 0]
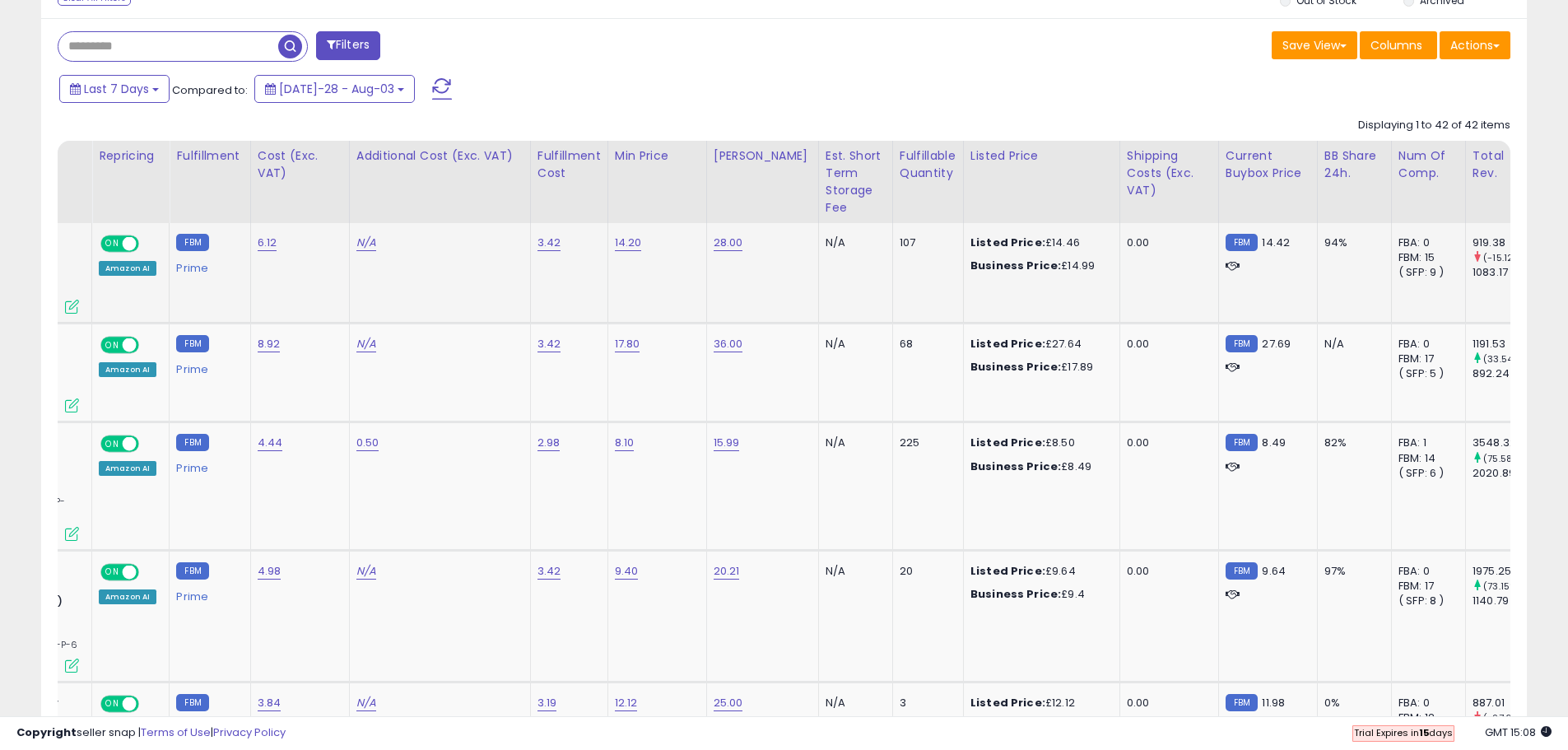
click at [75, 310] on icon at bounding box center [72, 307] width 14 height 14
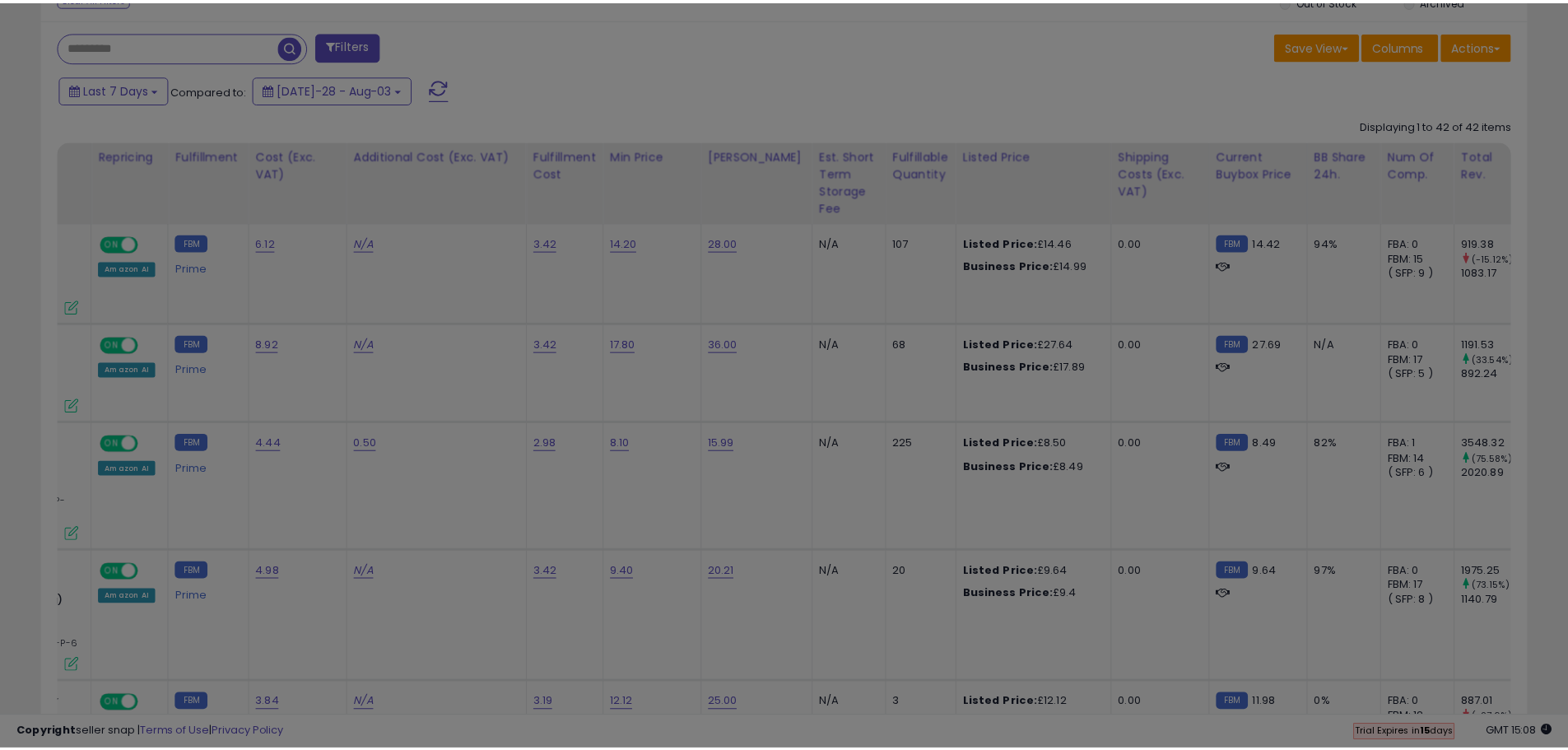
scroll to position [338, 869]
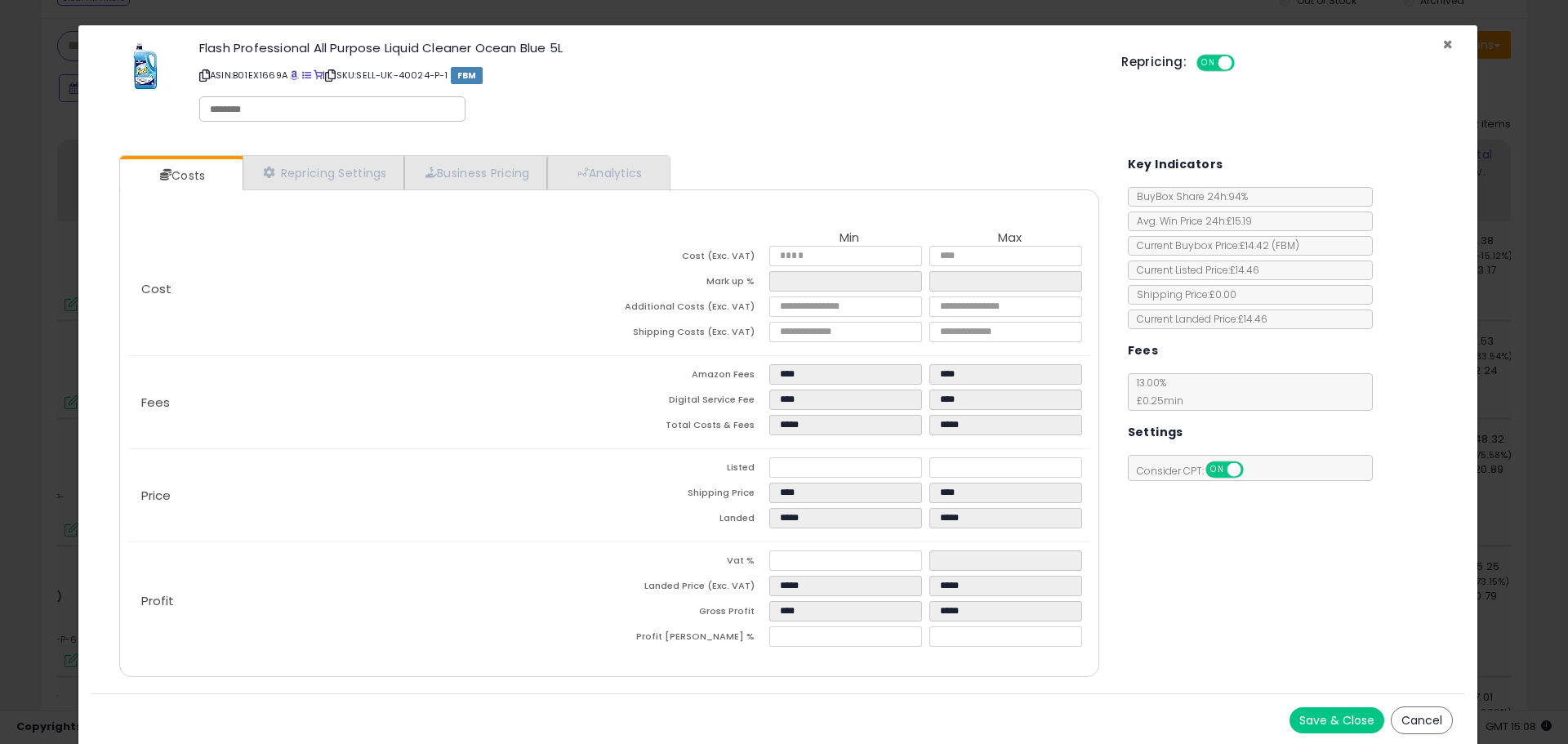
click at [1443, 46] on span "×" at bounding box center [1448, 44] width 10 height 23
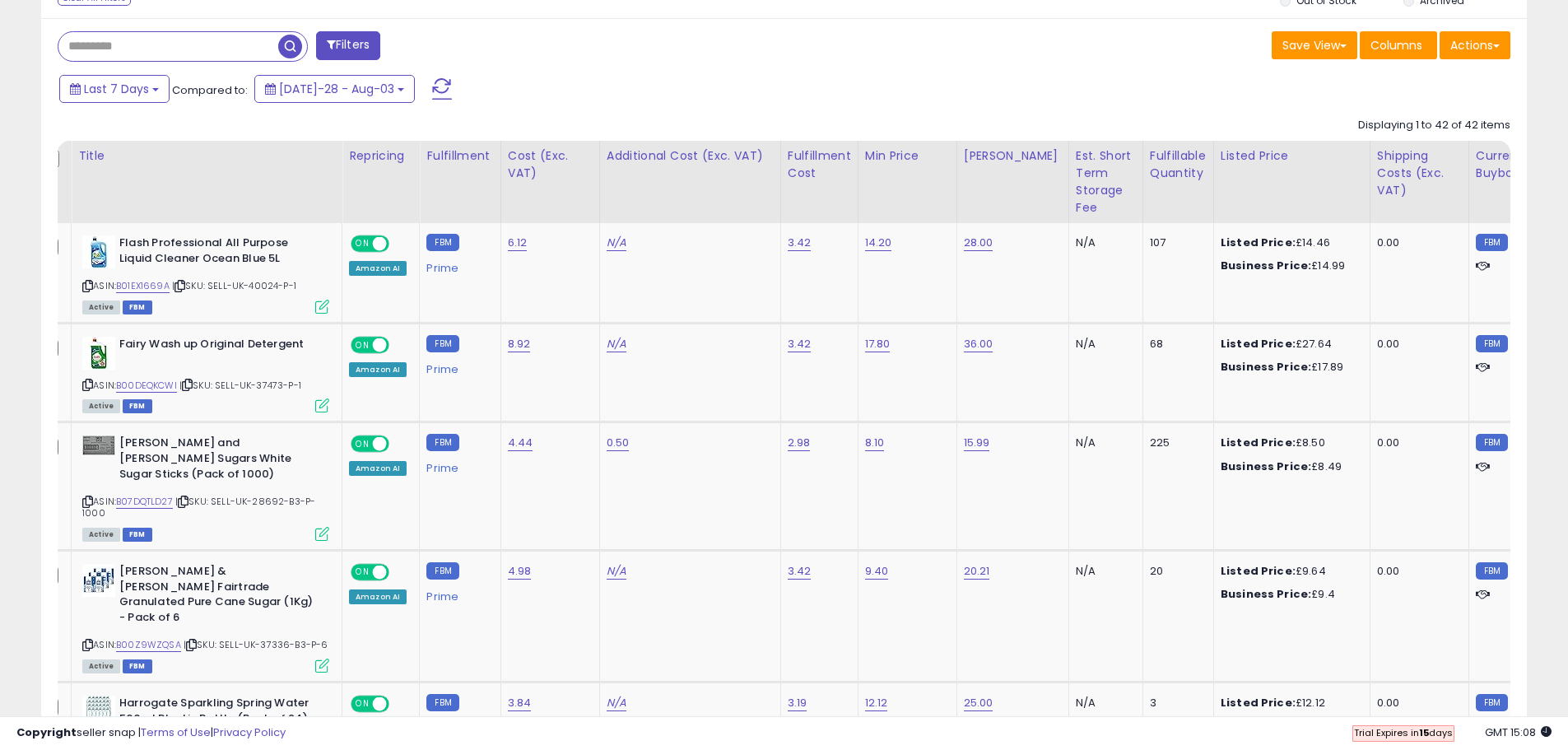
scroll to position [0, 15]
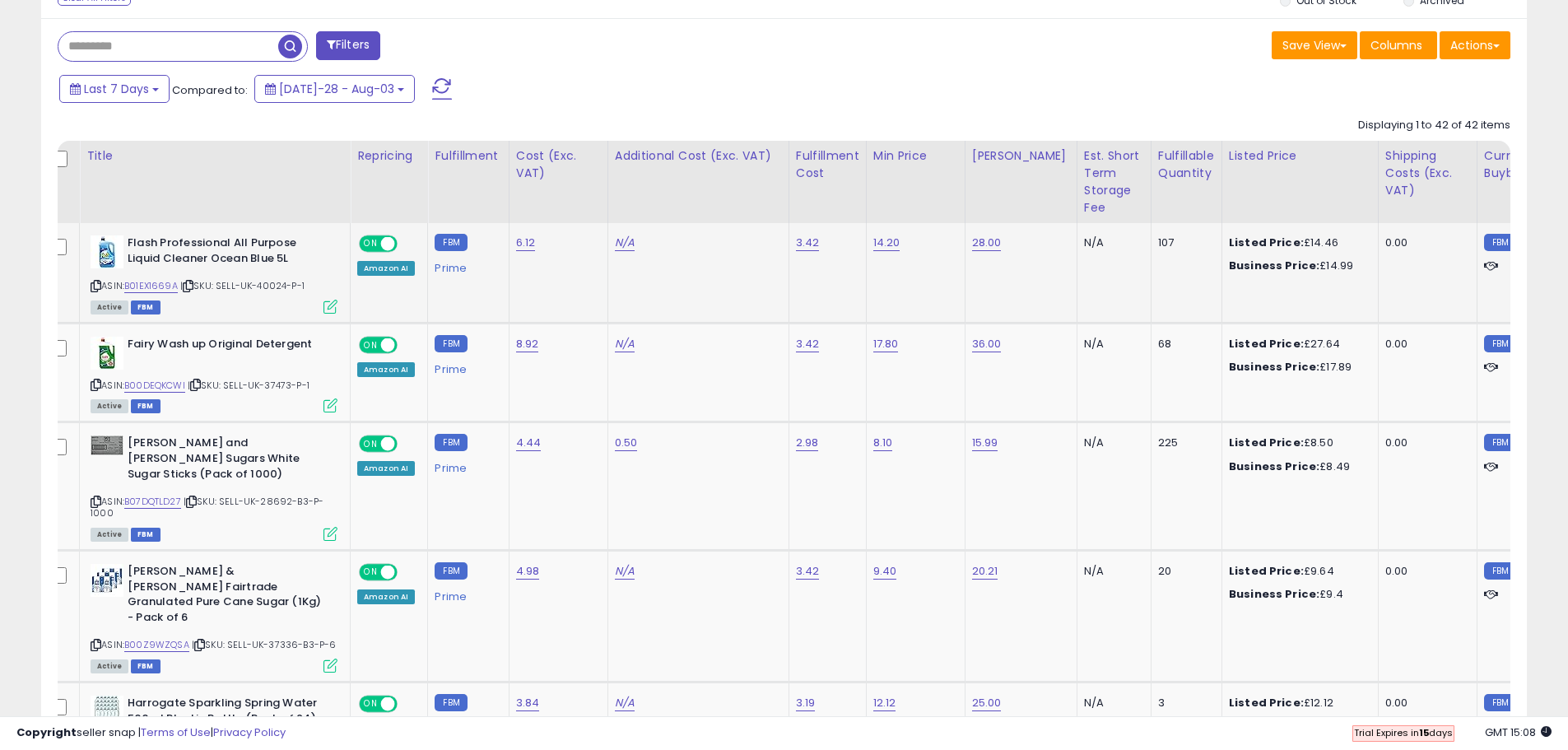
click at [96, 285] on icon at bounding box center [96, 286] width 10 height 9
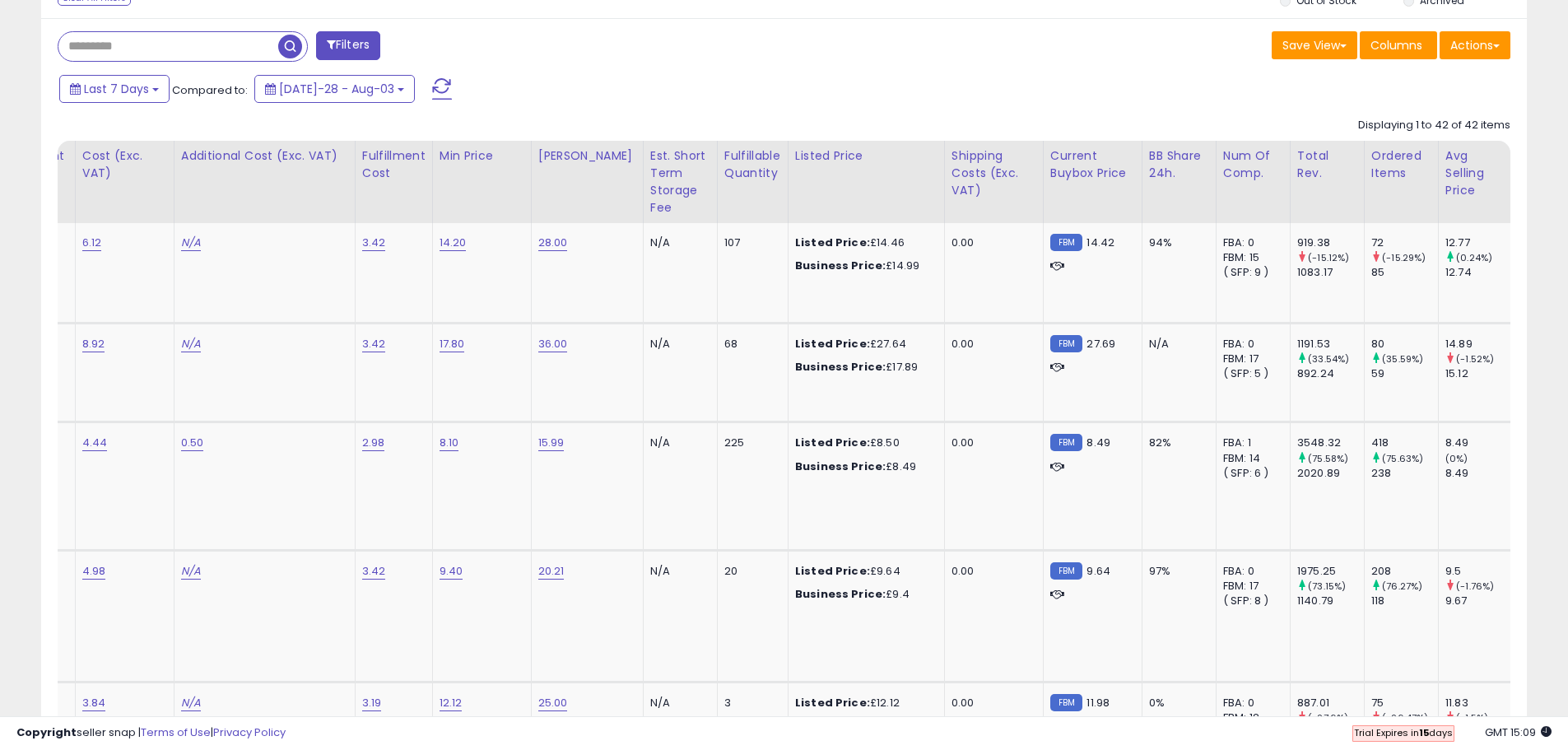
scroll to position [0, 514]
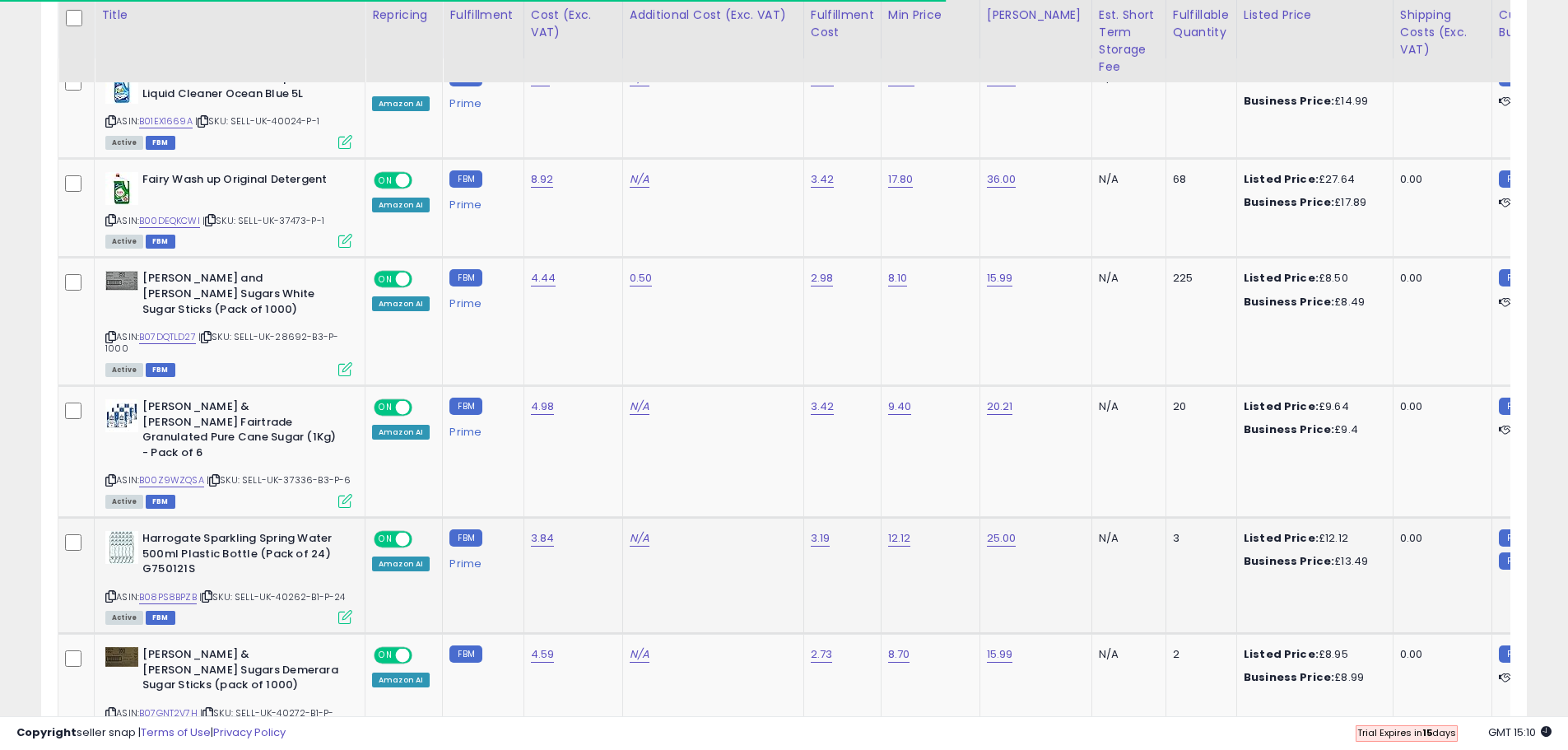
click at [105, 592] on icon at bounding box center [111, 597] width 10 height 9
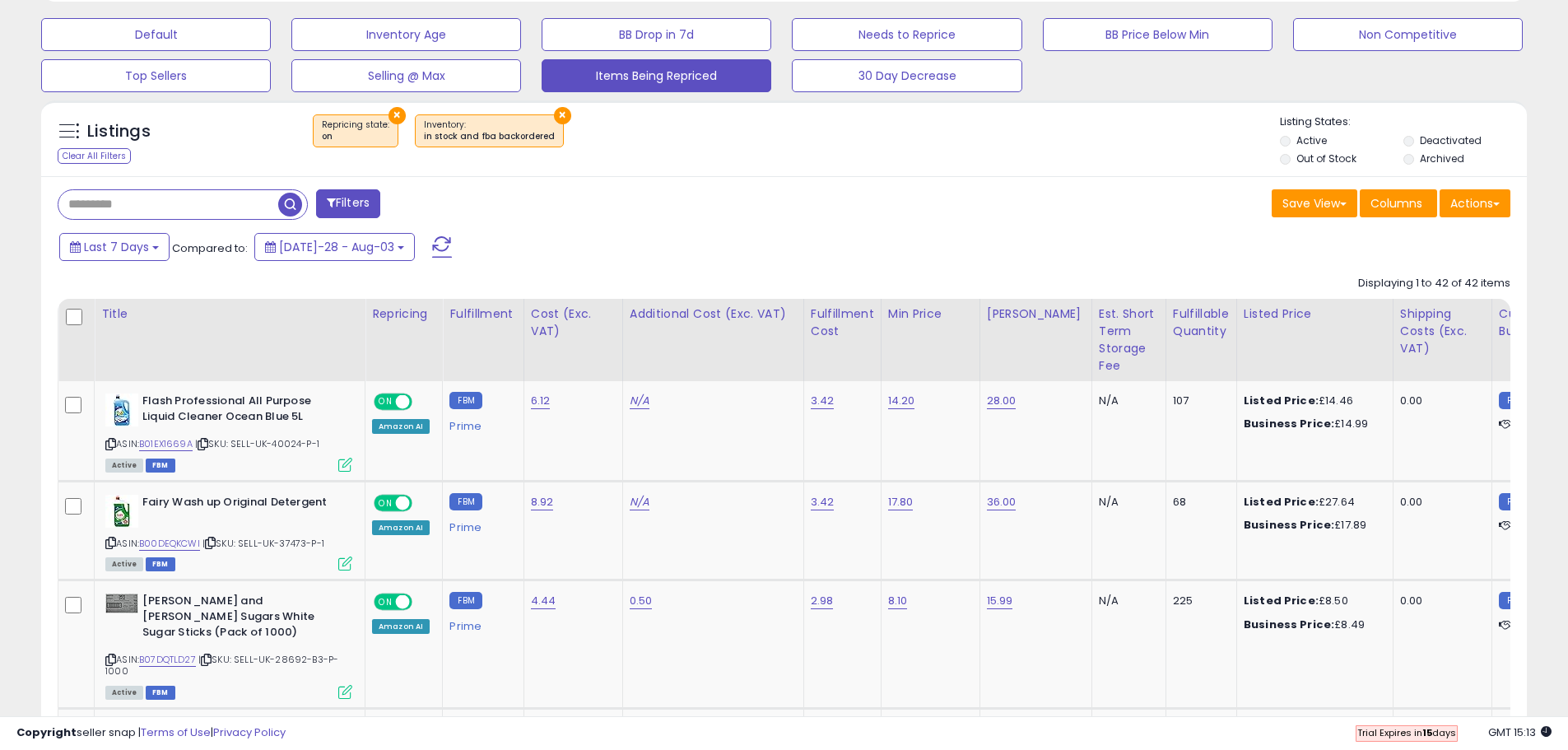
scroll to position [344, 0]
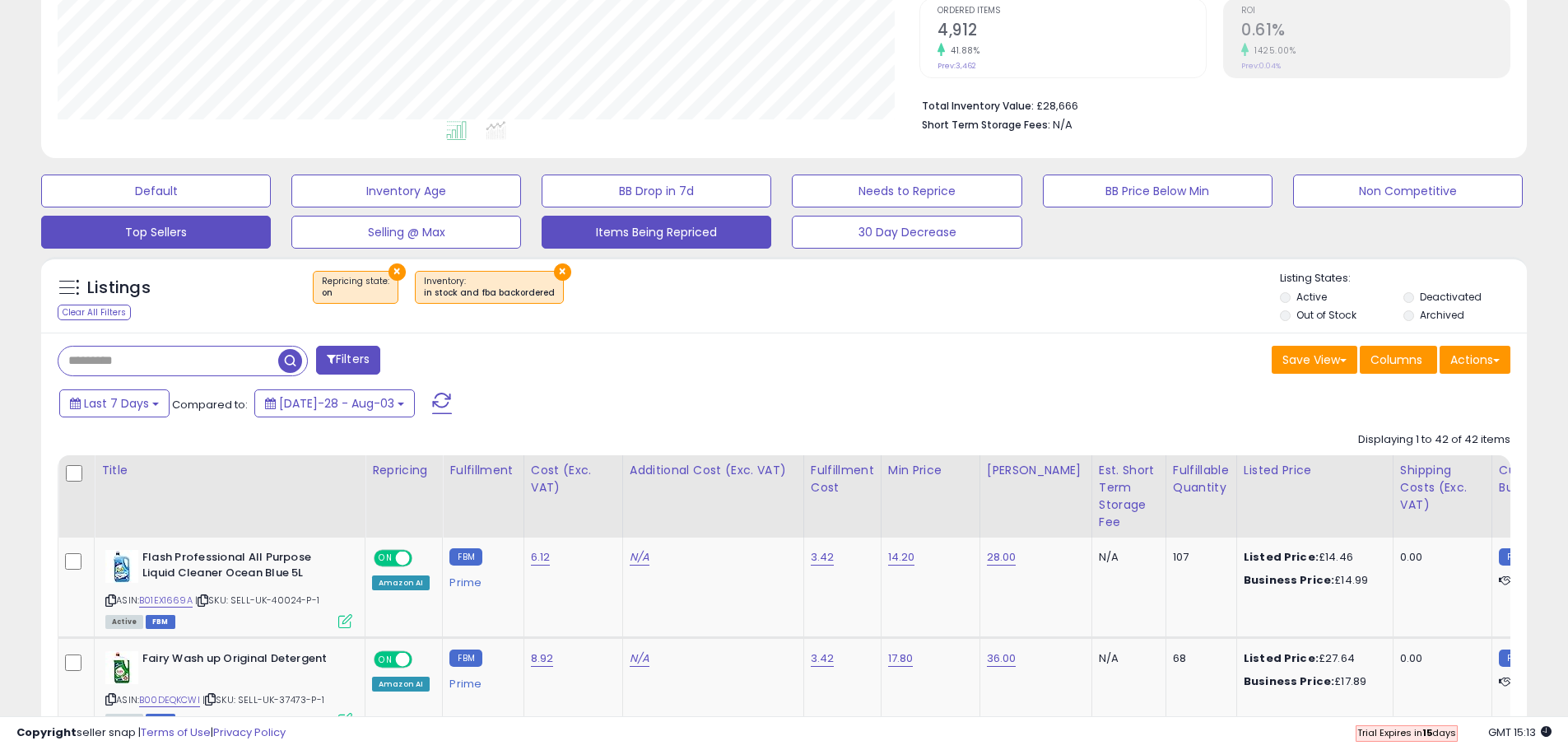
drag, startPoint x: 268, startPoint y: 242, endPoint x: 257, endPoint y: 241, distance: 11.0
drag, startPoint x: 257, startPoint y: 241, endPoint x: 611, endPoint y: 245, distance: 354.0
click at [673, 289] on div "× Repricing state : on × Inventory" at bounding box center [785, 294] width 988 height 46
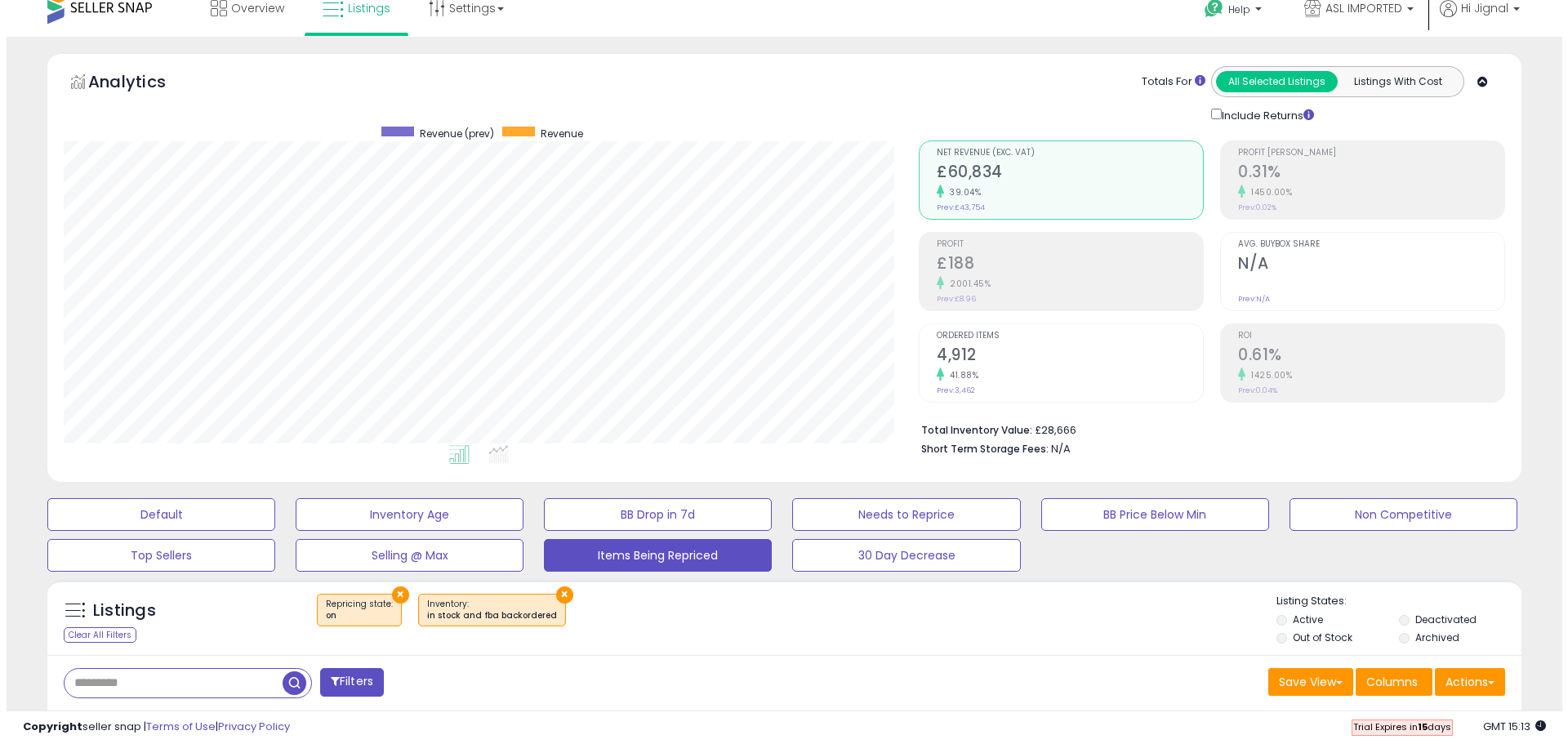
scroll to position [15, 0]
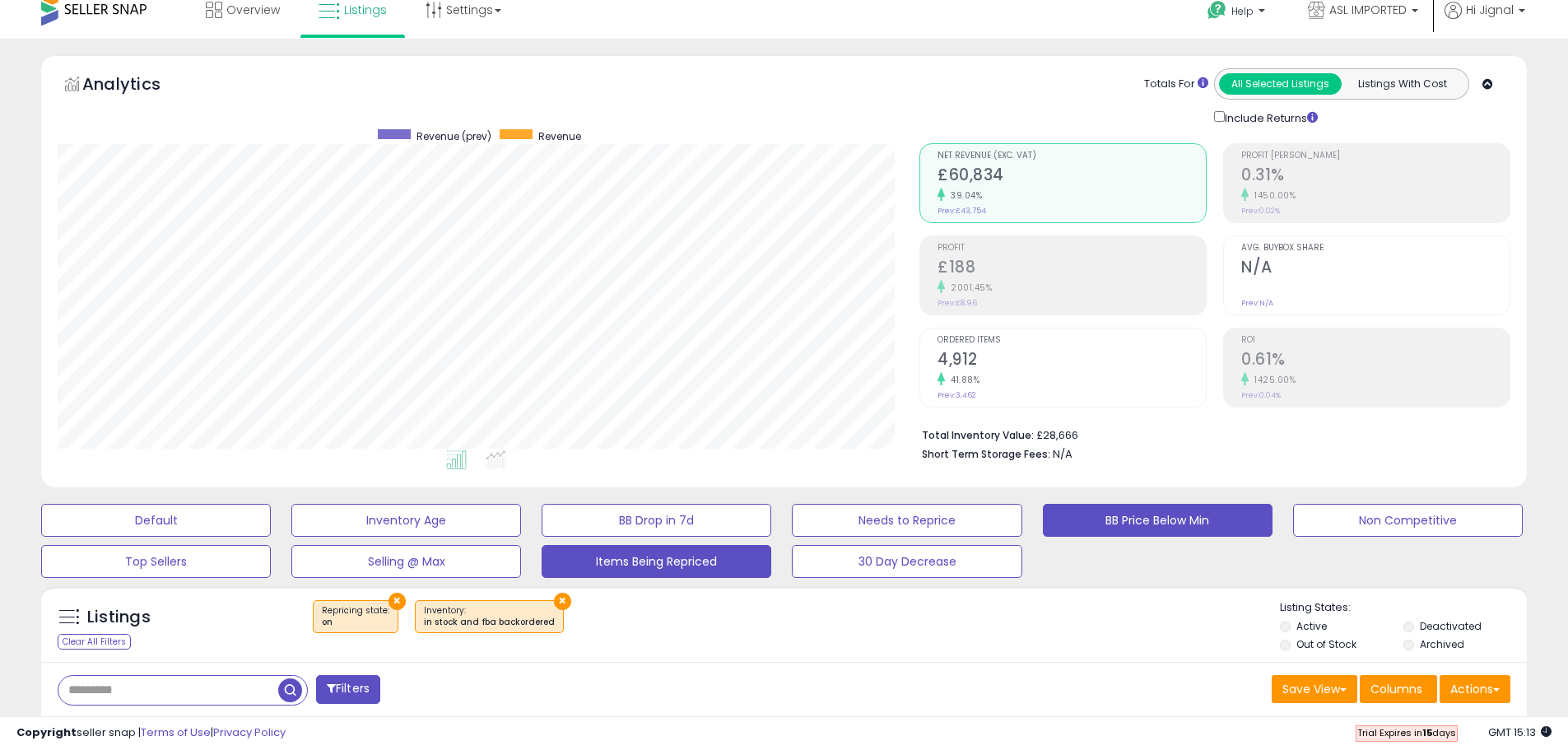
click at [271, 525] on button "BB Price Below Min" at bounding box center [155, 521] width 229 height 33
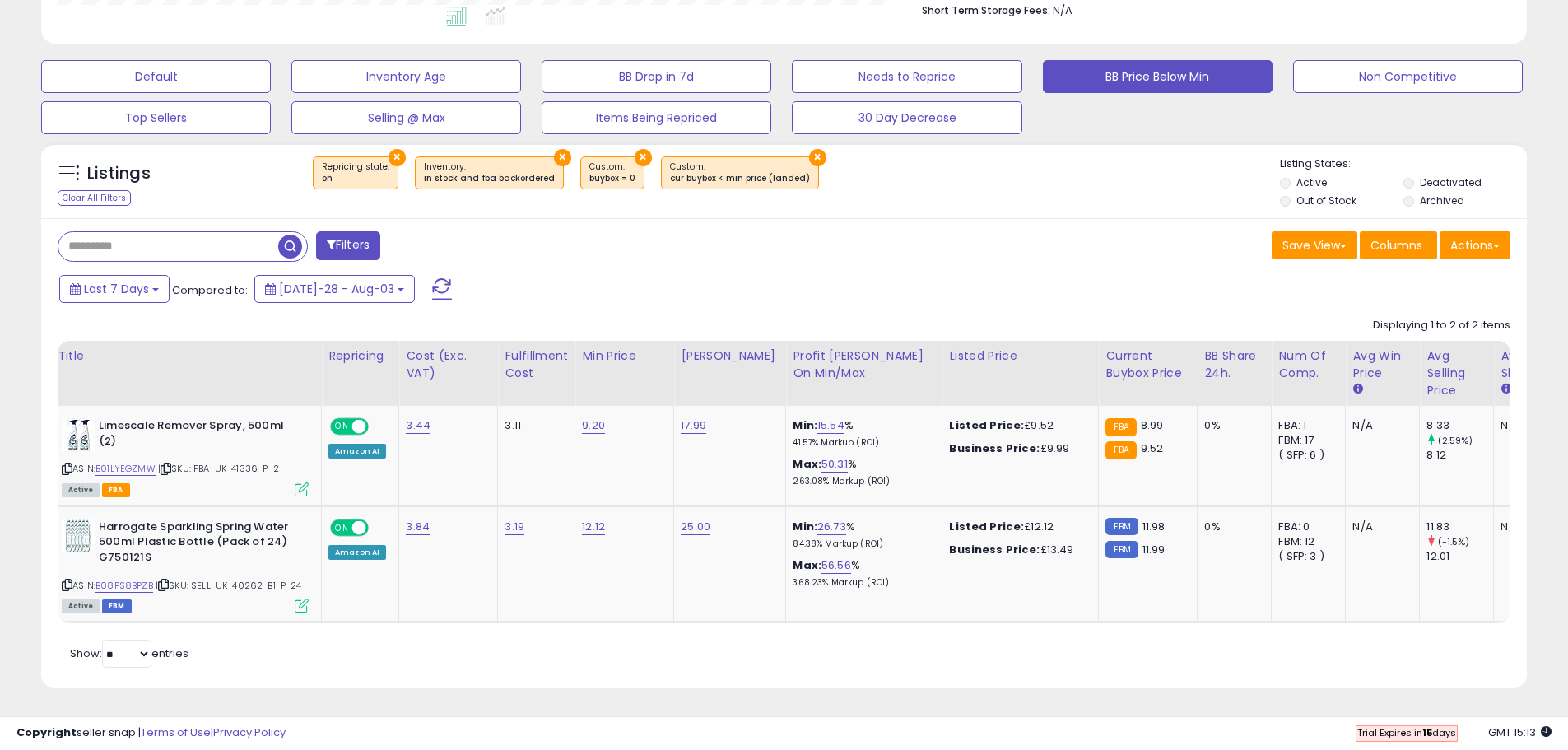
scroll to position [0, 0]
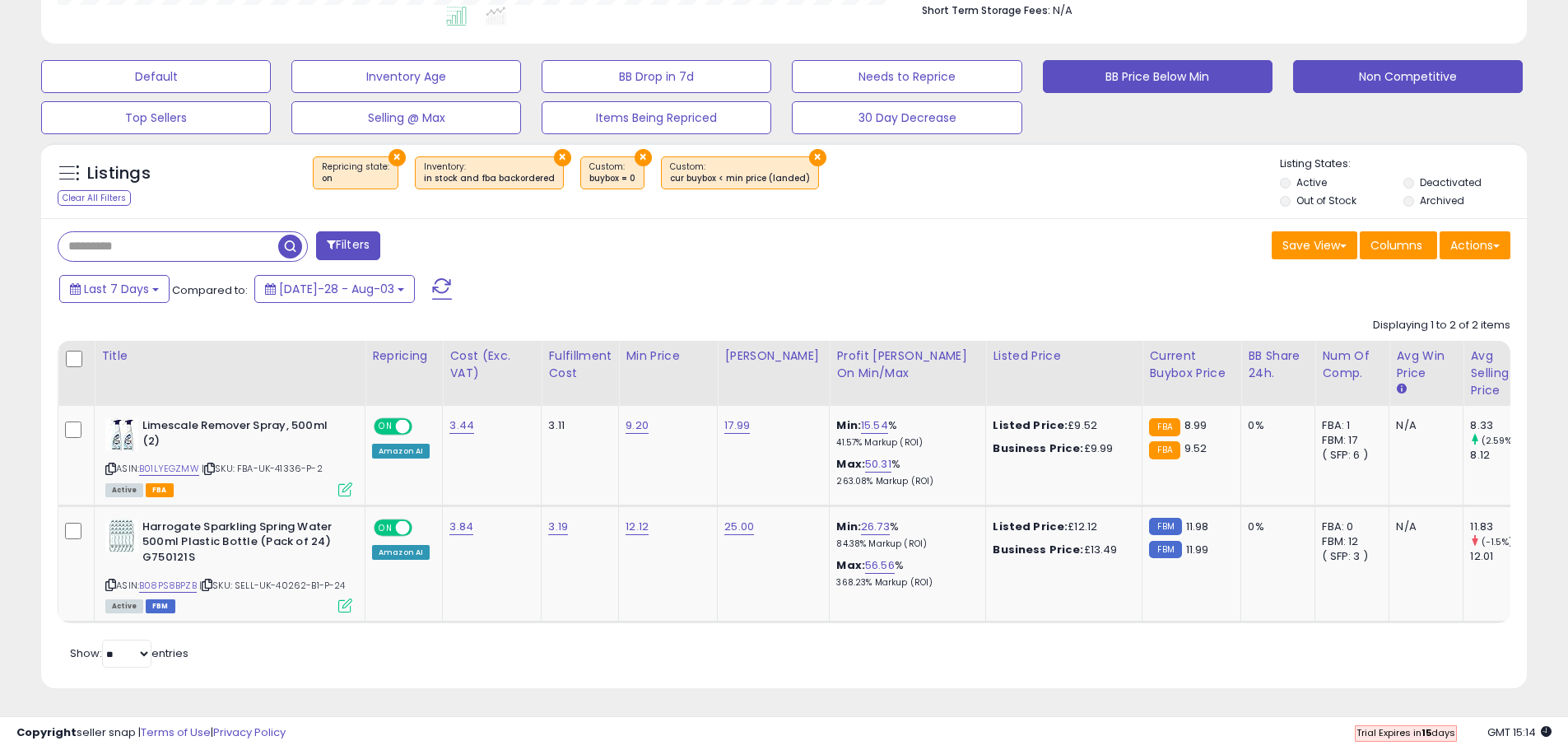
click at [271, 72] on button "Non Competitive" at bounding box center [155, 77] width 229 height 33
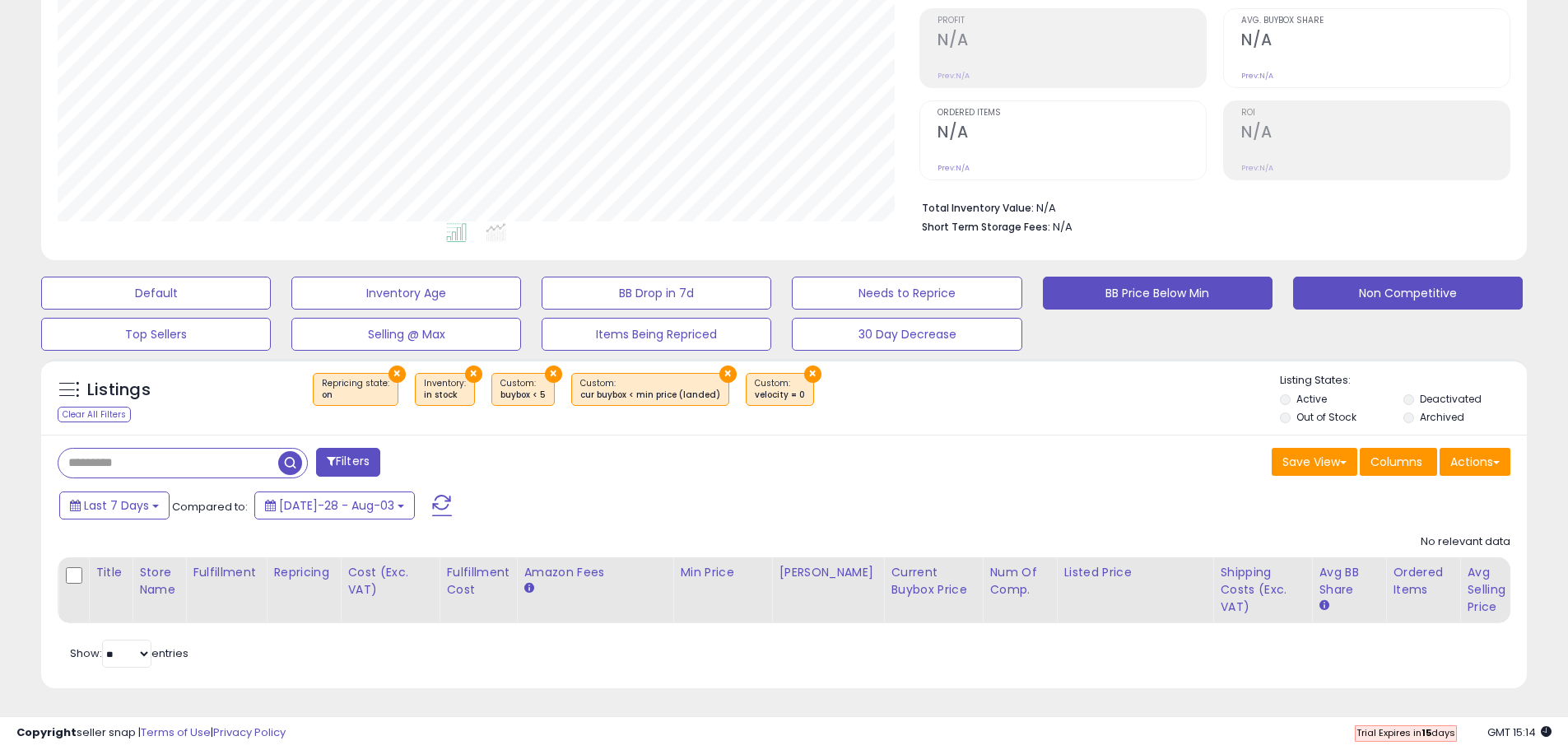
scroll to position [338, 862]
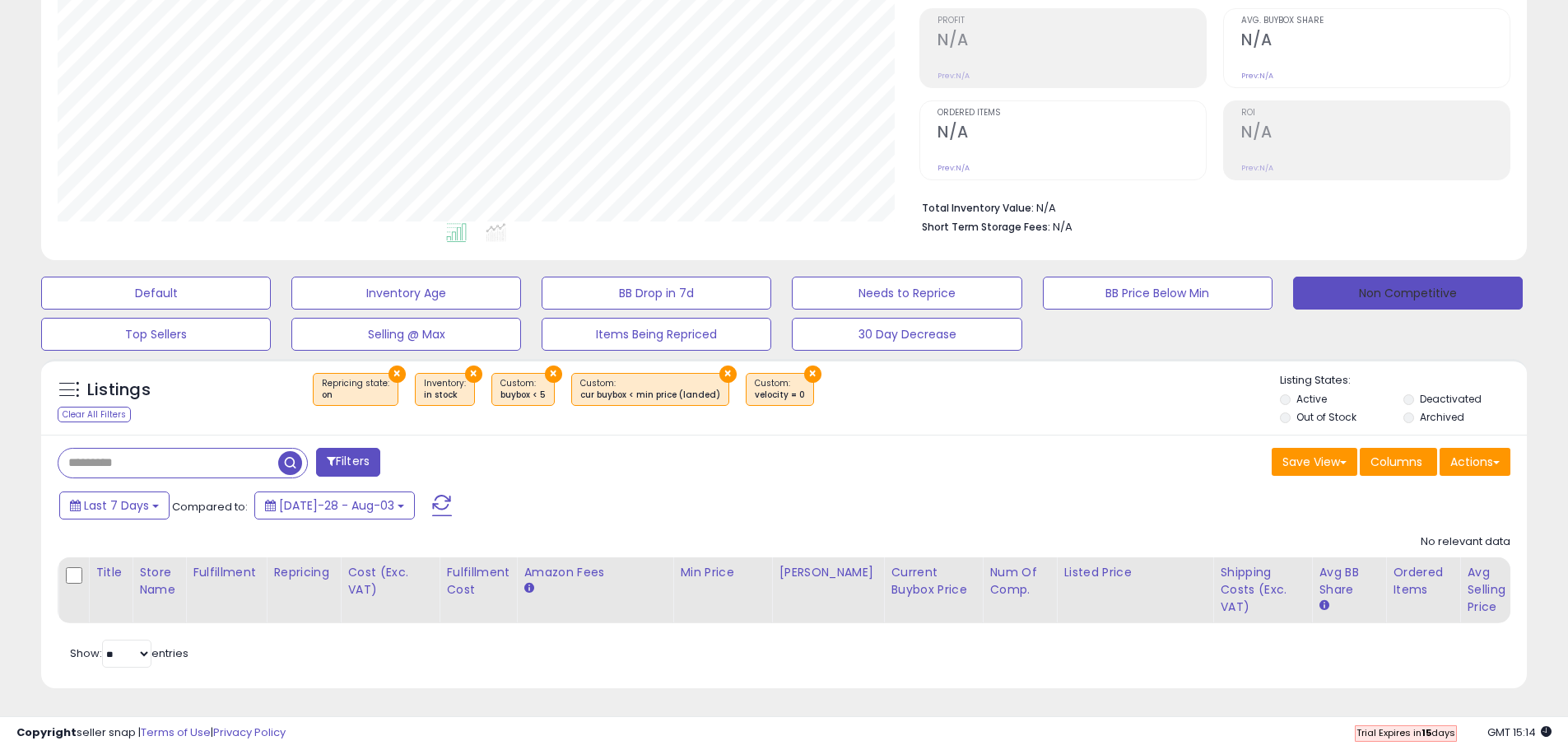
click at [1345, 283] on button "Non Competitive" at bounding box center [1408, 293] width 229 height 33
click at [271, 310] on button "30 Day Decrease" at bounding box center [155, 293] width 229 height 33
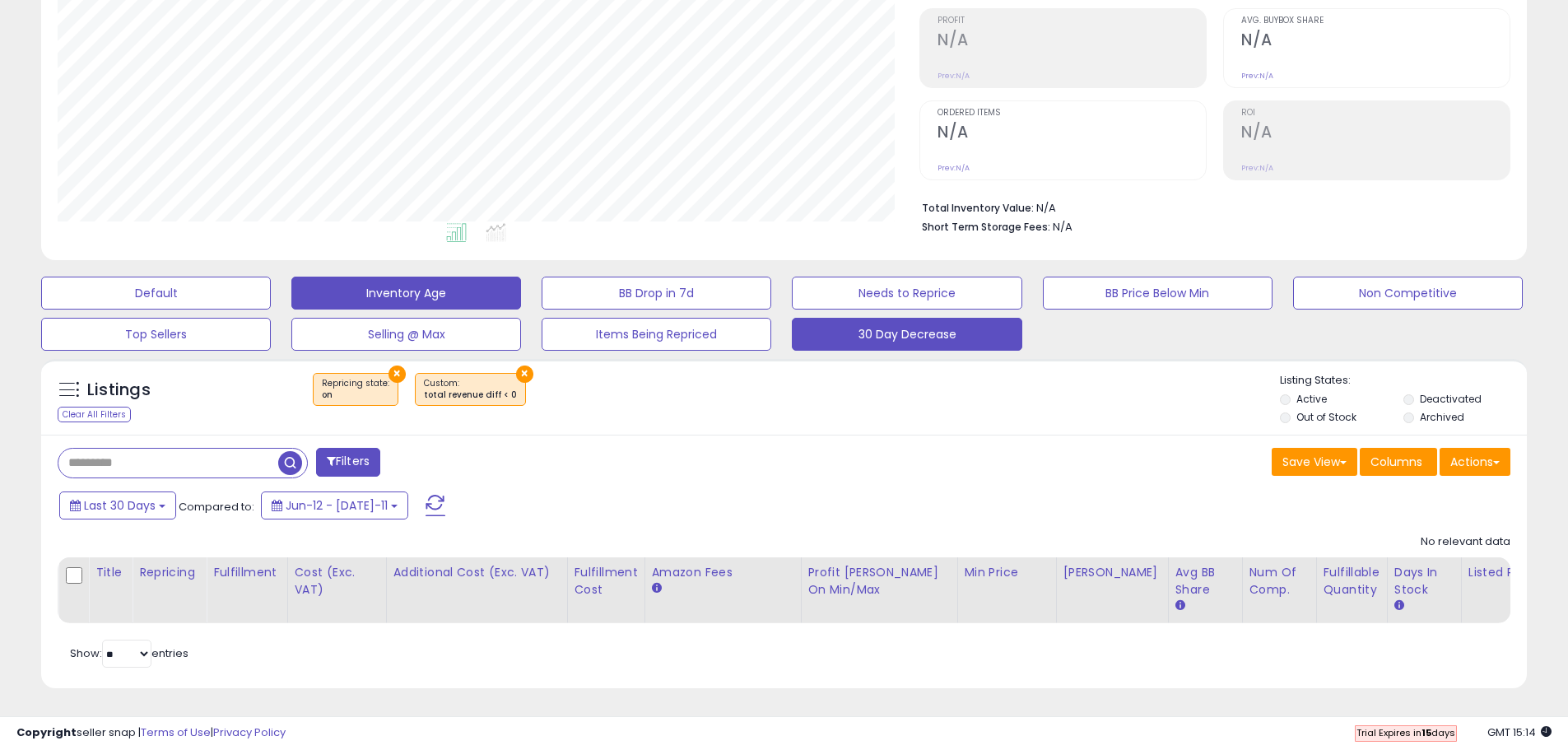
click at [271, 289] on button "Inventory Age" at bounding box center [155, 293] width 229 height 33
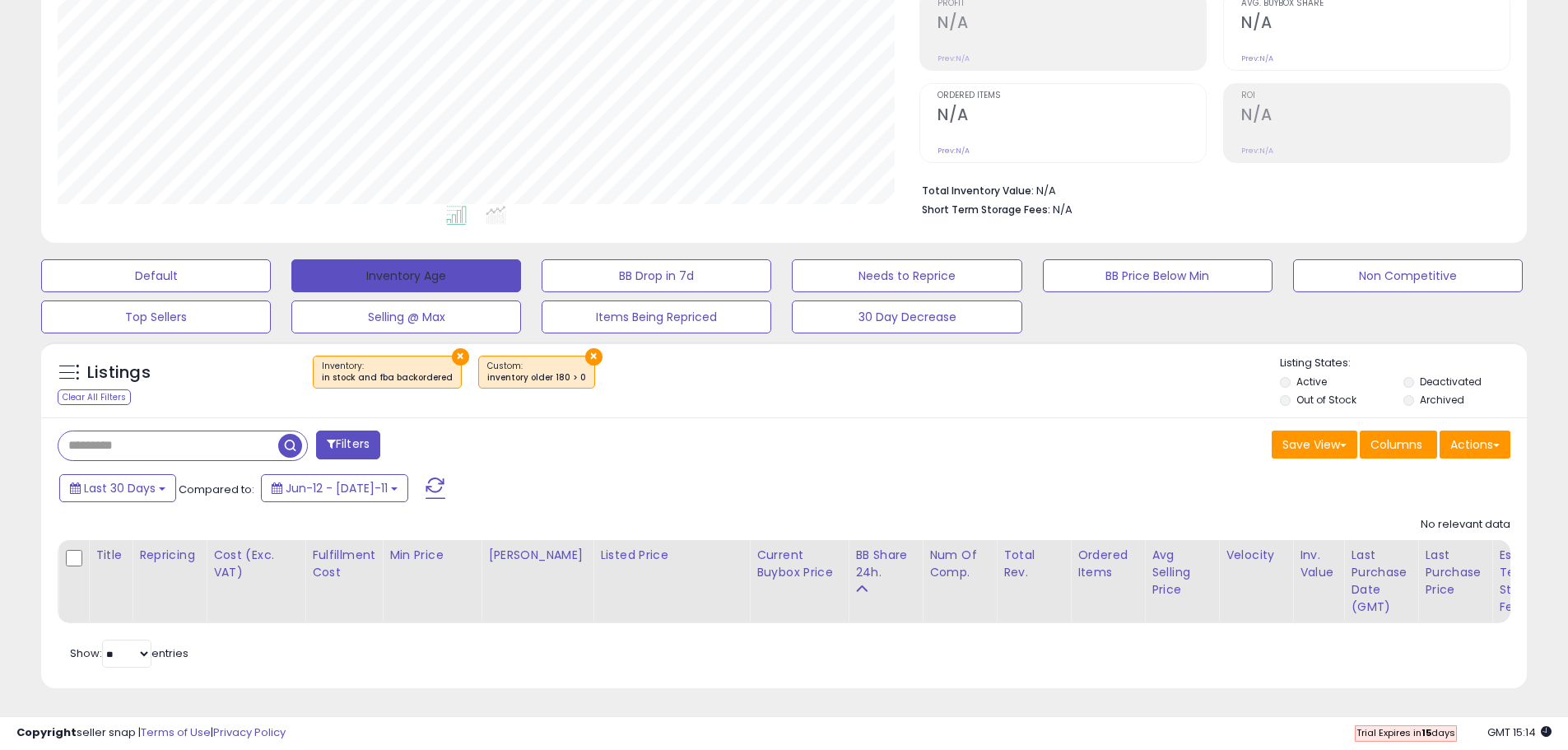
click at [490, 259] on button "Inventory Age" at bounding box center [405, 276] width 229 height 33
click at [452, 348] on button "×" at bounding box center [460, 357] width 17 height 17
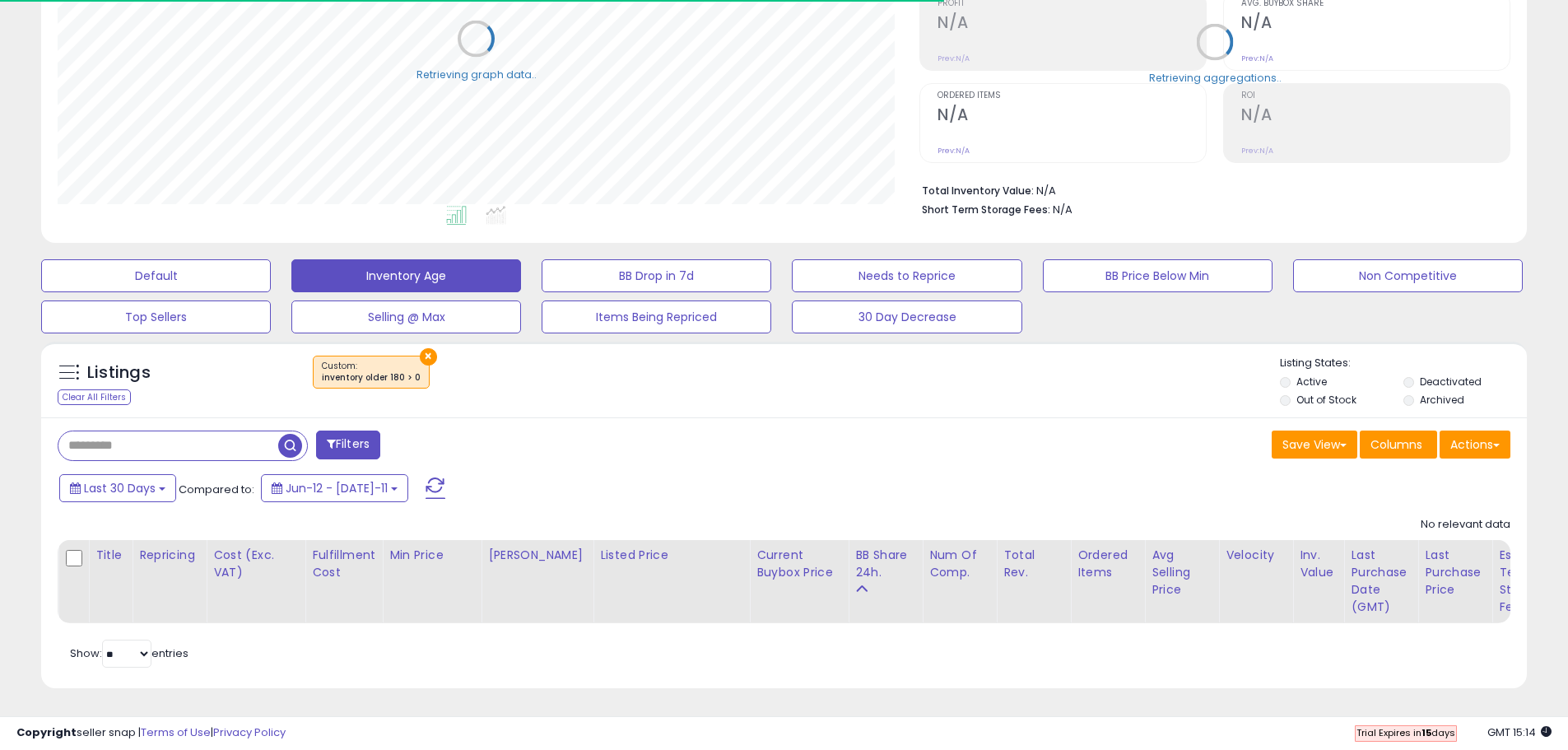
click at [98, 378] on div "Listings" at bounding box center [157, 377] width 222 height 26
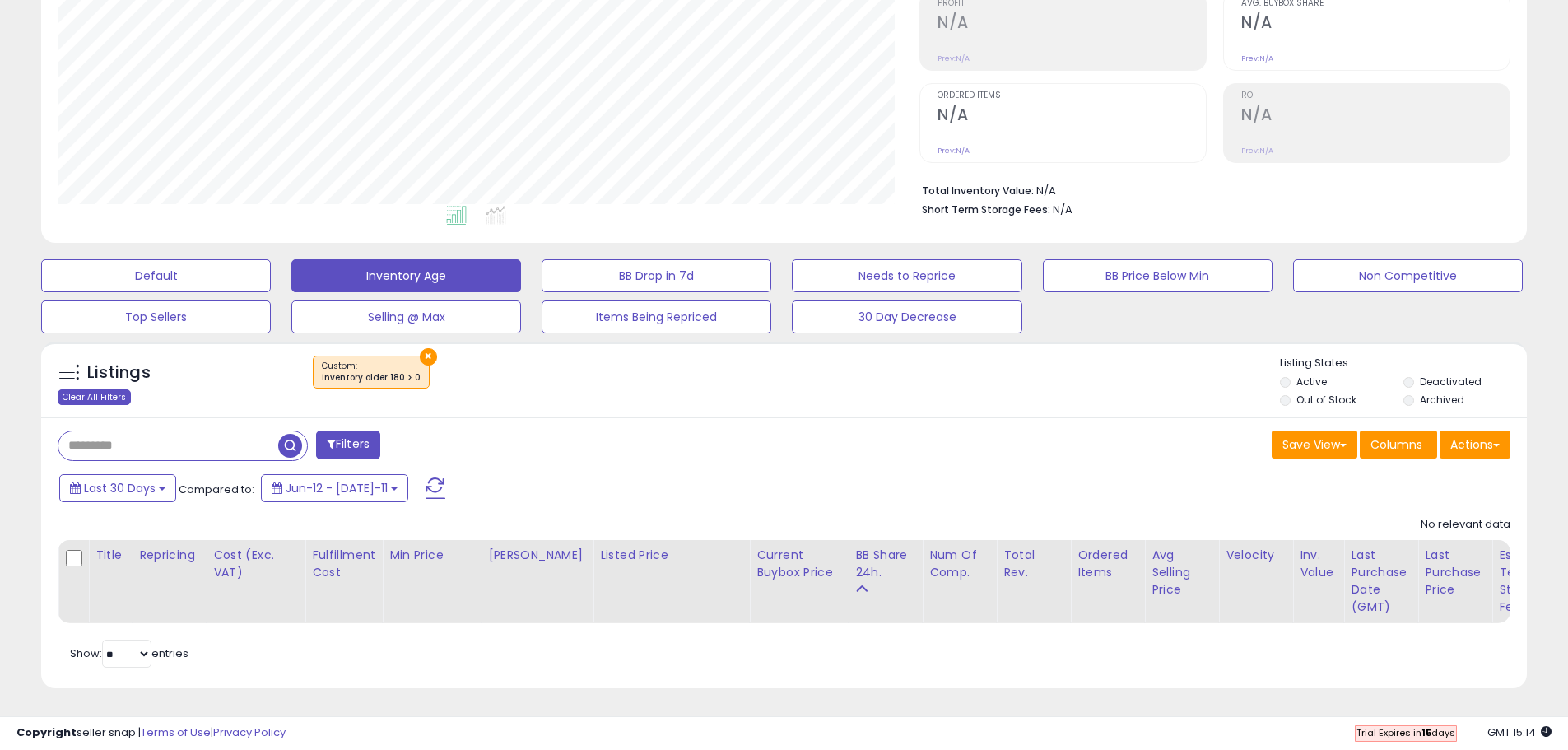
click at [101, 390] on div "Clear All Filters" at bounding box center [94, 398] width 73 height 16
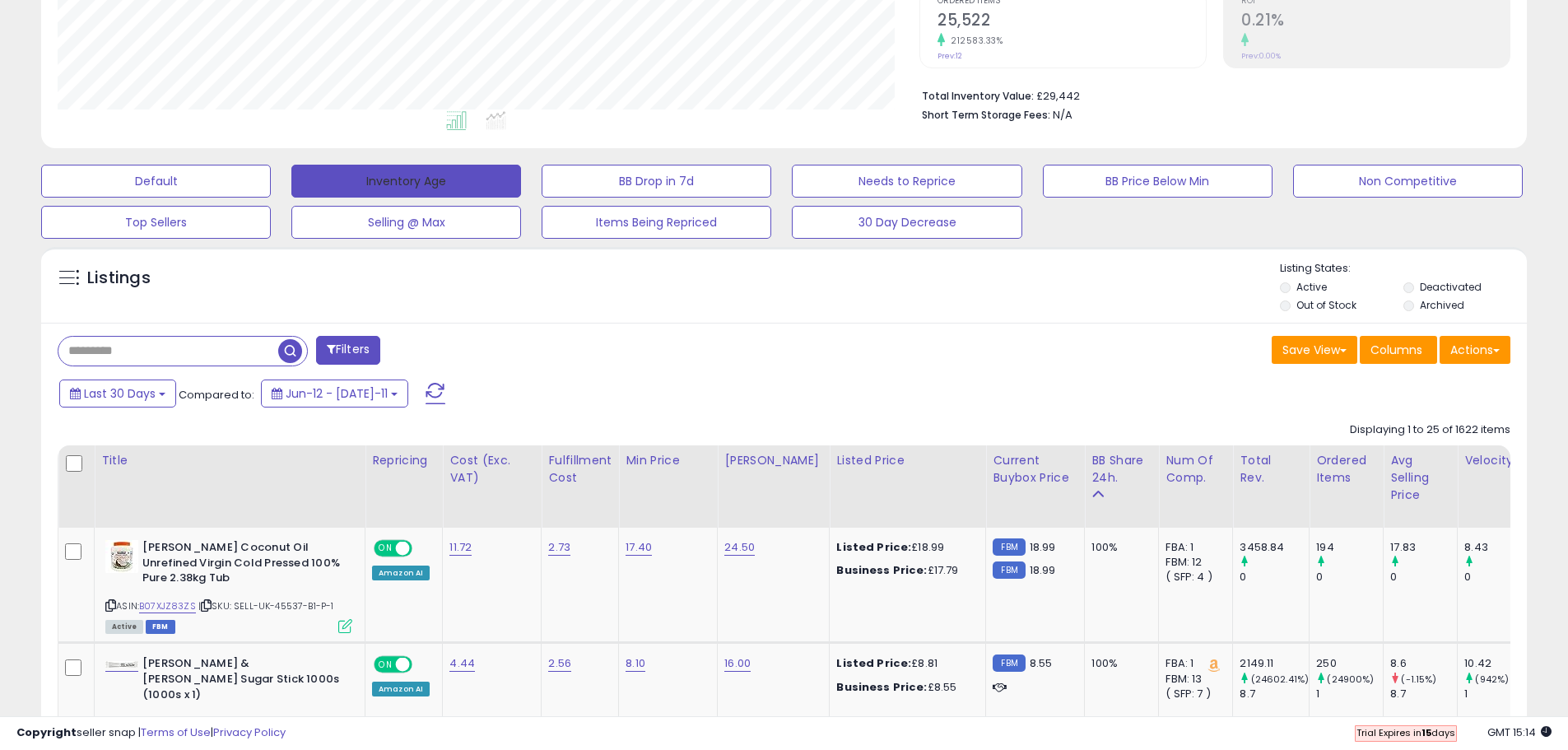
click at [415, 176] on button "Inventory Age" at bounding box center [405, 181] width 229 height 33
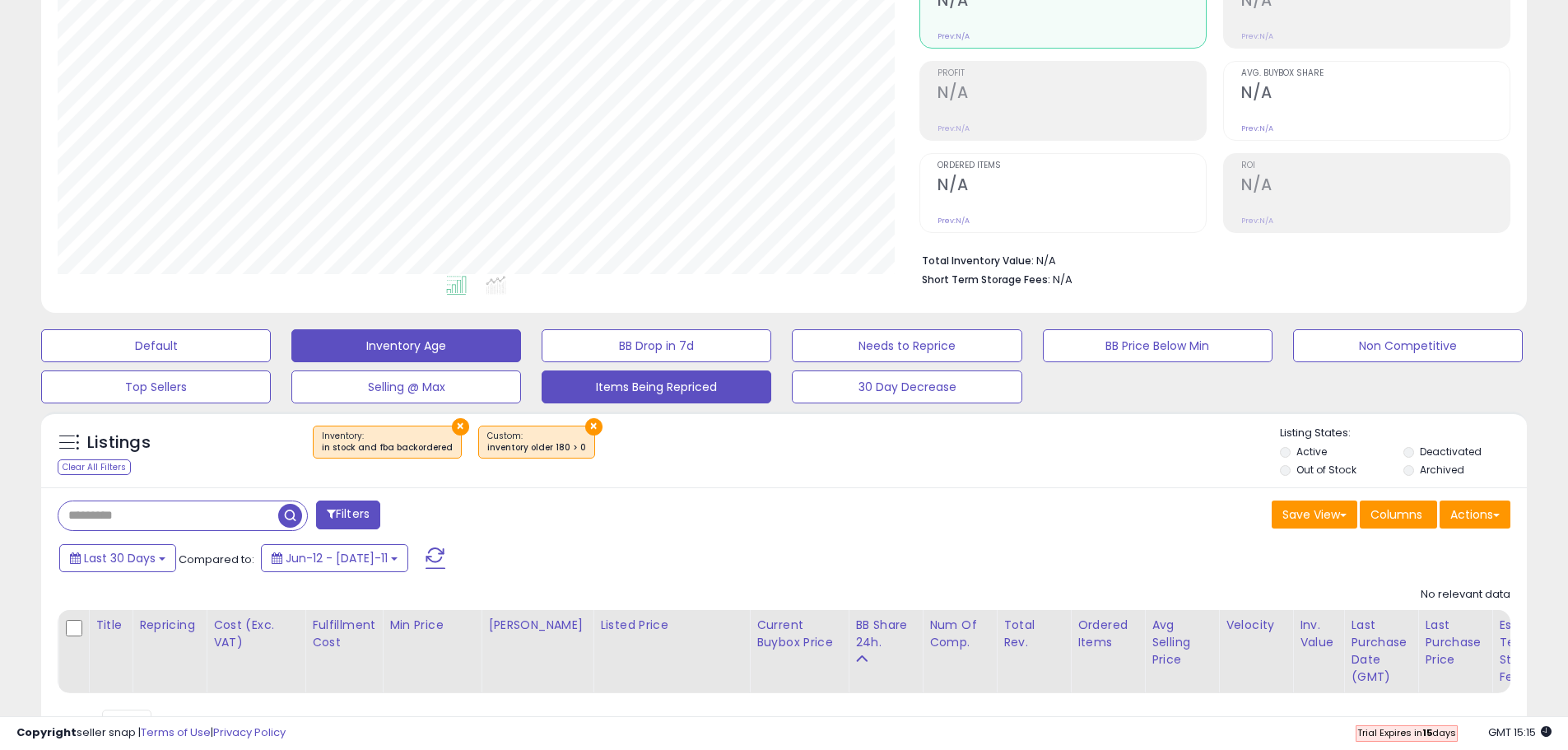
click at [271, 363] on button "Items Being Repriced" at bounding box center [155, 346] width 229 height 33
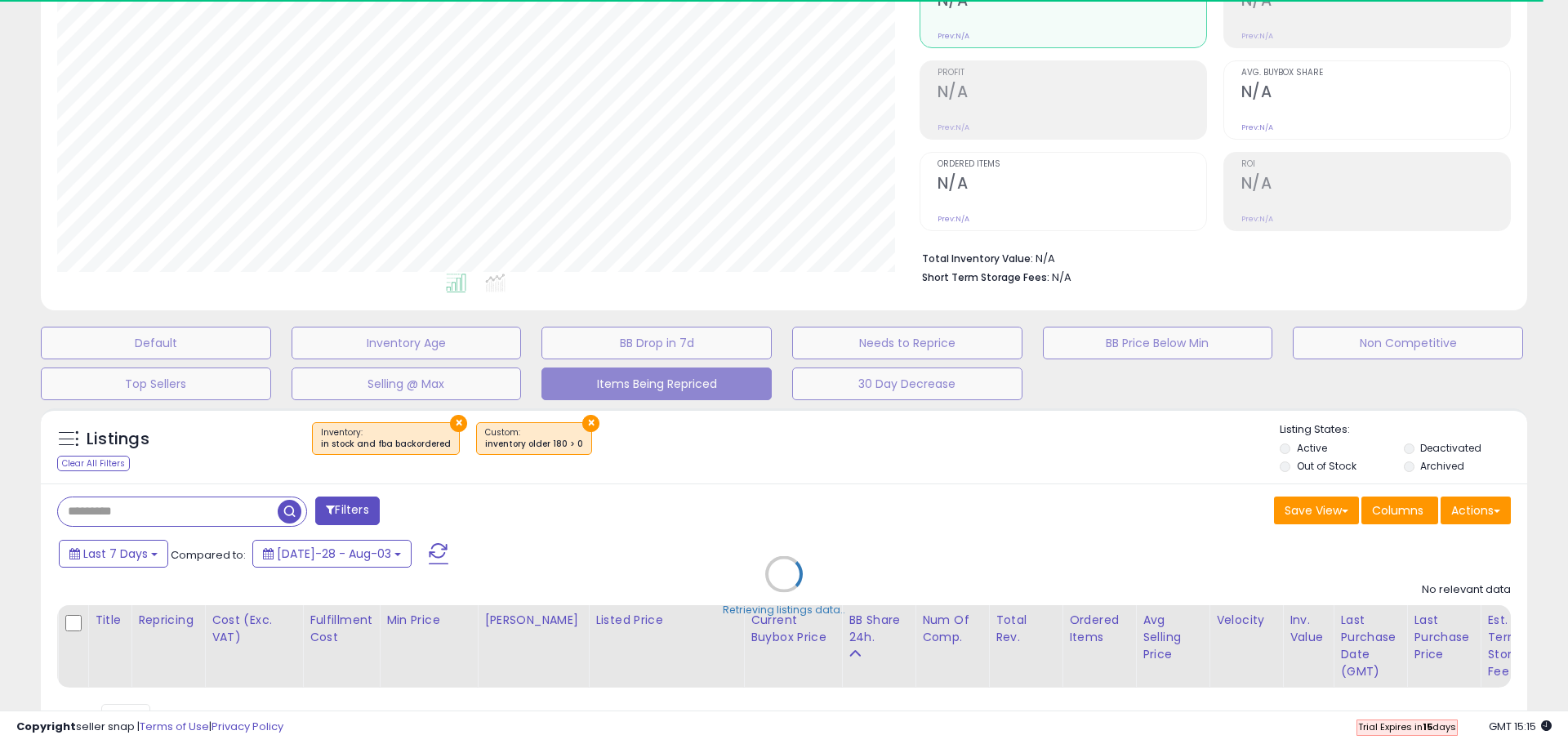
select select "**"
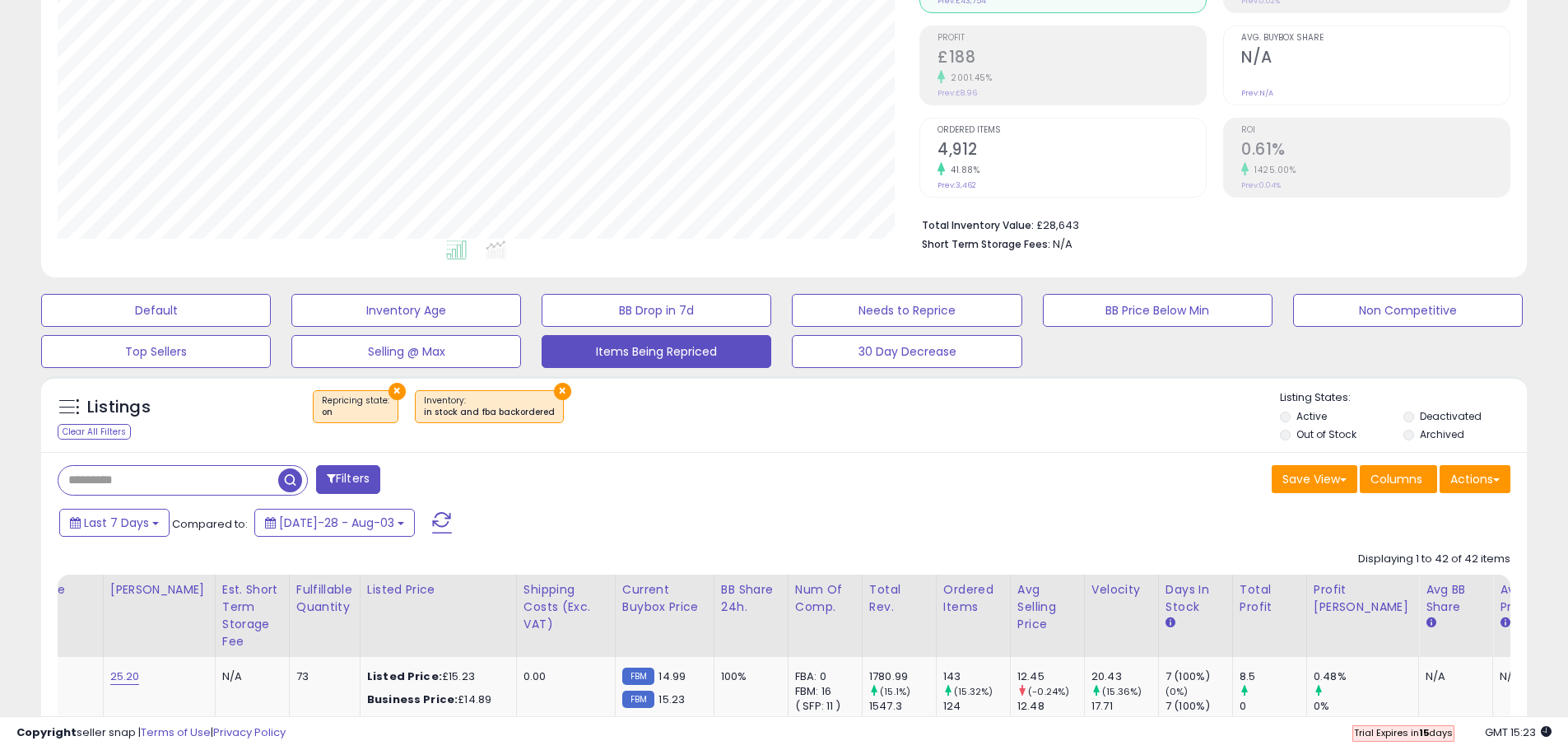
scroll to position [189, 0]
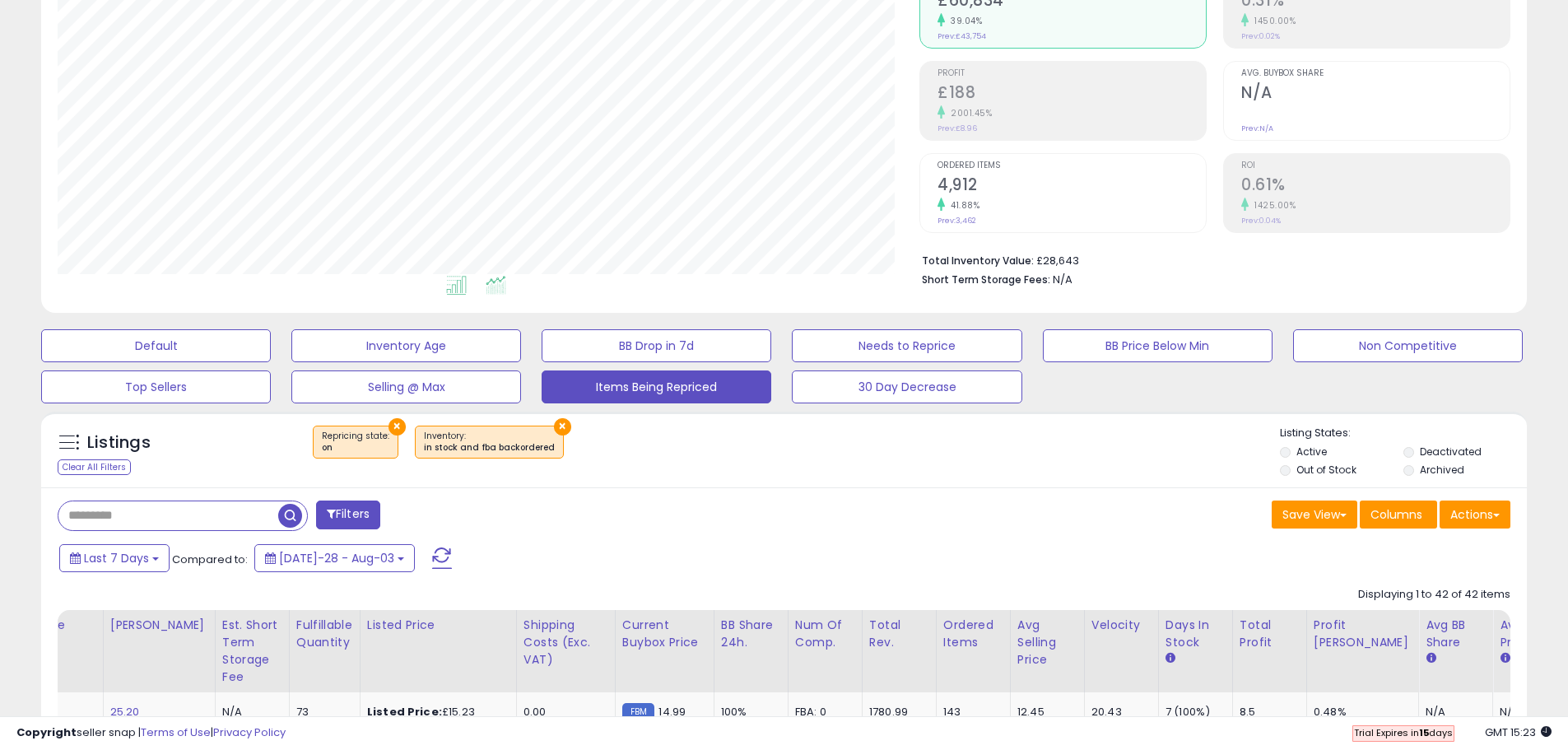
click at [487, 287] on icon at bounding box center [496, 285] width 21 height 19
click at [271, 354] on button "Needs to Reprice" at bounding box center [155, 346] width 229 height 33
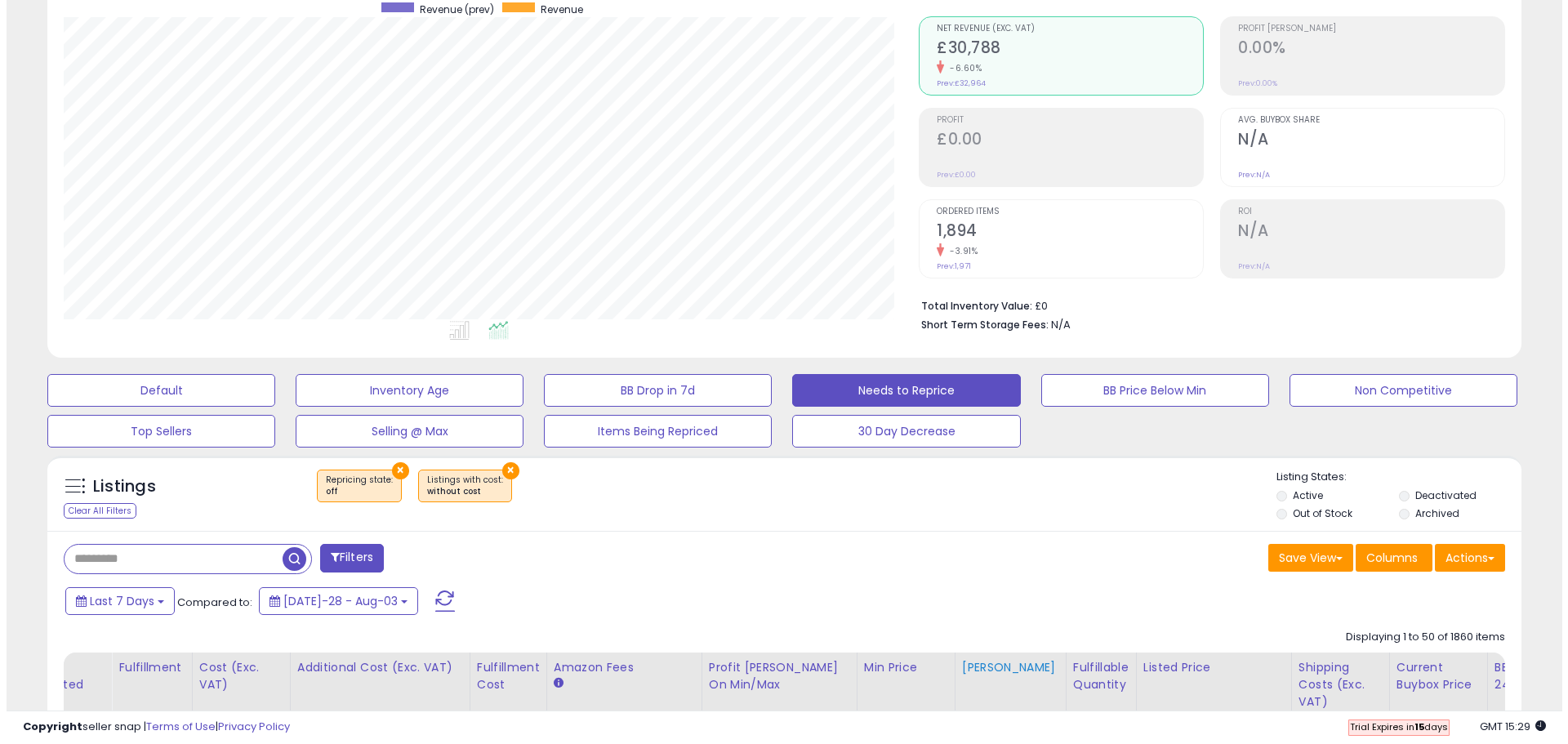
scroll to position [106, 0]
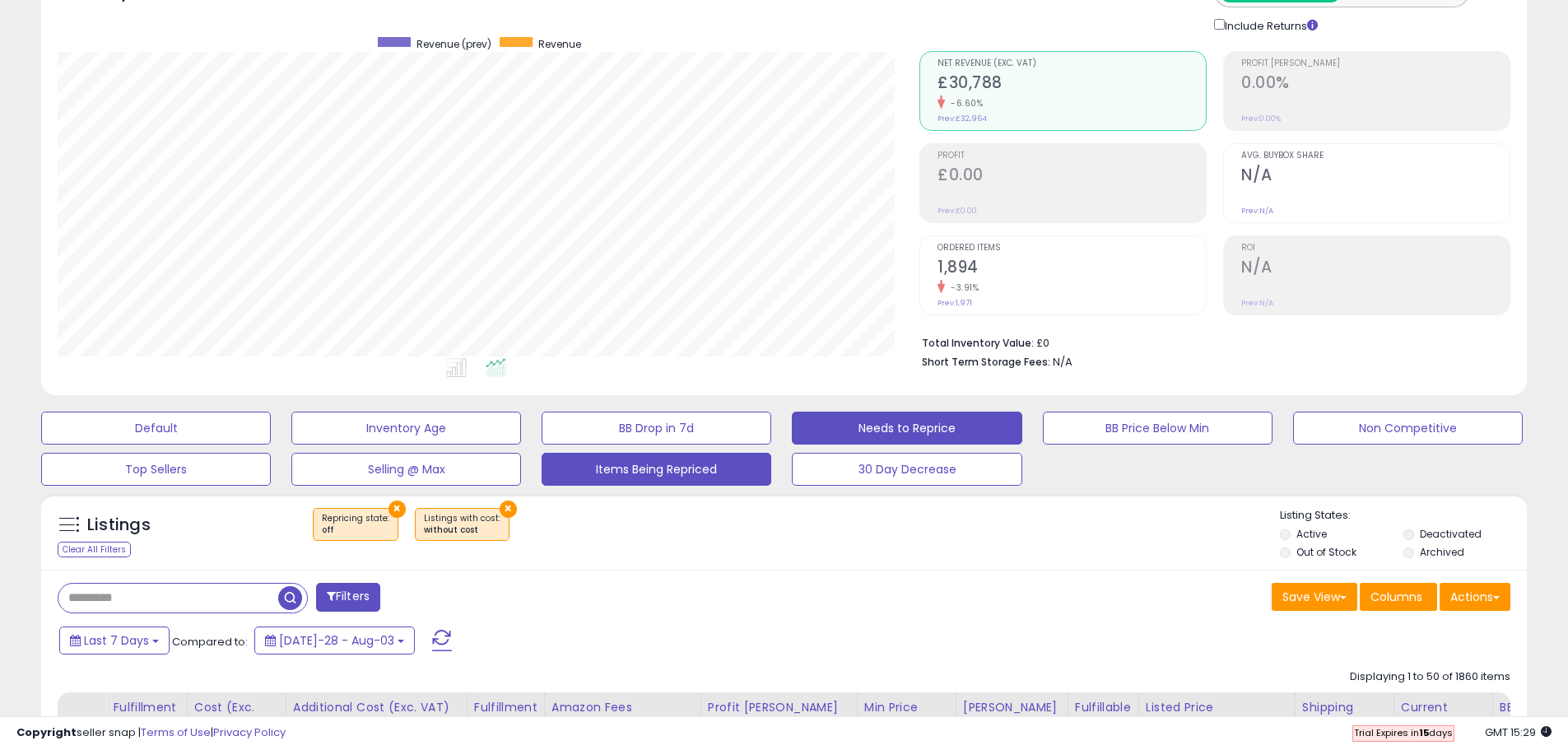
click at [271, 445] on button "Items Being Repriced" at bounding box center [155, 428] width 229 height 33
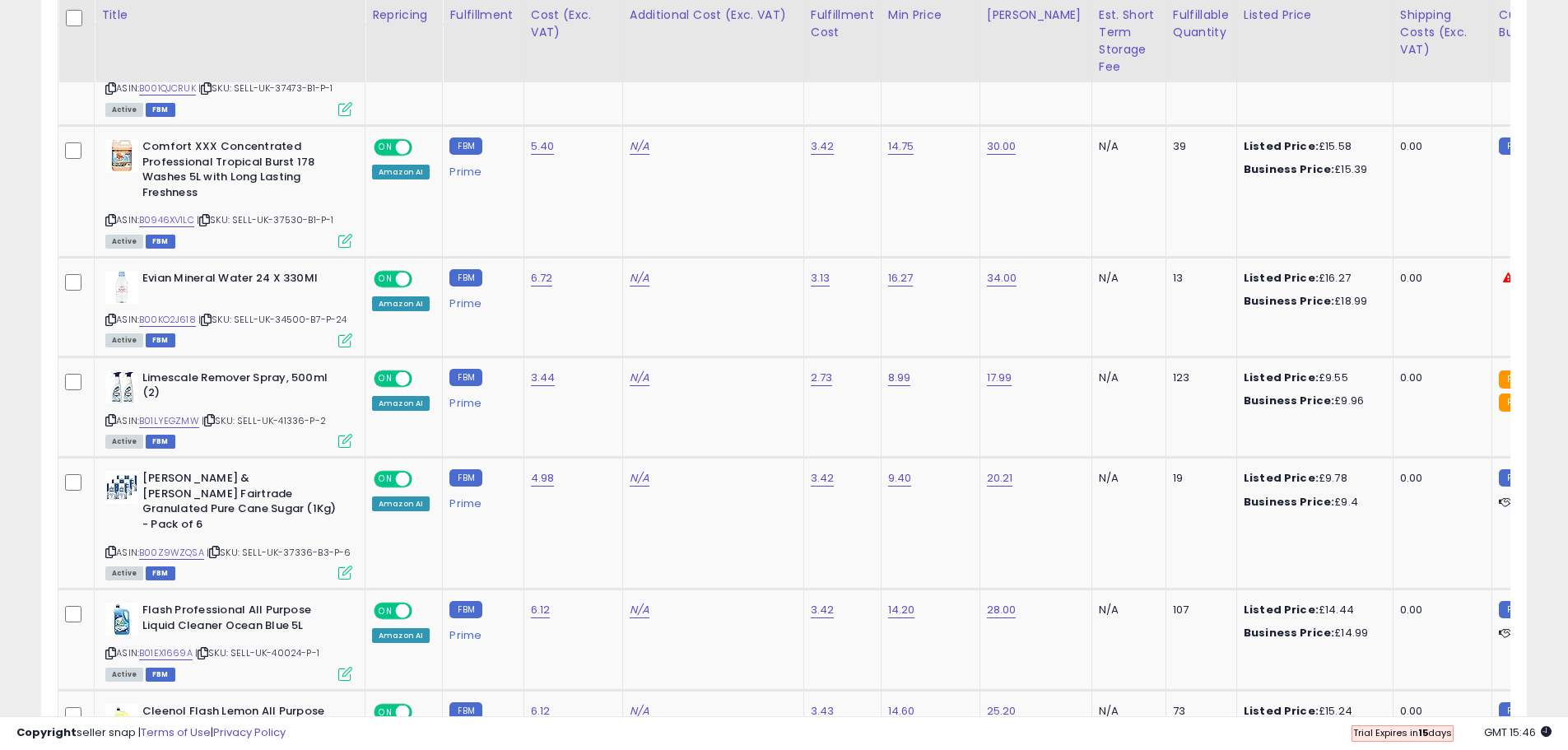
scroll to position [4678, 0]
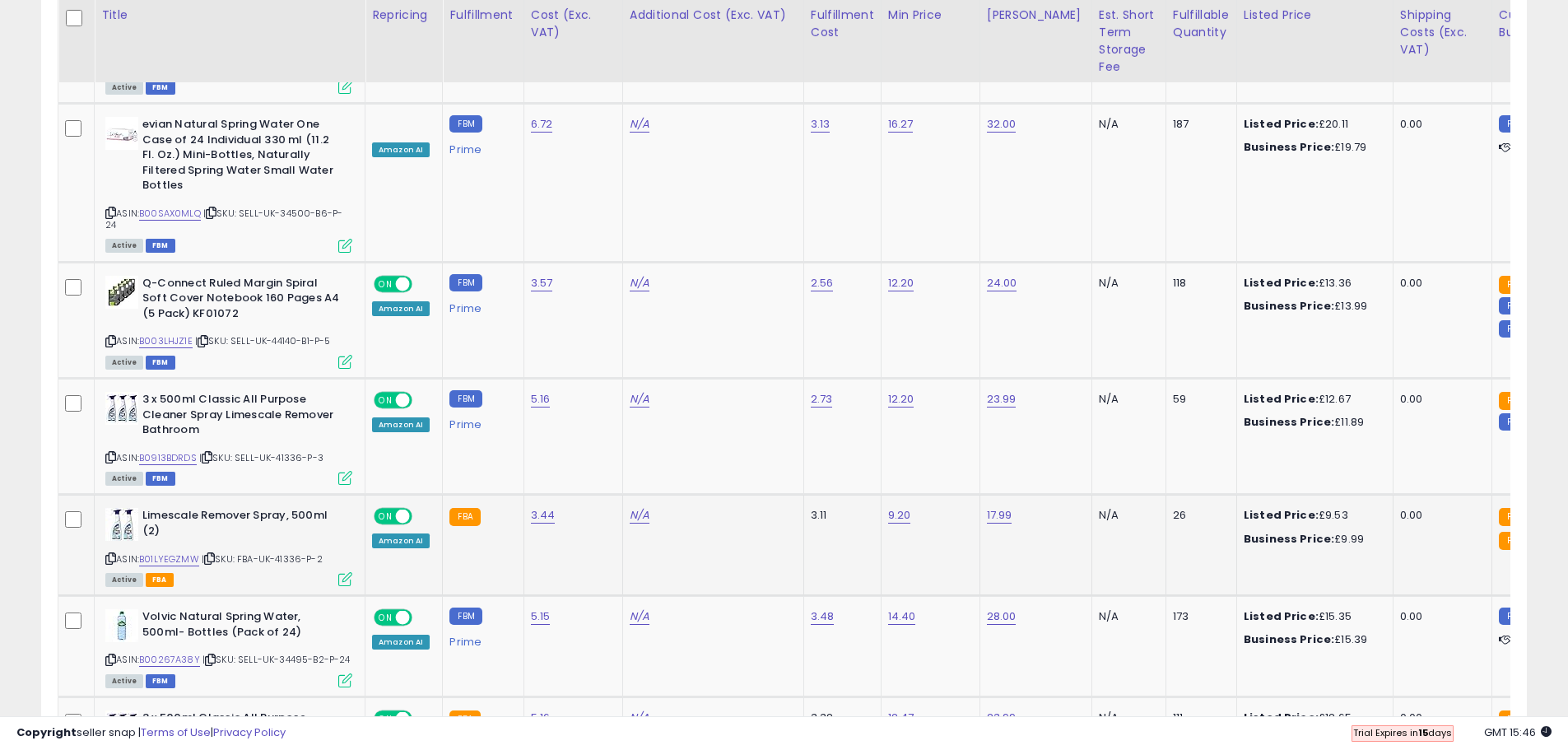
drag, startPoint x: 1303, startPoint y: 336, endPoint x: 1322, endPoint y: 338, distance: 19.1
click at [1322, 508] on div "Listed Price: £9.53" at bounding box center [1312, 515] width 137 height 15
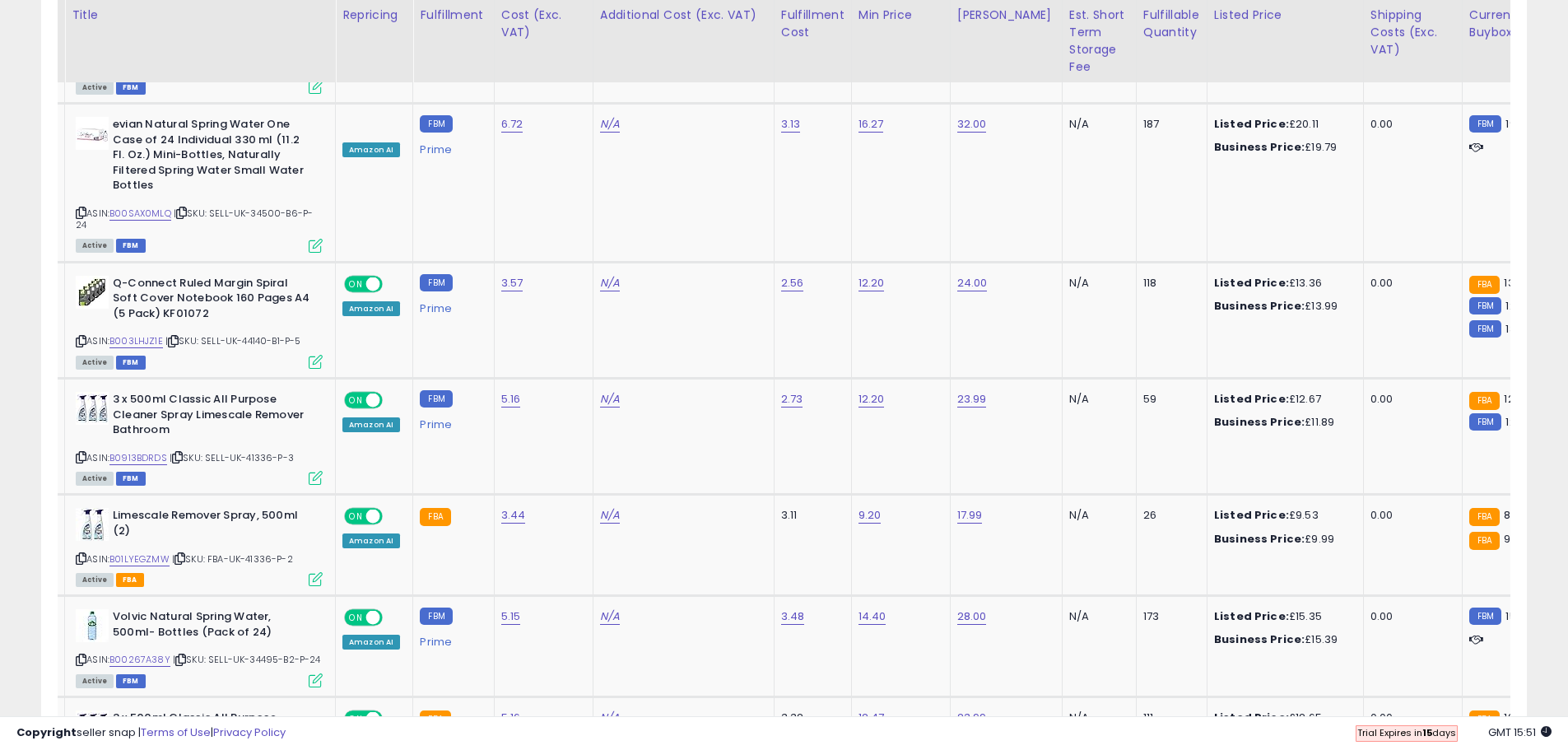
scroll to position [0, 25]
